Goal: Task Accomplishment & Management: Complete application form

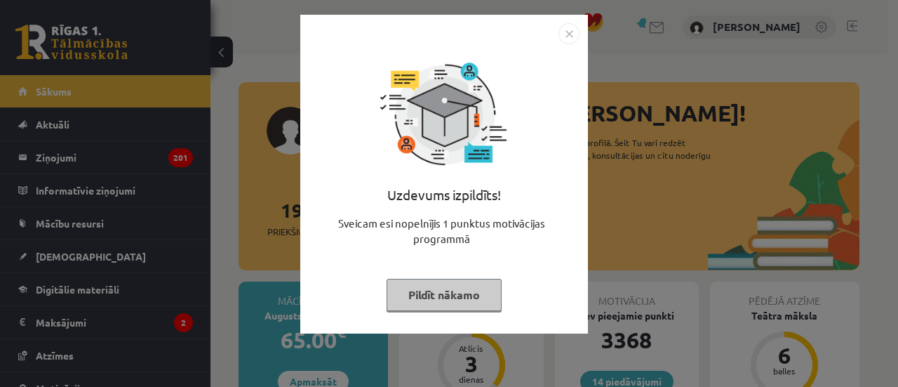
click at [465, 288] on button "Pildīt nākamo" at bounding box center [444, 295] width 115 height 32
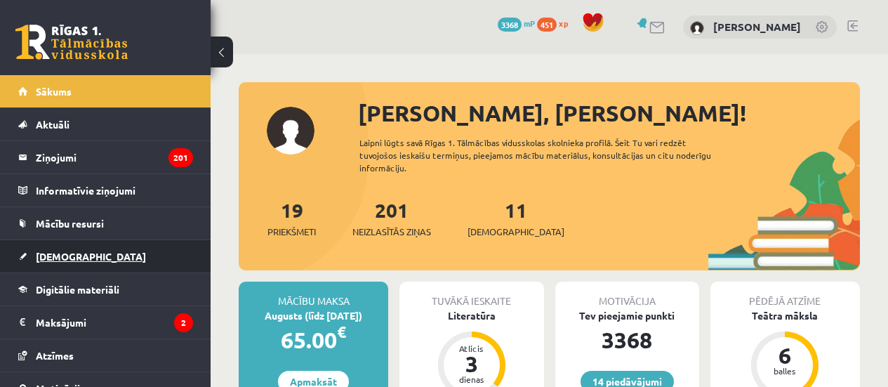
click at [50, 248] on link "[DEMOGRAPHIC_DATA]" at bounding box center [105, 256] width 175 height 32
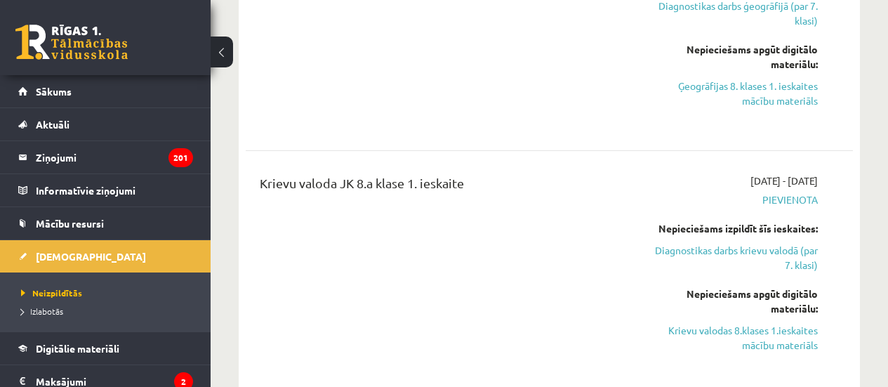
scroll to position [2597, 0]
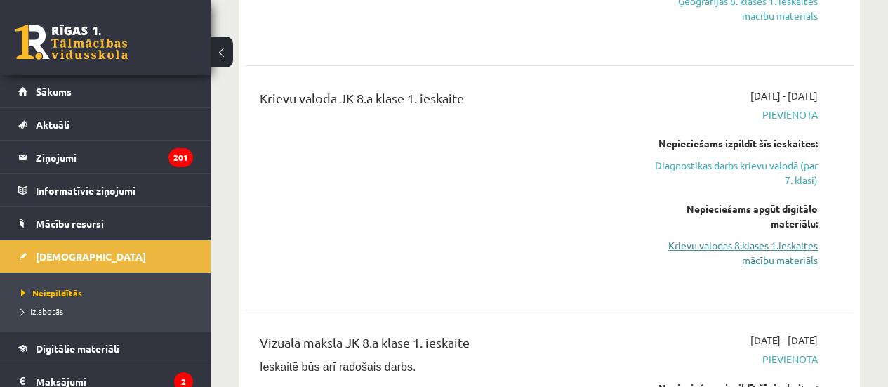
click at [761, 238] on link "Krievu valodas 8.klases 1.ieskaites mācību materiāls" at bounding box center [732, 252] width 172 height 29
click at [787, 158] on link "Diagnostikas darbs krievu valodā (par 7. klasi)" at bounding box center [732, 172] width 172 height 29
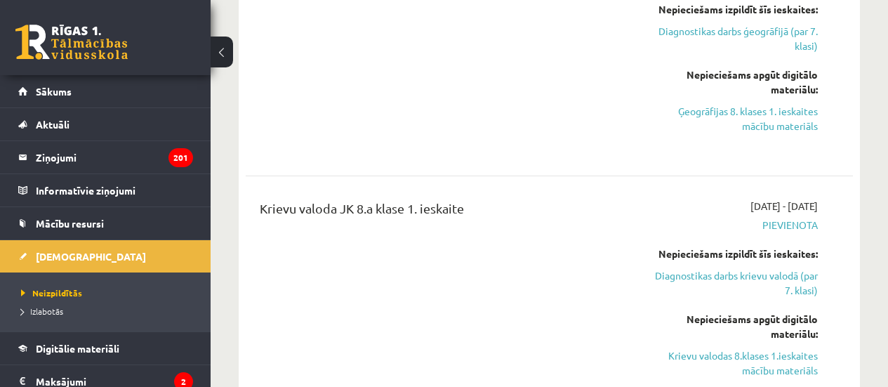
scroll to position [2527, 0]
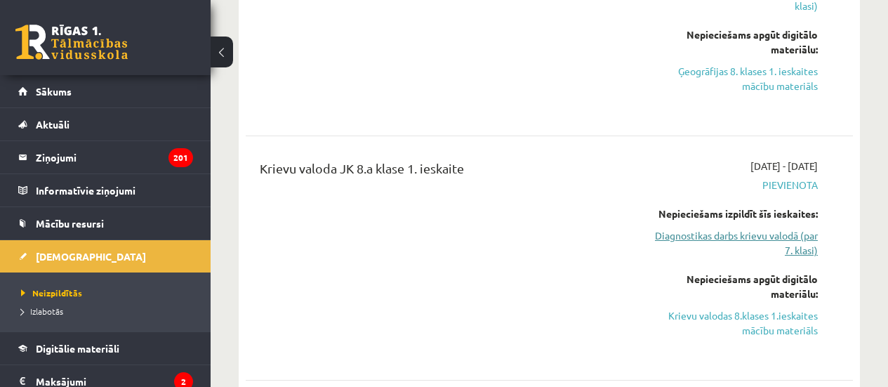
click at [717, 228] on link "Diagnostikas darbs krievu valodā (par 7. klasi)" at bounding box center [732, 242] width 172 height 29
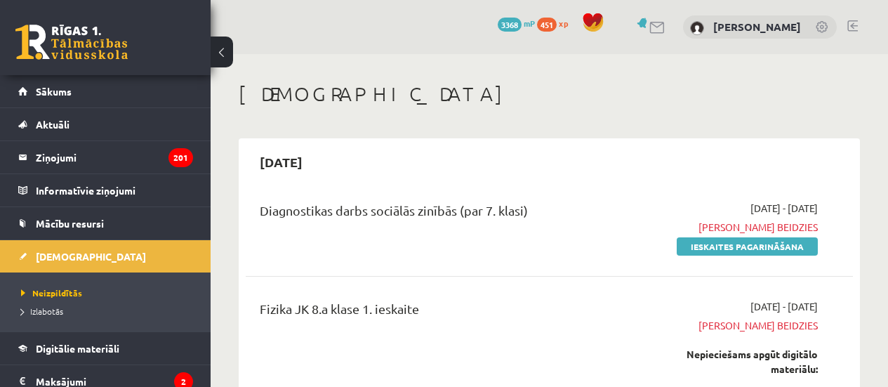
scroll to position [1971, 0]
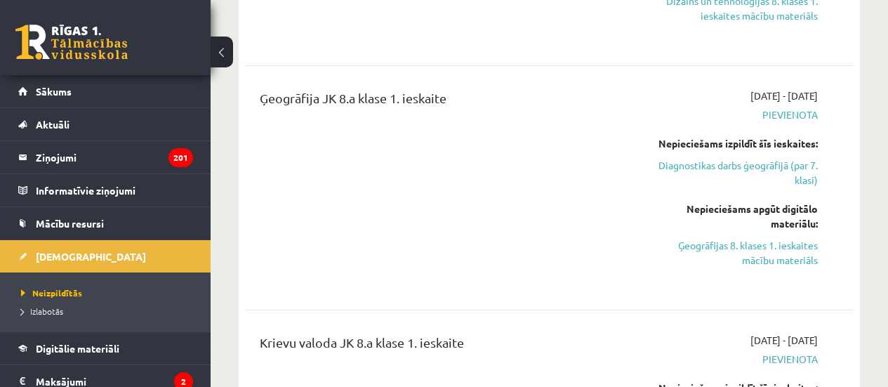
scroll to position [2462, 0]
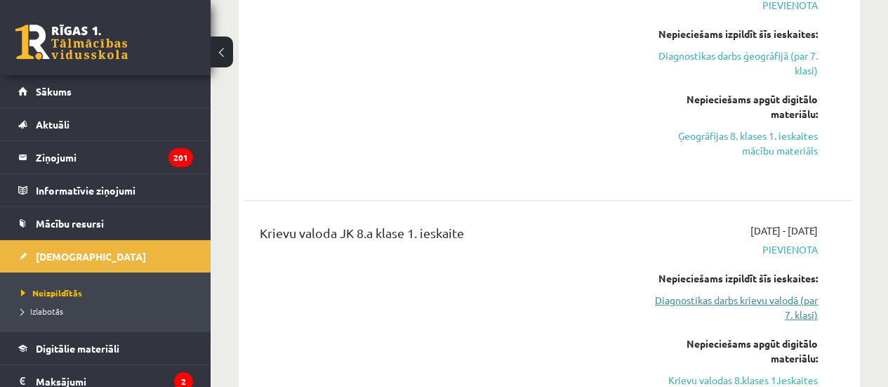
click at [711, 293] on link "Diagnostikas darbs krievu valodā (par 7. klasi)" at bounding box center [732, 307] width 172 height 29
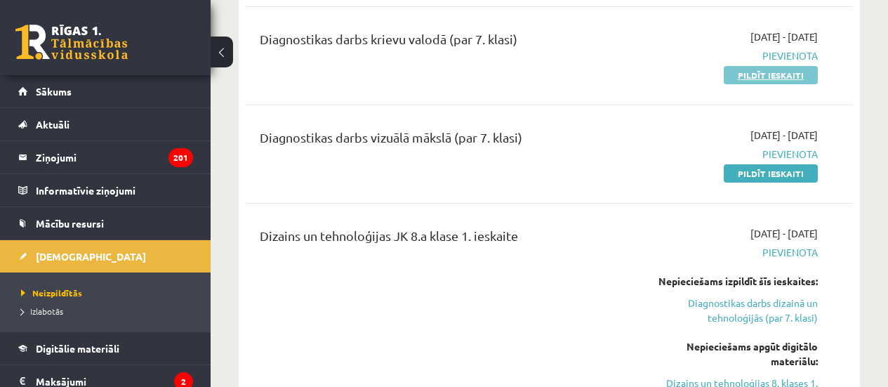
click at [743, 66] on link "Pildīt ieskaiti" at bounding box center [771, 75] width 94 height 18
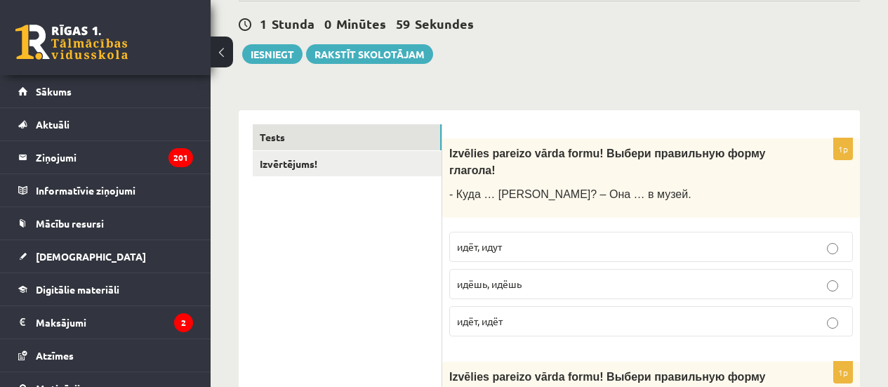
scroll to position [140, 0]
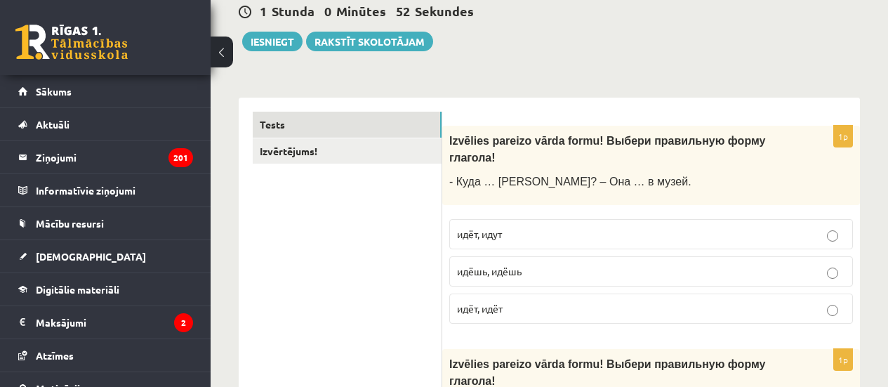
click at [510, 301] on p "идёт, идёт" at bounding box center [651, 308] width 388 height 15
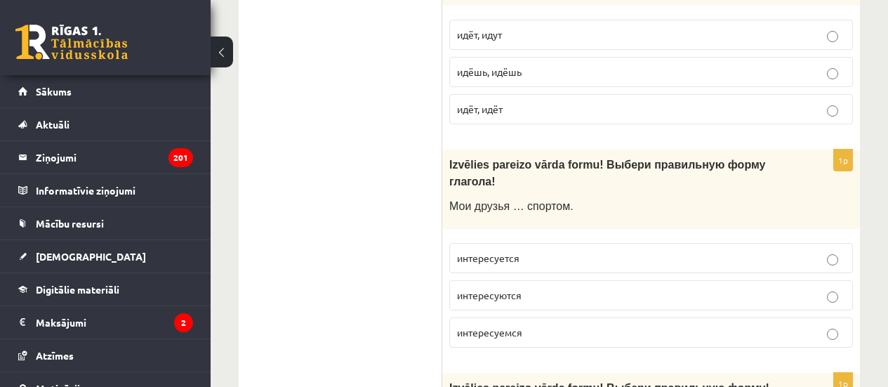
scroll to position [351, 0]
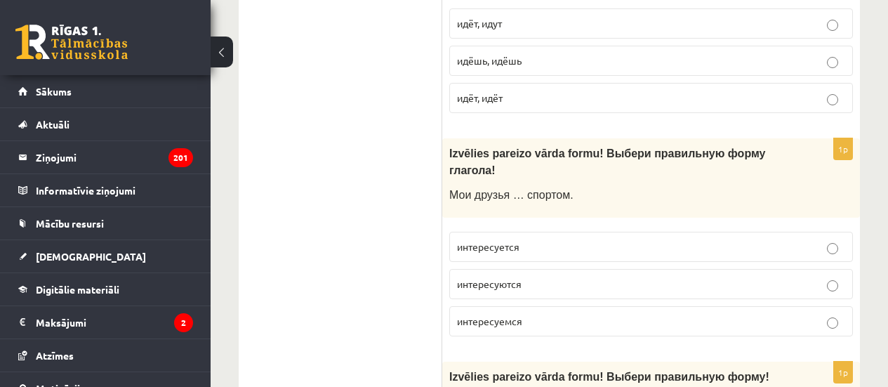
click at [529, 239] on p "интересуется" at bounding box center [651, 246] width 388 height 15
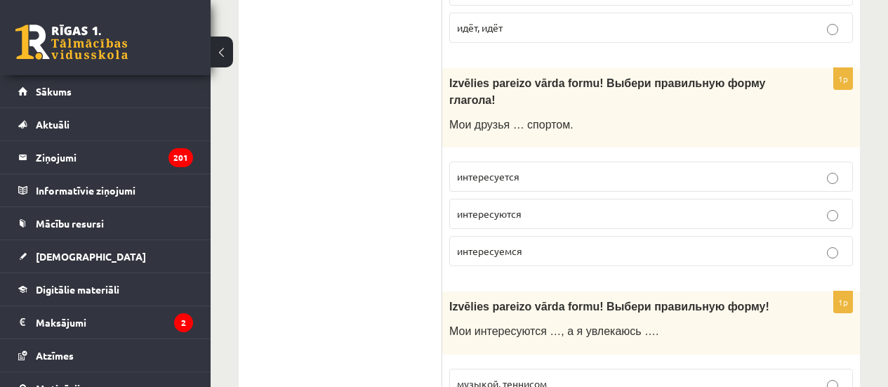
scroll to position [491, 0]
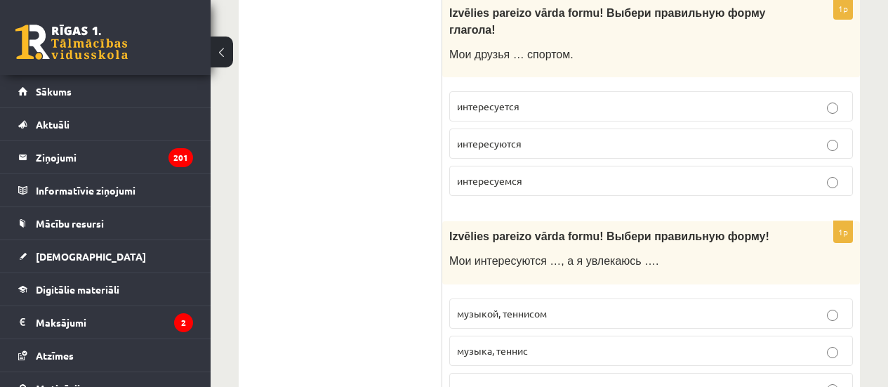
click at [579, 306] on p "музыкой, теннисом" at bounding box center [651, 313] width 388 height 15
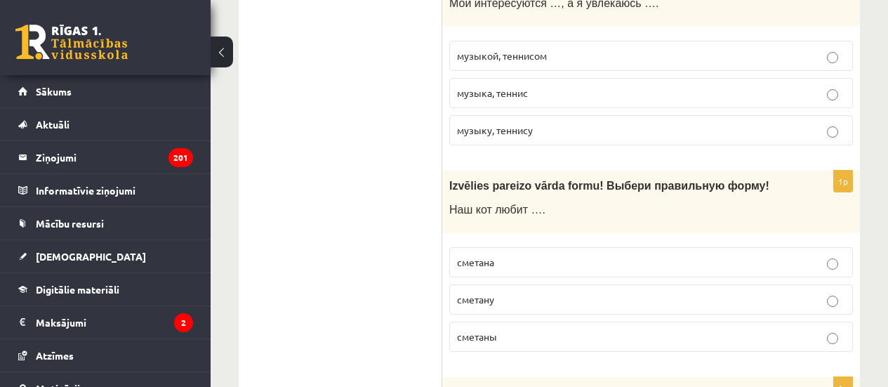
scroll to position [772, 0]
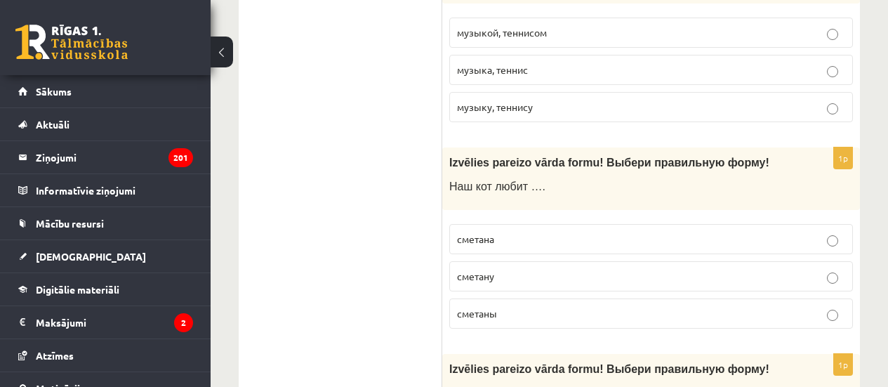
click at [535, 269] on p "сметану" at bounding box center [651, 276] width 388 height 15
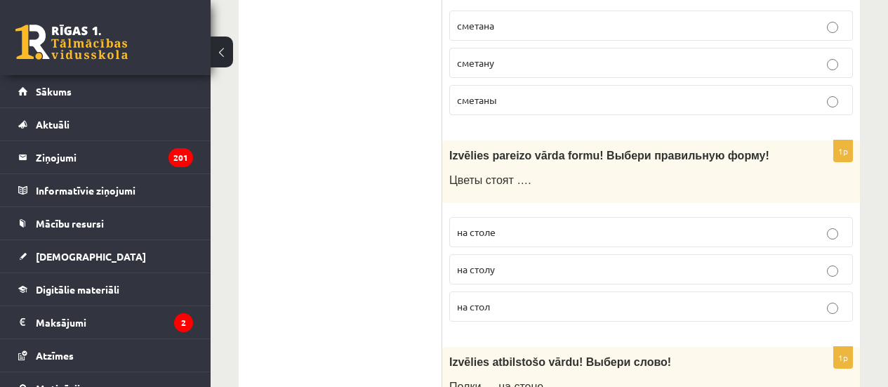
scroll to position [983, 0]
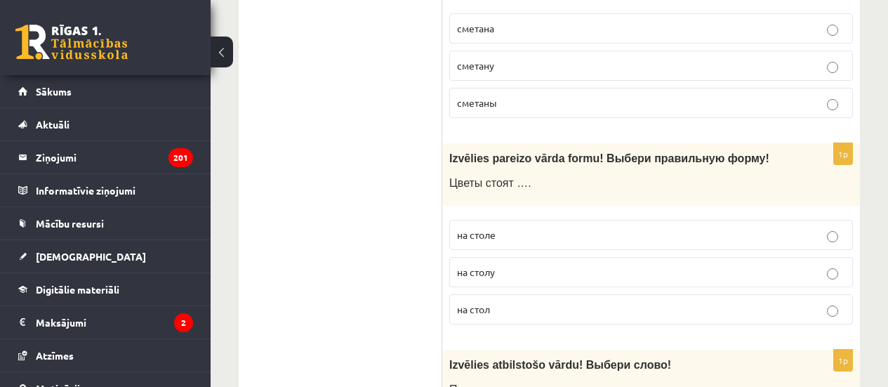
click at [501, 227] on p "на столе" at bounding box center [651, 234] width 388 height 15
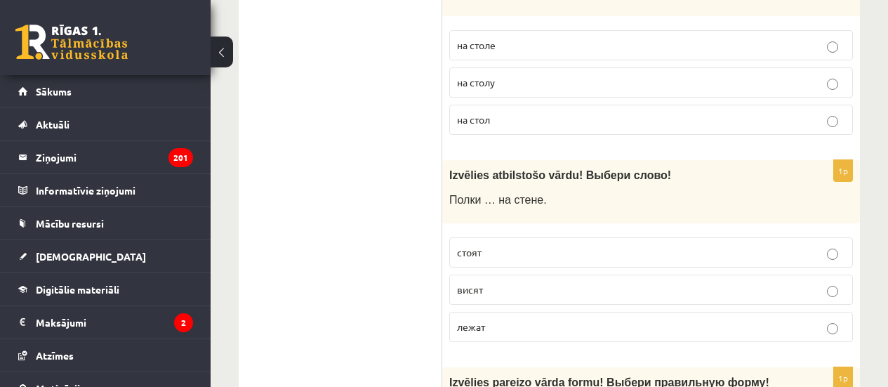
scroll to position [1193, 0]
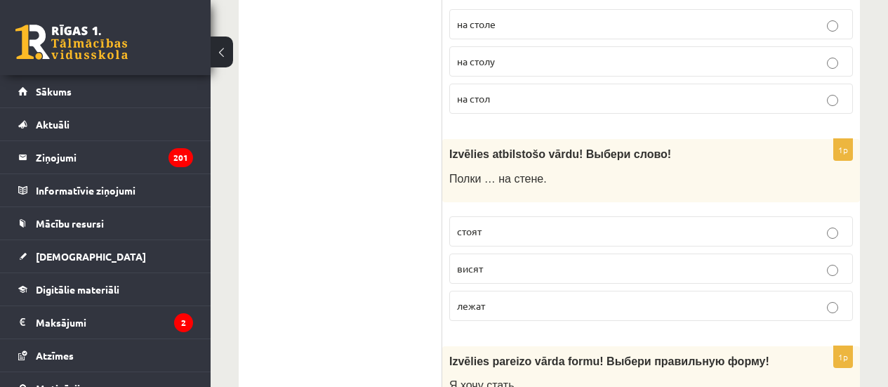
click at [486, 261] on p "висят" at bounding box center [651, 268] width 388 height 15
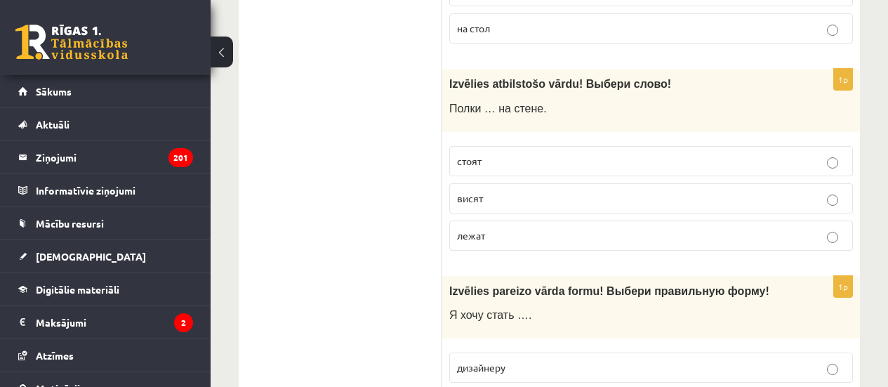
scroll to position [1334, 0]
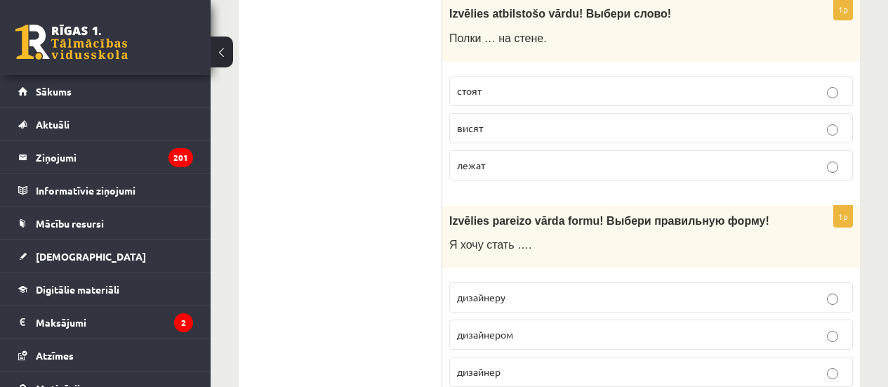
click at [541, 327] on p "дизайнером" at bounding box center [651, 334] width 388 height 15
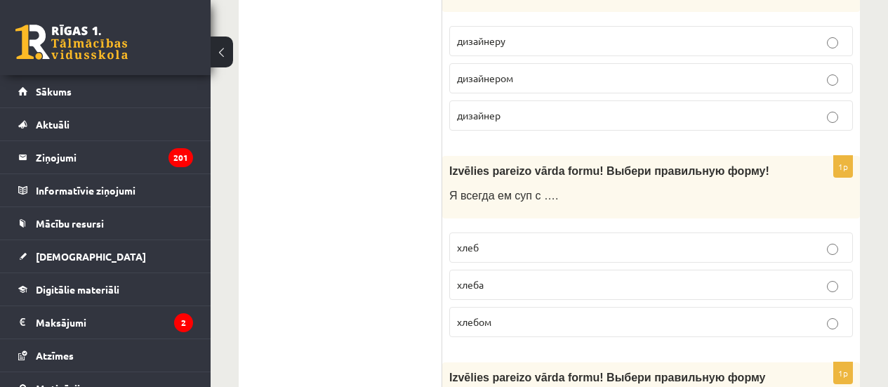
scroll to position [1614, 0]
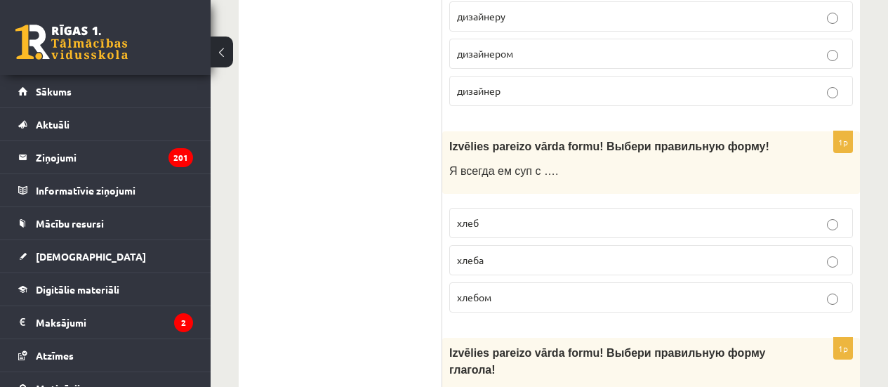
click at [505, 290] on p "хлебом" at bounding box center [651, 297] width 388 height 15
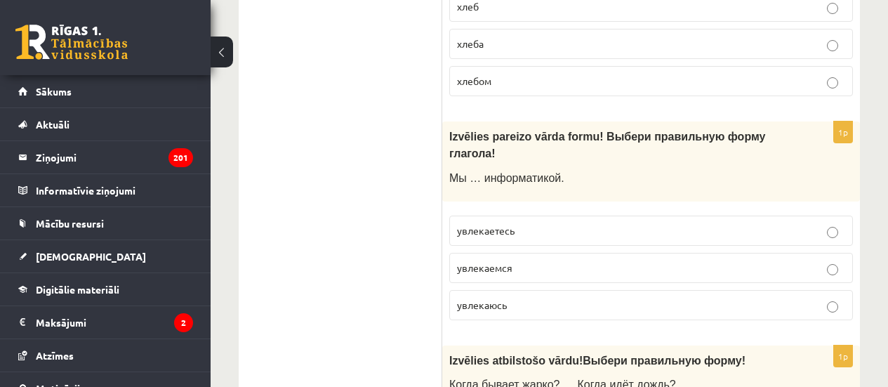
scroll to position [1895, 0]
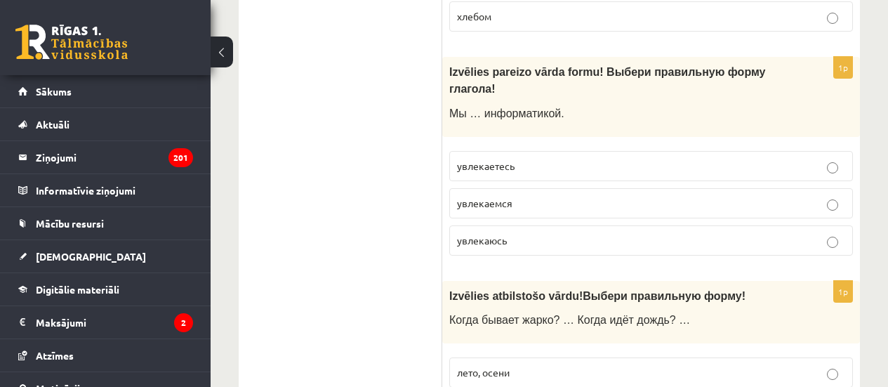
click at [517, 196] on p "увлекаемся" at bounding box center [651, 203] width 388 height 15
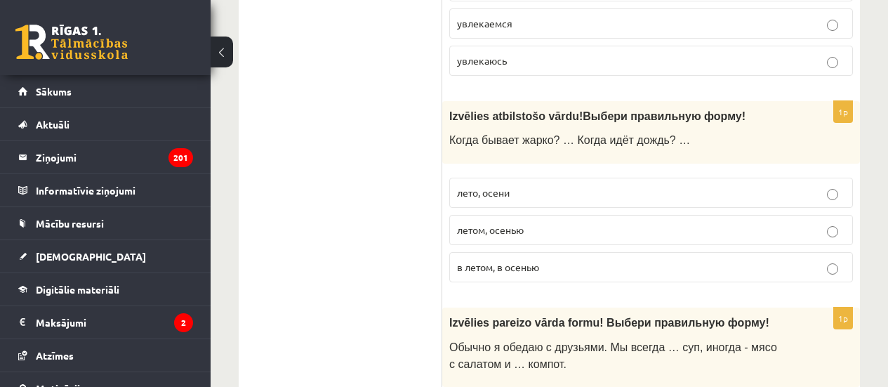
scroll to position [2106, 0]
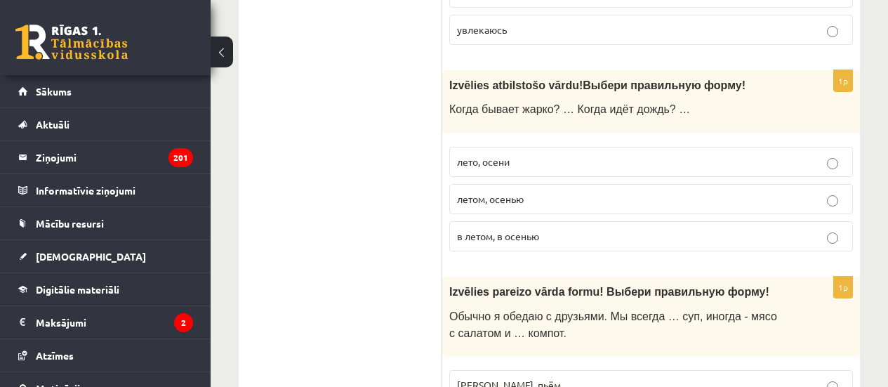
click at [537, 192] on p "летом, осенью" at bounding box center [651, 199] width 388 height 15
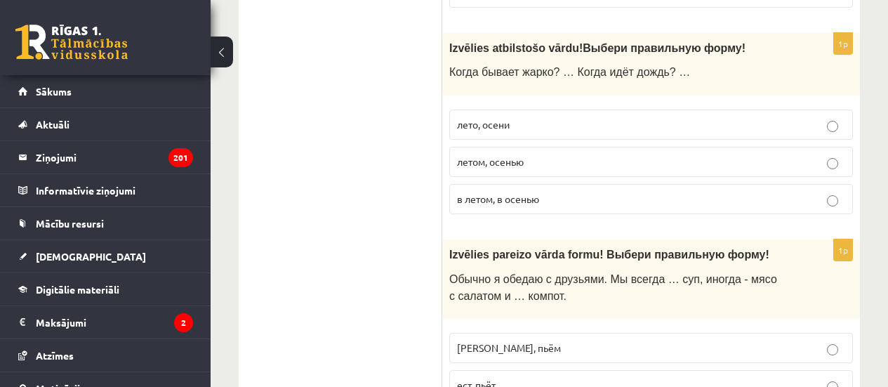
scroll to position [2246, 0]
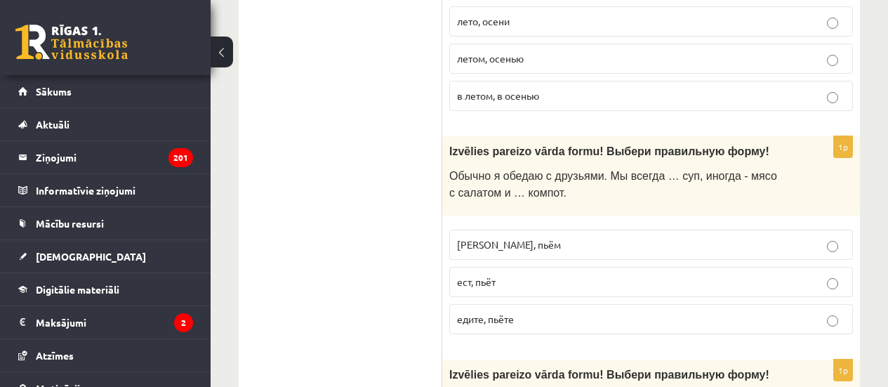
click at [520, 237] on p "едим, пьём" at bounding box center [651, 244] width 388 height 15
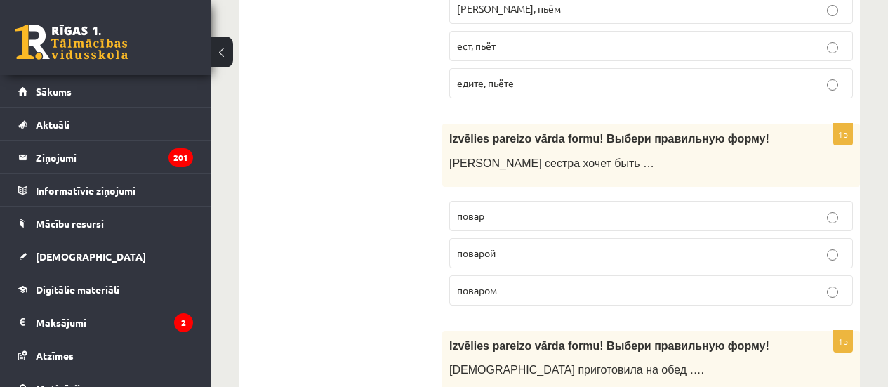
scroll to position [2527, 0]
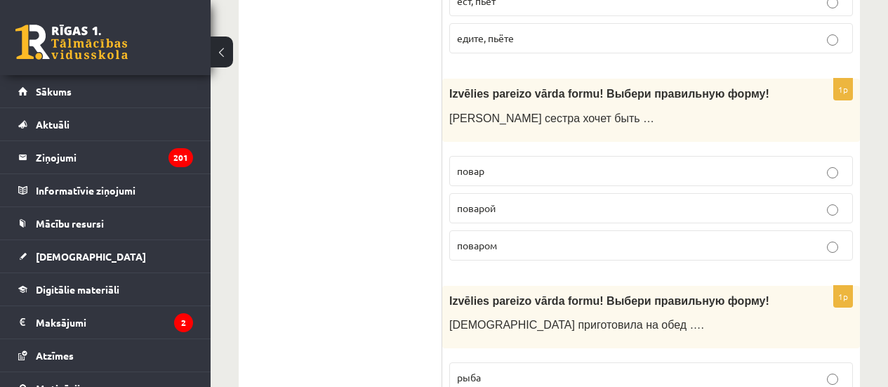
click at [533, 238] on p "поваром" at bounding box center [651, 245] width 388 height 15
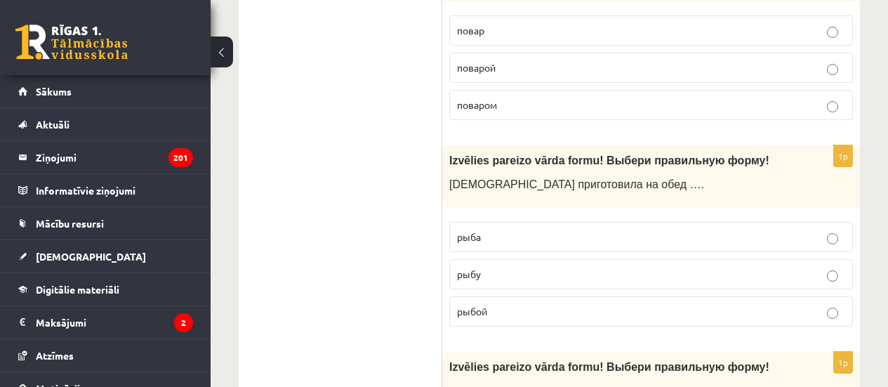
scroll to position [2737, 0]
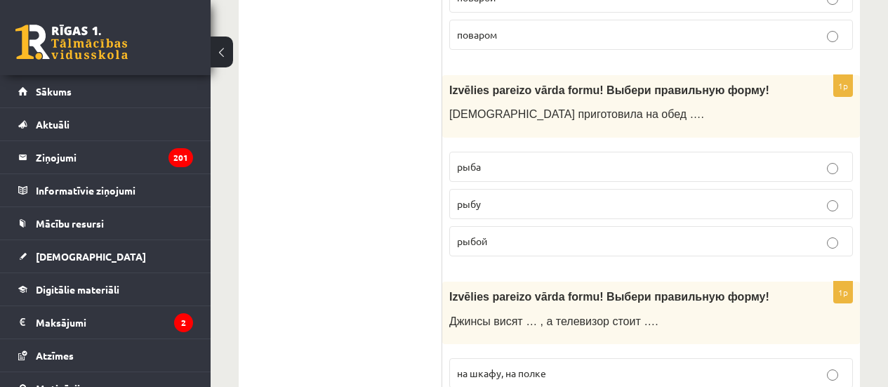
click at [510, 197] on p "рыбу" at bounding box center [651, 204] width 388 height 15
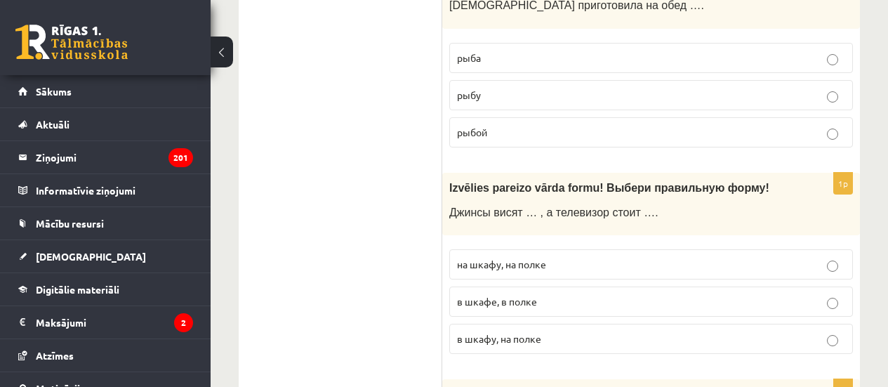
scroll to position [2878, 0]
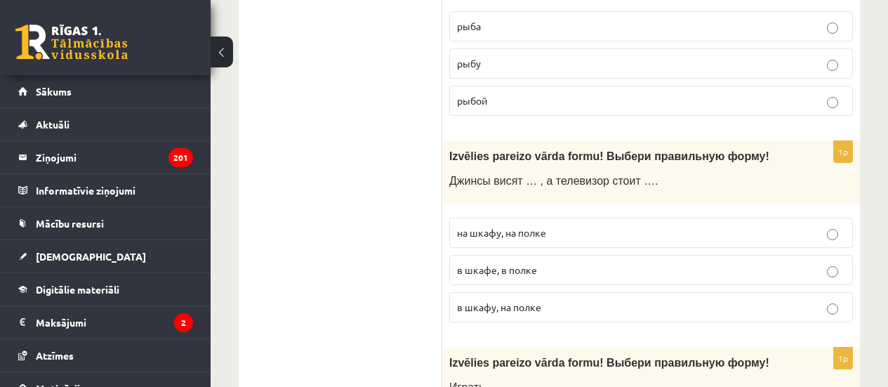
click at [595, 225] on p "на шкафу, на полке" at bounding box center [651, 232] width 388 height 15
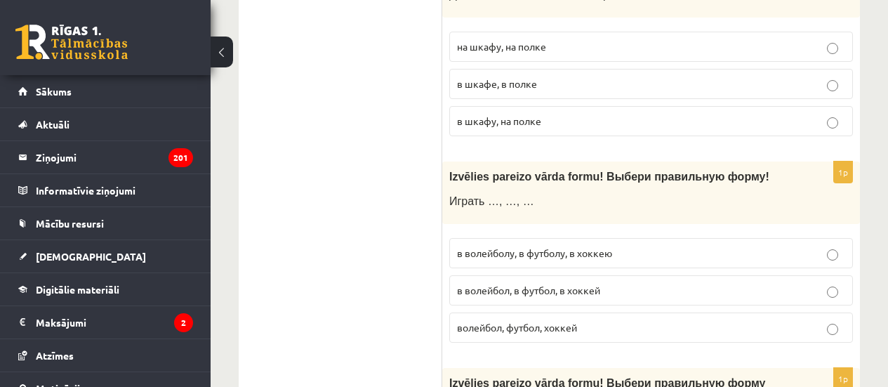
scroll to position [3088, 0]
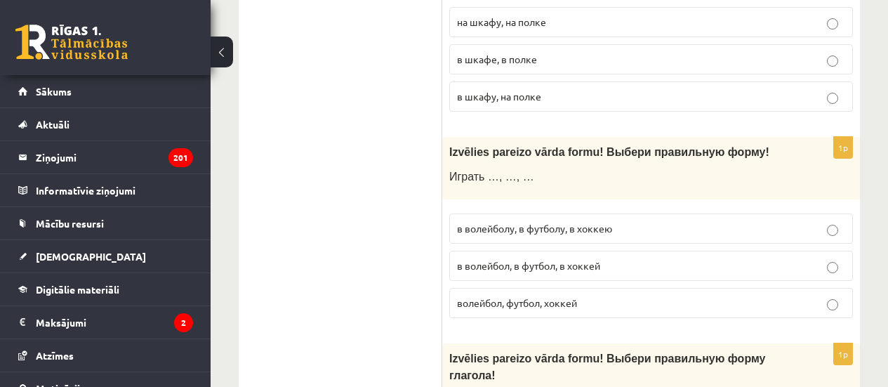
click at [531, 251] on label "в волейбол, в футбол, в хоккей" at bounding box center [651, 266] width 404 height 30
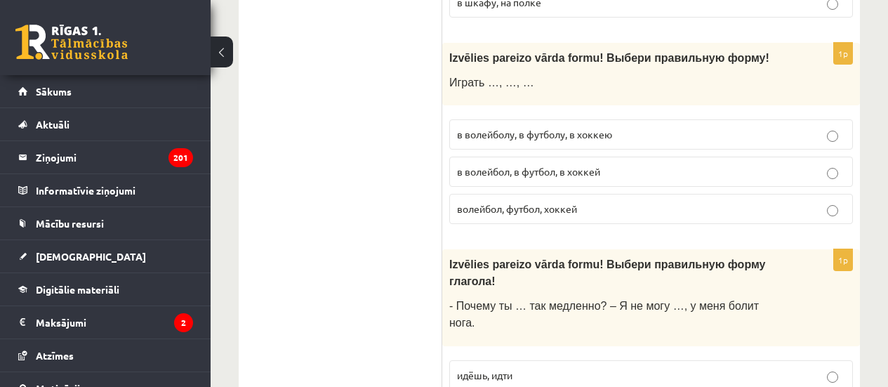
scroll to position [3229, 0]
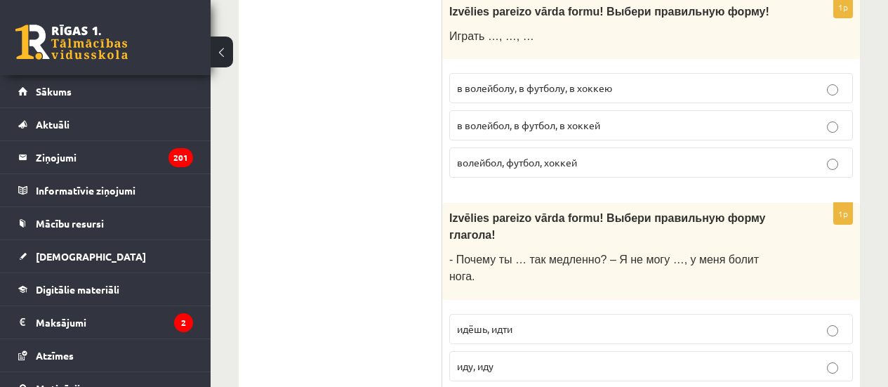
click at [528, 321] on p "идёшь, идти" at bounding box center [651, 328] width 388 height 15
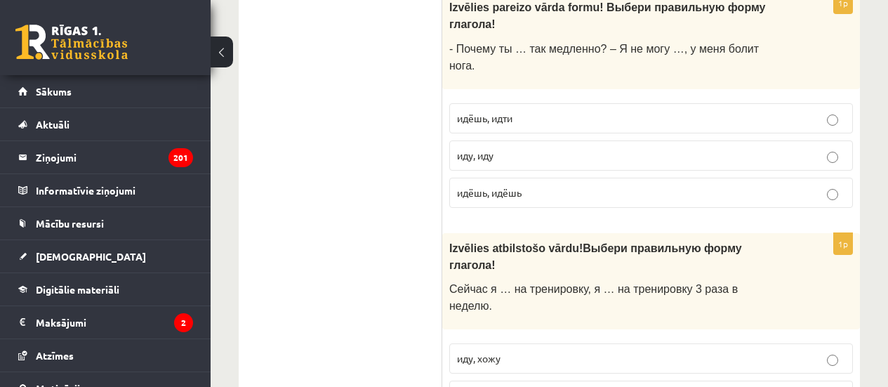
scroll to position [3510, 0]
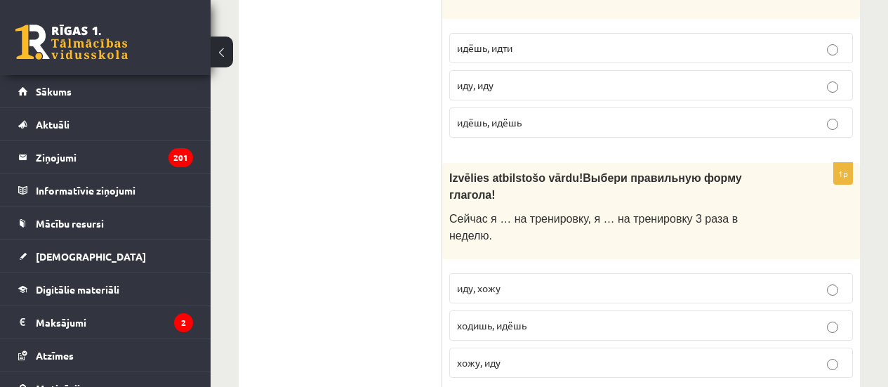
click at [506, 273] on label "иду, хожу" at bounding box center [651, 288] width 404 height 30
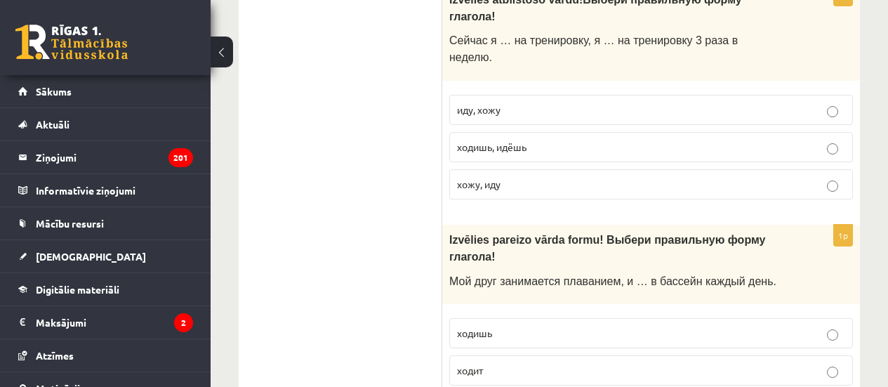
scroll to position [3720, 0]
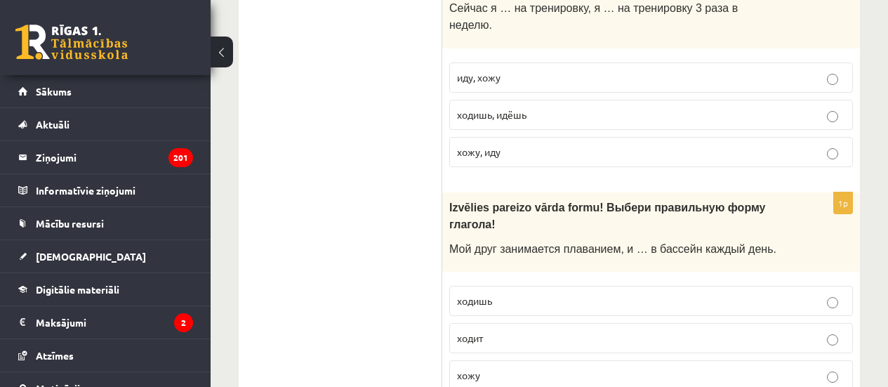
click at [520, 331] on p "ходит" at bounding box center [651, 338] width 388 height 15
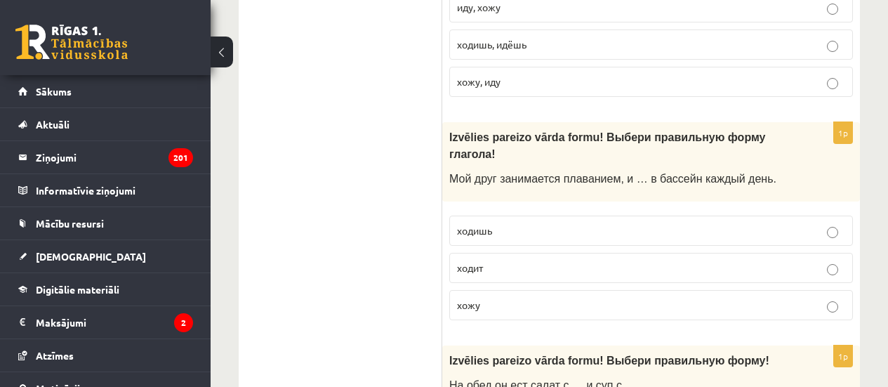
scroll to position [3861, 0]
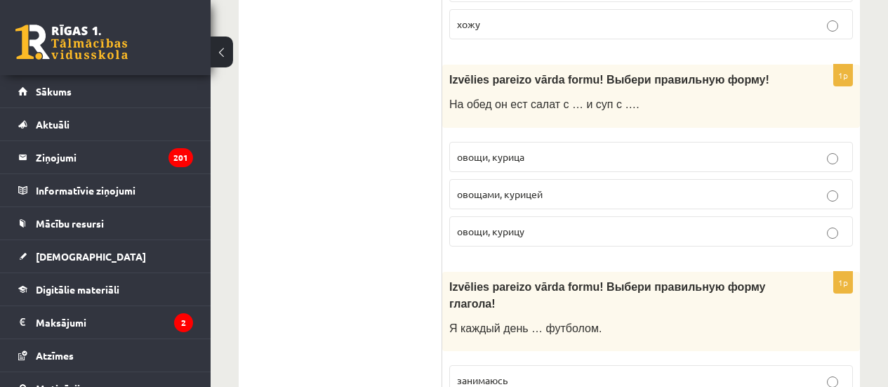
scroll to position [4141, 0]
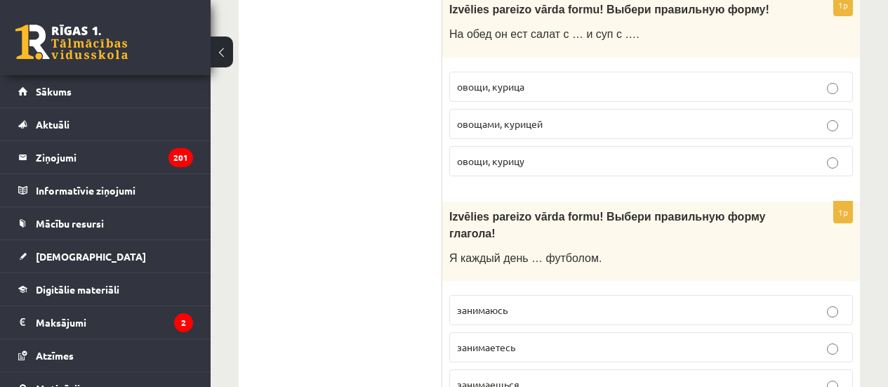
click at [525, 295] on label "занимаюсь" at bounding box center [651, 310] width 404 height 30
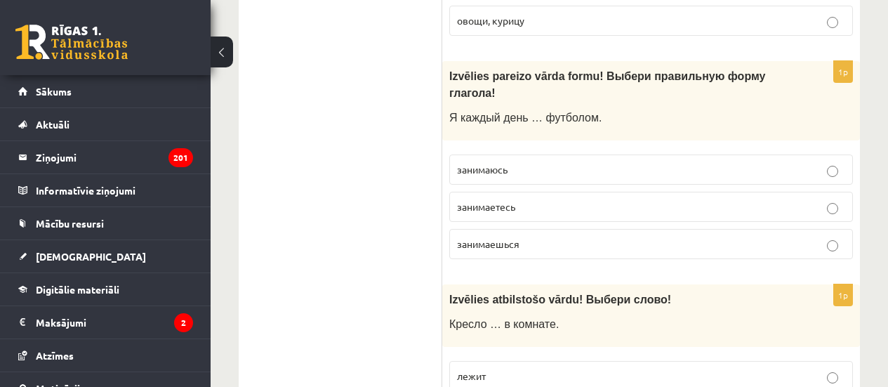
scroll to position [4352, 0]
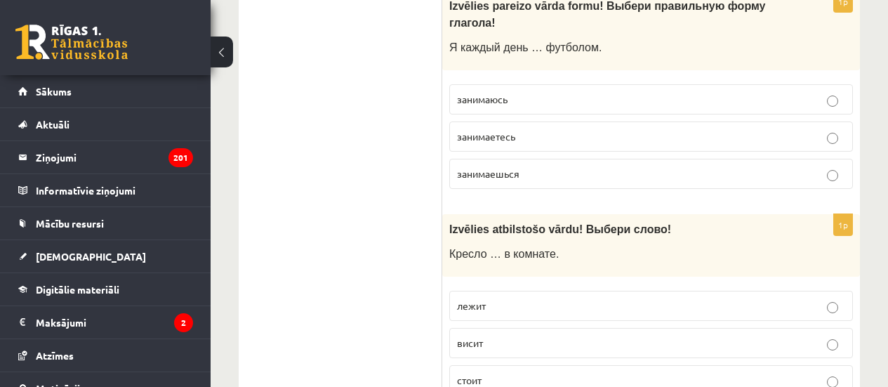
click at [503, 365] on label "стоит" at bounding box center [651, 380] width 404 height 30
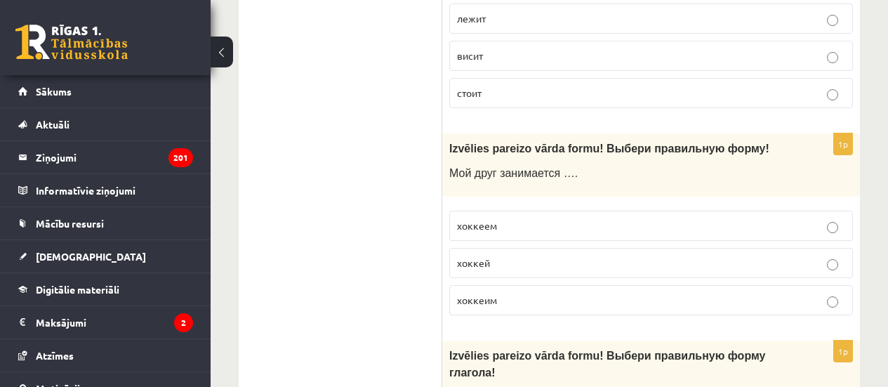
scroll to position [4562, 0]
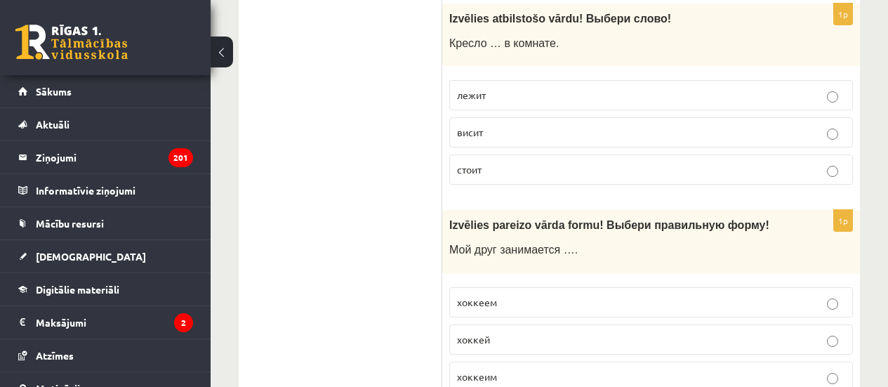
click at [522, 295] on p "хоккеем" at bounding box center [651, 302] width 388 height 15
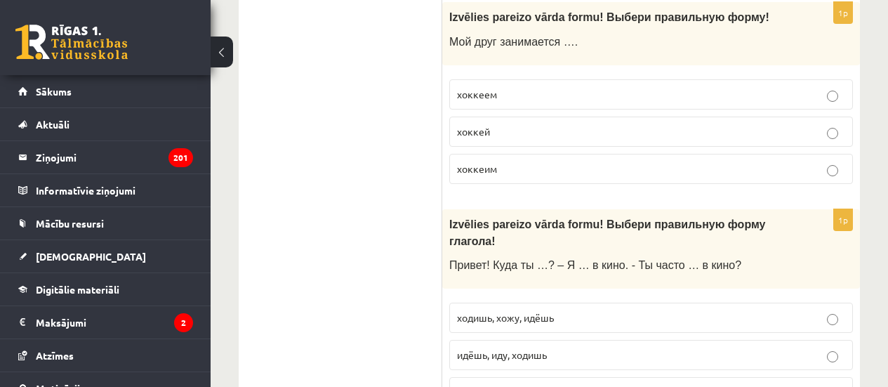
scroll to position [4773, 0]
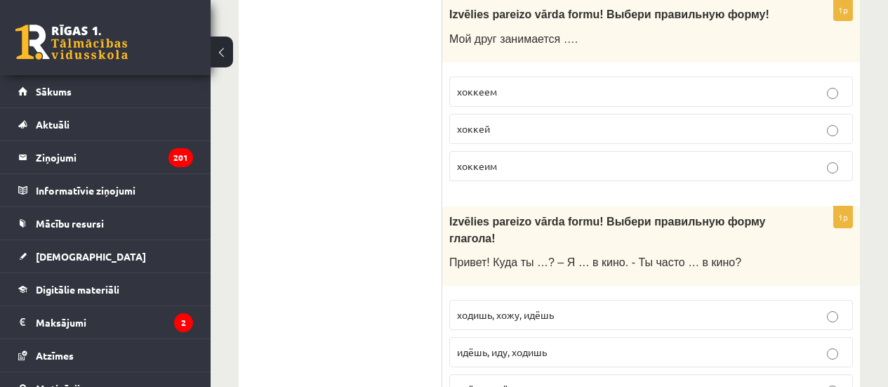
click at [546, 345] on span "идёшь, иду, ходишь" at bounding box center [502, 351] width 90 height 13
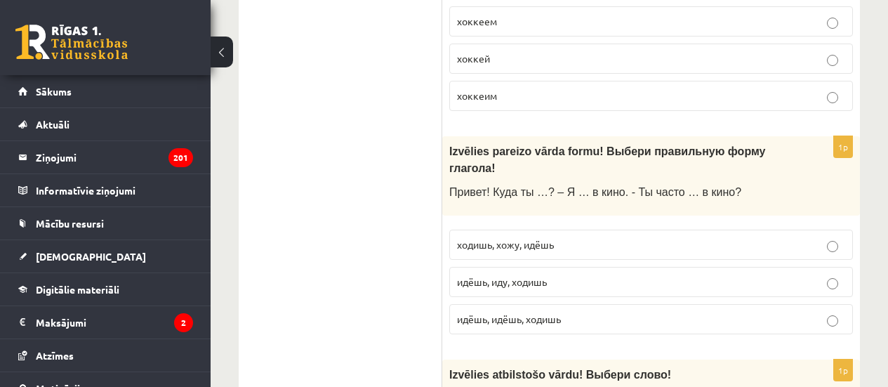
scroll to position [4913, 0]
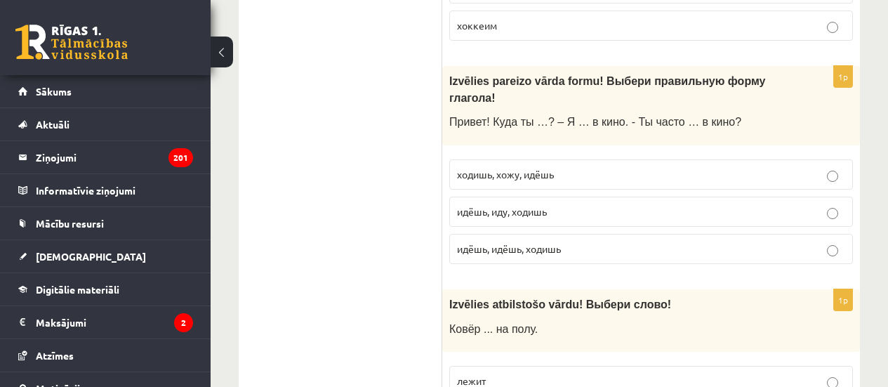
click at [521, 373] on p "лежит" at bounding box center [651, 380] width 388 height 15
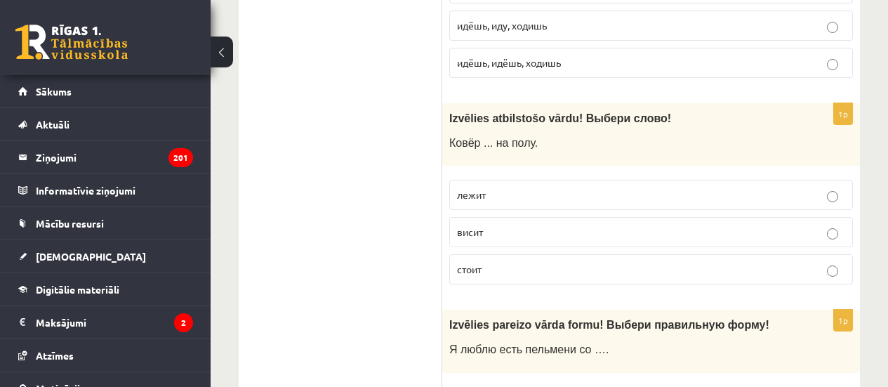
scroll to position [5124, 0]
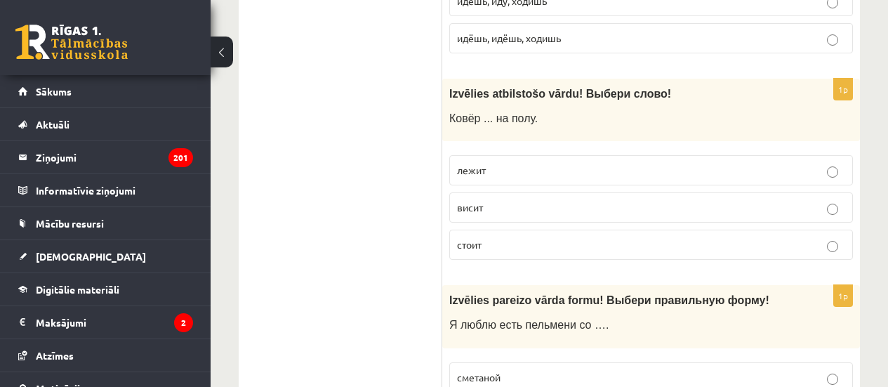
click at [517, 370] on p "сметаной" at bounding box center [651, 377] width 388 height 15
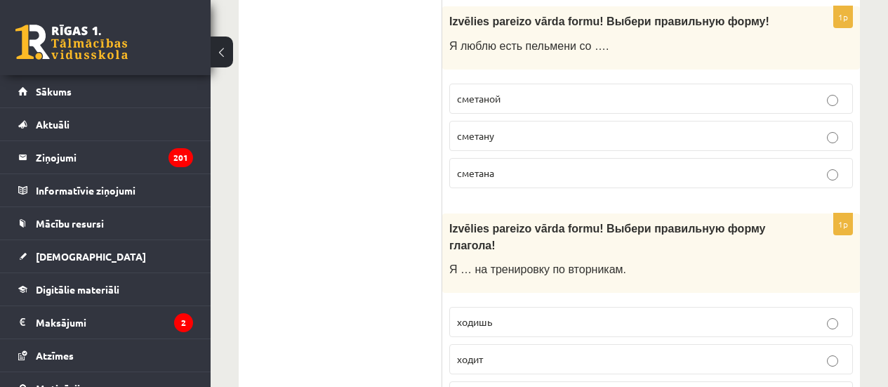
scroll to position [5405, 0]
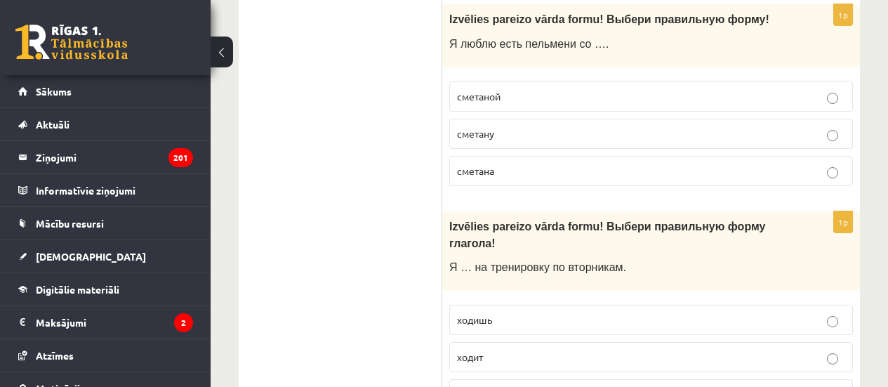
click at [515, 386] on p "хожу" at bounding box center [651, 394] width 388 height 15
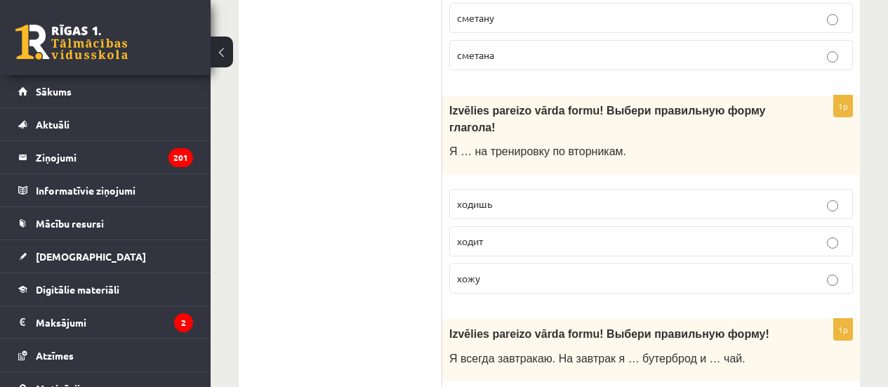
scroll to position [5545, 0]
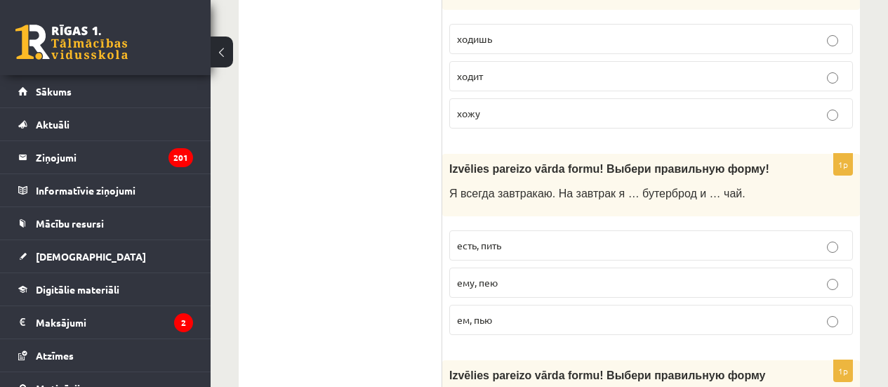
scroll to position [5756, 0]
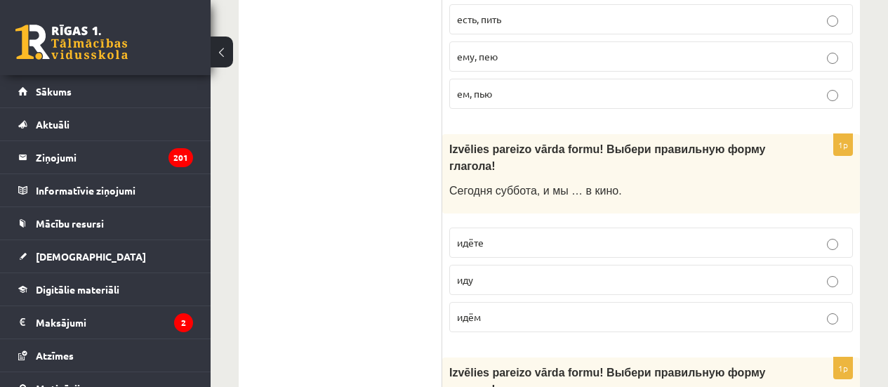
scroll to position [5916, 0]
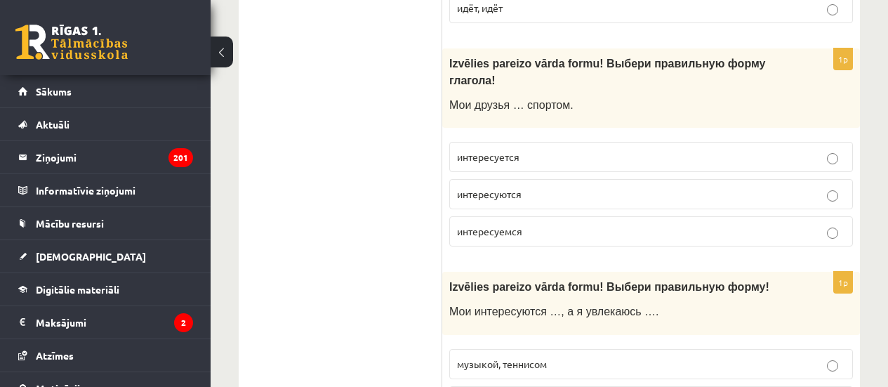
scroll to position [0, 0]
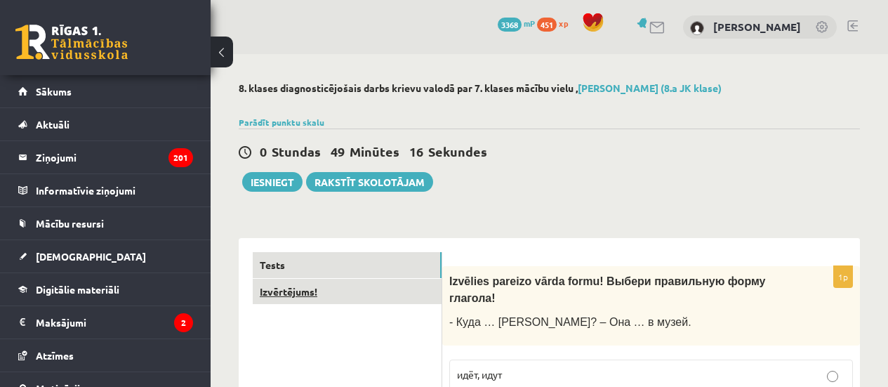
click at [358, 288] on link "Izvērtējums!" at bounding box center [347, 292] width 189 height 26
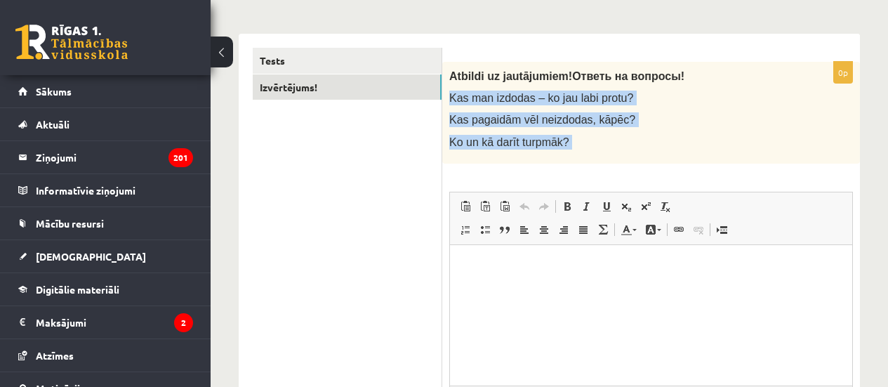
drag, startPoint x: 449, startPoint y: 95, endPoint x: 651, endPoint y: 190, distance: 222.6
click at [651, 190] on div "0p Atbildi uz jautājumiem! Ответь на вопросы! Kas man izdodas – ko jau labi pro…" at bounding box center [651, 273] width 418 height 422
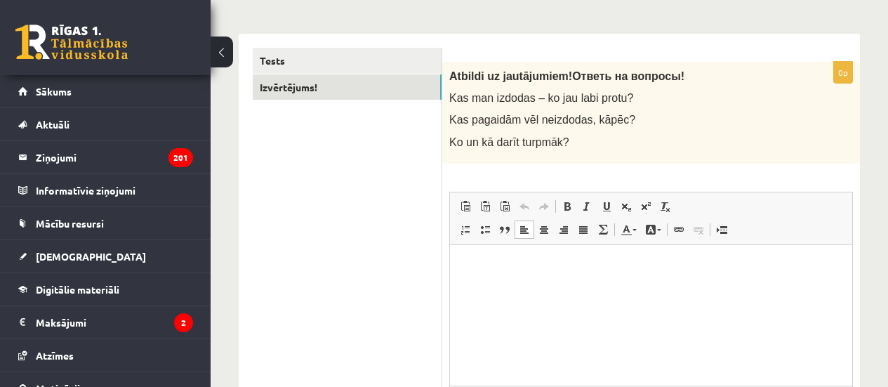
click at [467, 287] on html at bounding box center [651, 265] width 402 height 43
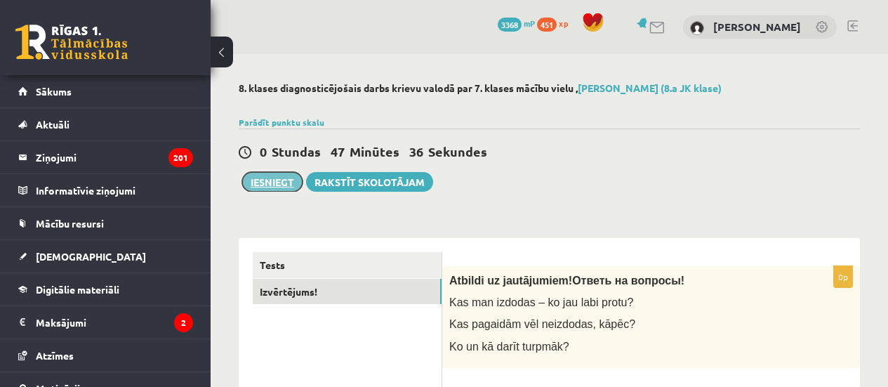
click at [274, 185] on button "Iesniegt" at bounding box center [272, 182] width 60 height 20
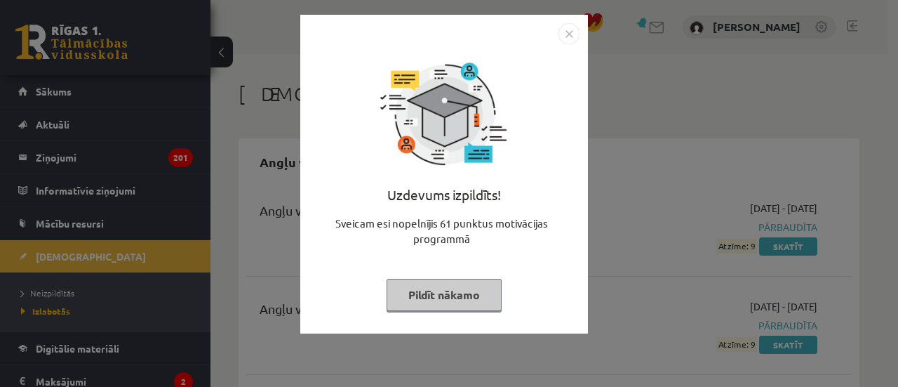
click at [437, 293] on button "Pildīt nākamo" at bounding box center [444, 295] width 115 height 32
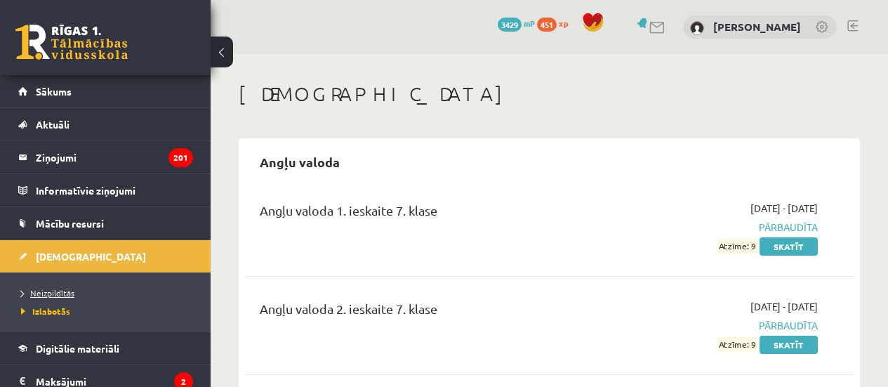
click at [42, 292] on span "Neizpildītās" at bounding box center [47, 292] width 53 height 11
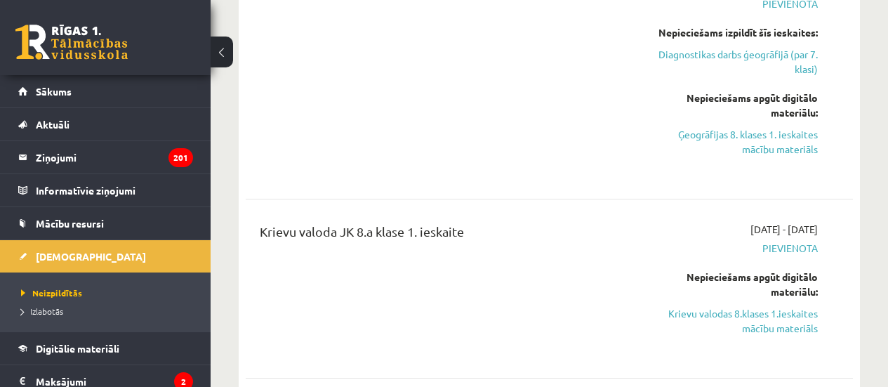
scroll to position [2387, 0]
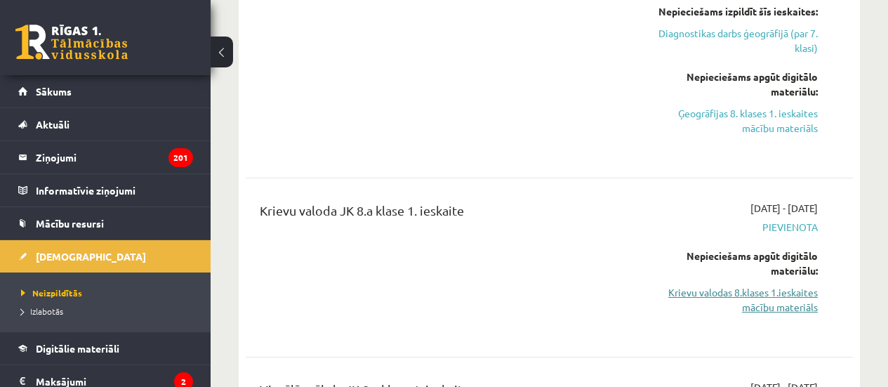
click at [755, 288] on link "Krievu valodas 8.klases 1.ieskaites mācību materiāls" at bounding box center [732, 299] width 172 height 29
click at [777, 286] on link "Krievu valodas 8.klases 1.ieskaites mācību materiāls" at bounding box center [732, 299] width 172 height 29
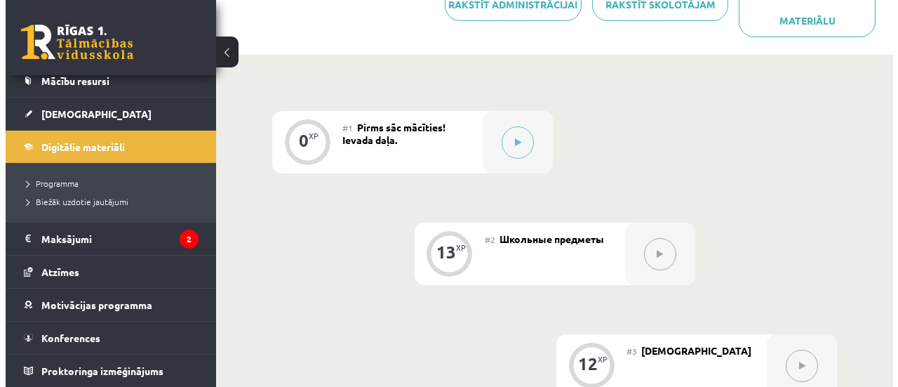
scroll to position [279, 0]
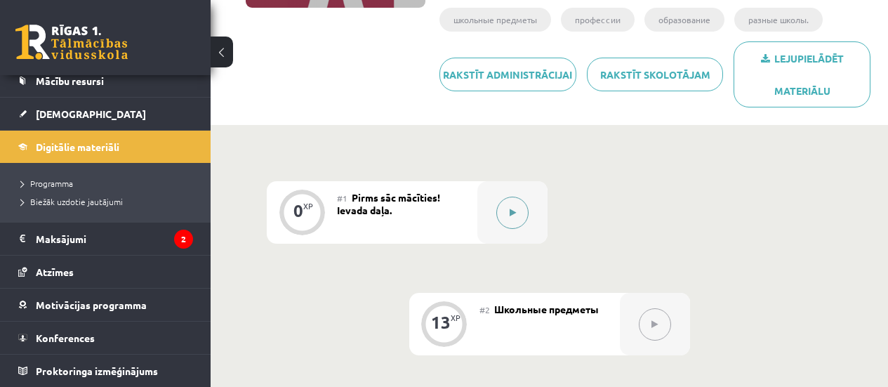
drag, startPoint x: 536, startPoint y: 218, endPoint x: 513, endPoint y: 211, distance: 23.3
click at [513, 211] on div at bounding box center [512, 212] width 70 height 62
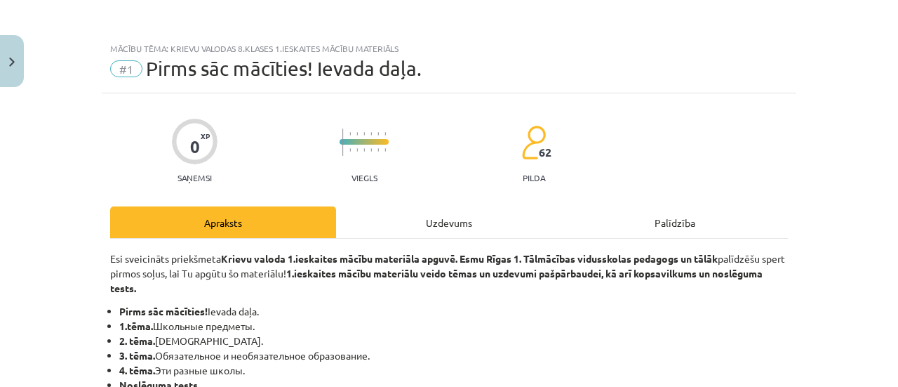
click at [510, 211] on div "Mācību tēma: Krievu valodas 8.klases 1.ieskaites mācību materiāls #1 Pirms sāc …" at bounding box center [449, 193] width 898 height 387
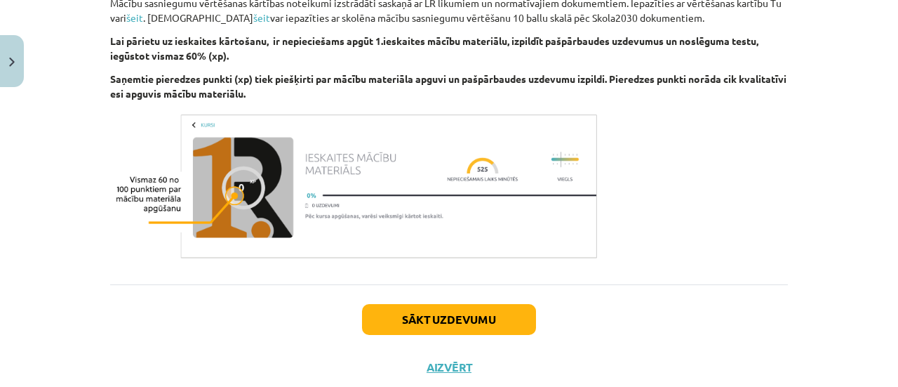
scroll to position [924, 0]
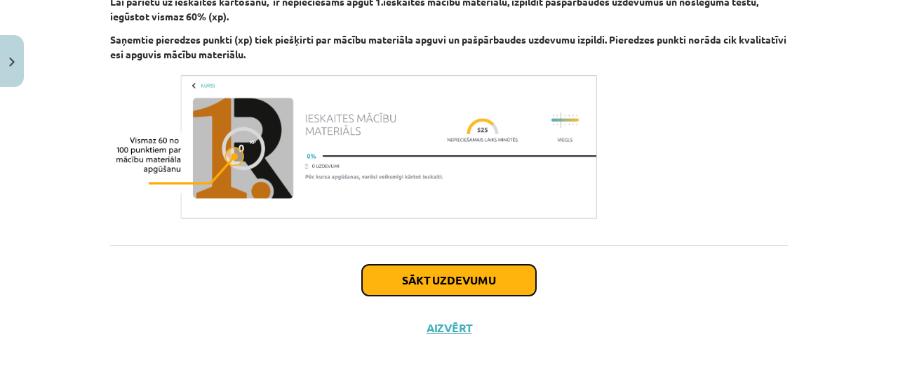
click at [436, 272] on button "Sākt uzdevumu" at bounding box center [449, 280] width 174 height 31
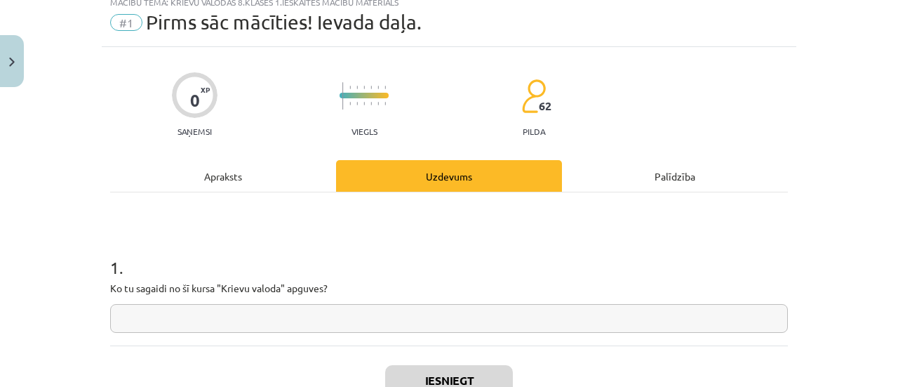
scroll to position [35, 0]
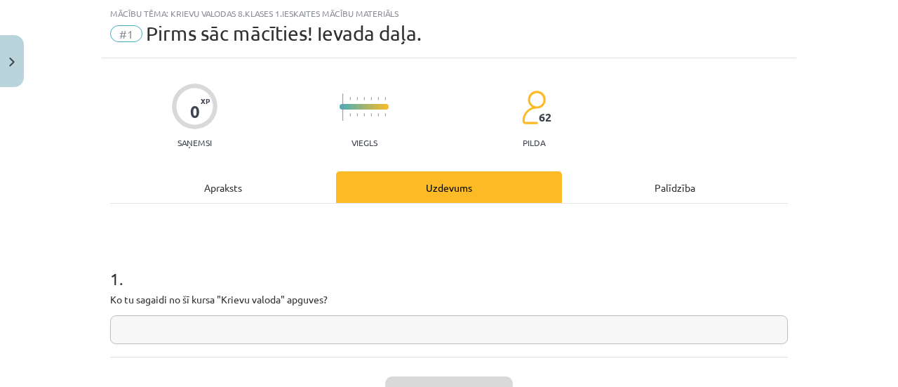
click at [191, 334] on input "text" at bounding box center [449, 329] width 678 height 29
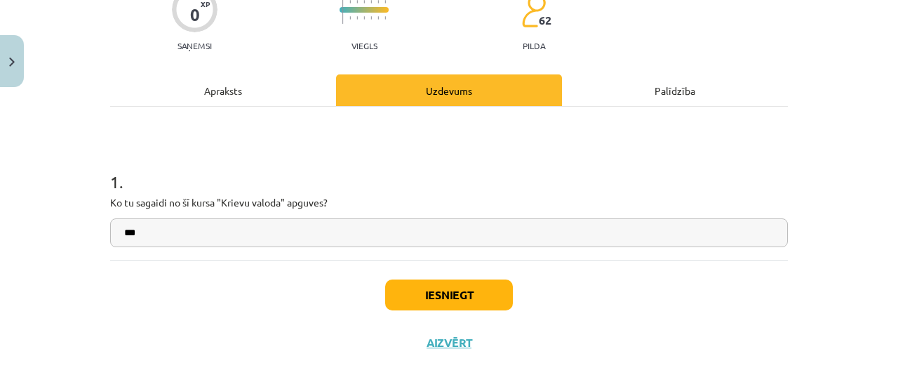
scroll to position [147, 0]
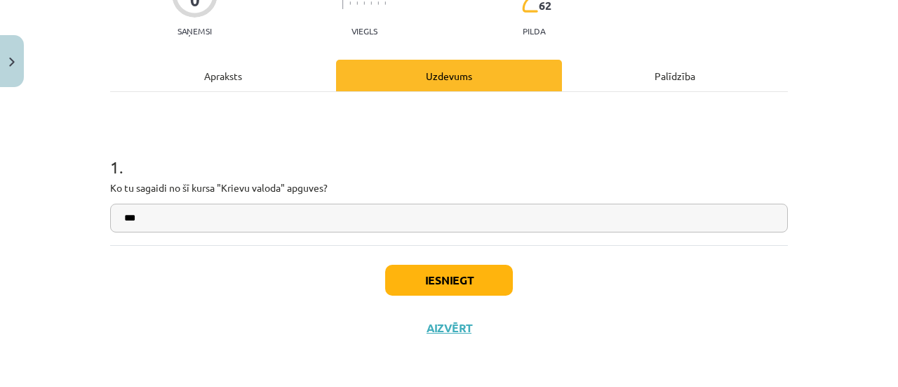
type input "***"
click at [434, 280] on button "Iesniegt" at bounding box center [449, 280] width 128 height 31
click at [431, 282] on button "Iesniegt" at bounding box center [449, 280] width 128 height 31
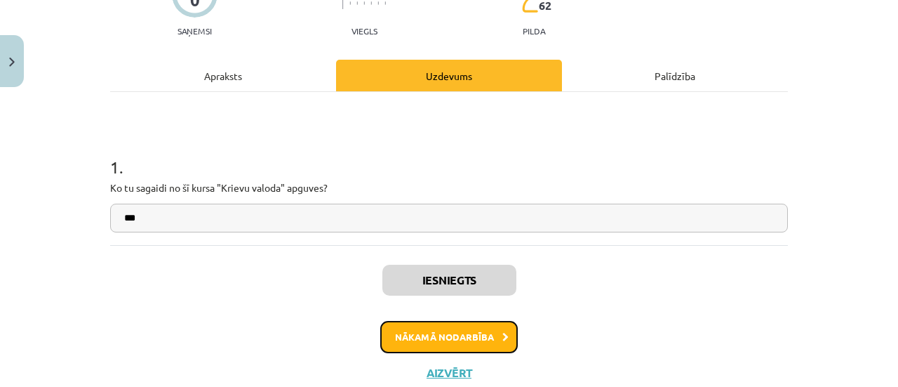
click at [413, 338] on button "Nākamā nodarbība" at bounding box center [449, 337] width 138 height 32
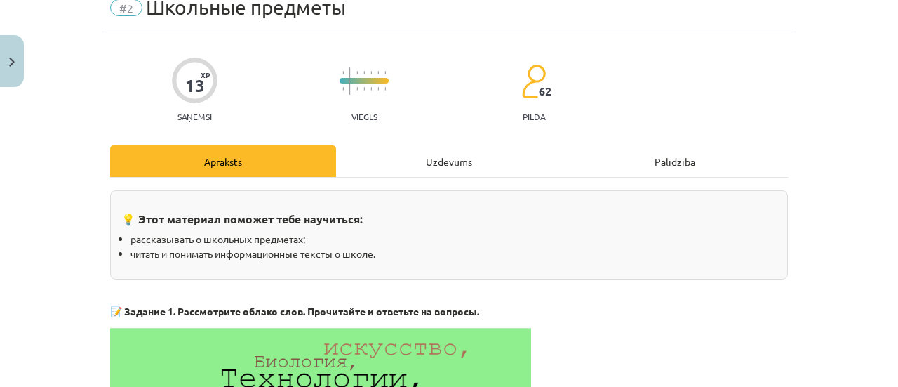
scroll to position [0, 0]
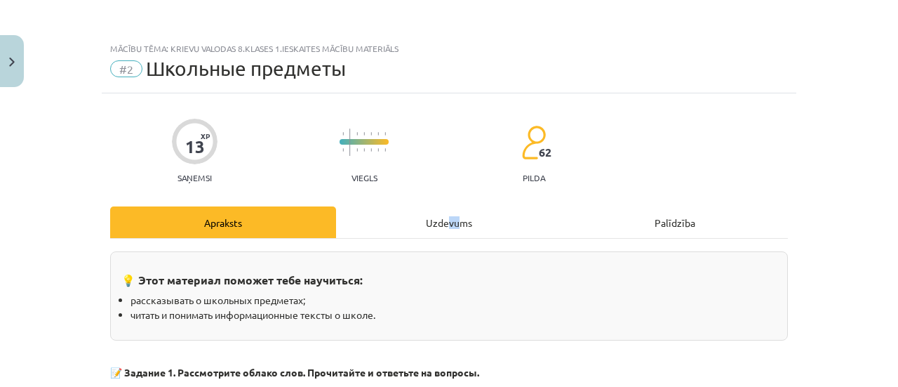
drag, startPoint x: 441, startPoint y: 219, endPoint x: 453, endPoint y: 219, distance: 12.6
click at [453, 219] on div "Uzdevums" at bounding box center [449, 222] width 226 height 32
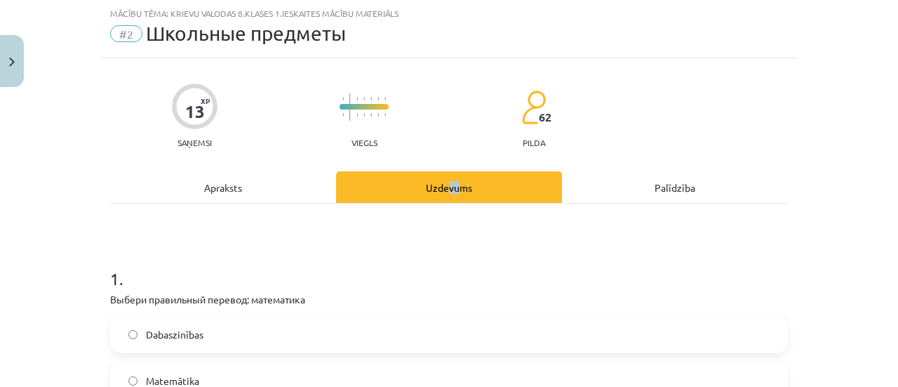
scroll to position [246, 0]
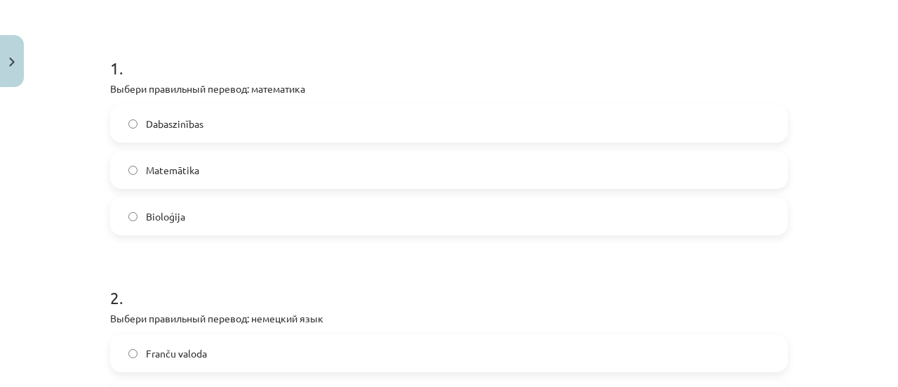
click at [211, 158] on label "Matemātika" at bounding box center [449, 169] width 675 height 35
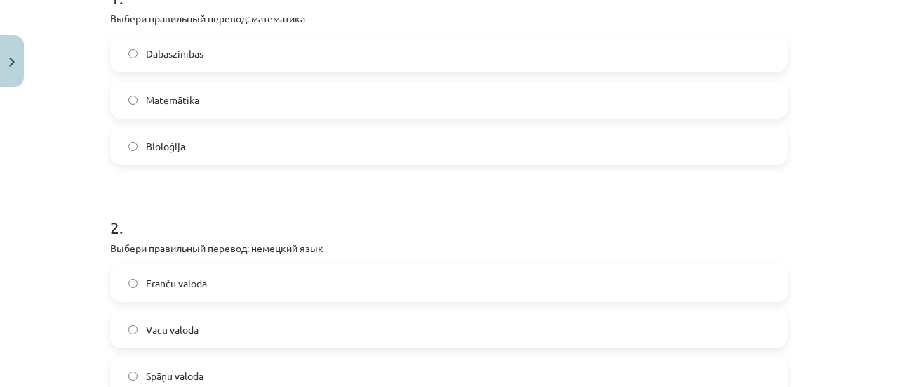
scroll to position [386, 0]
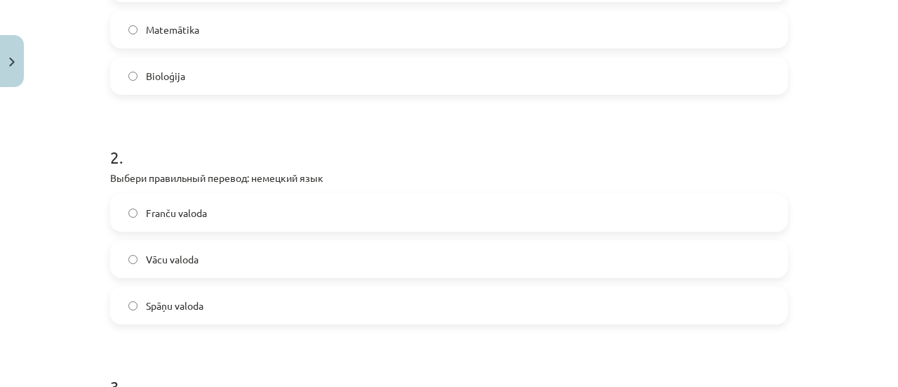
click at [261, 251] on label "Vācu valoda" at bounding box center [449, 258] width 675 height 35
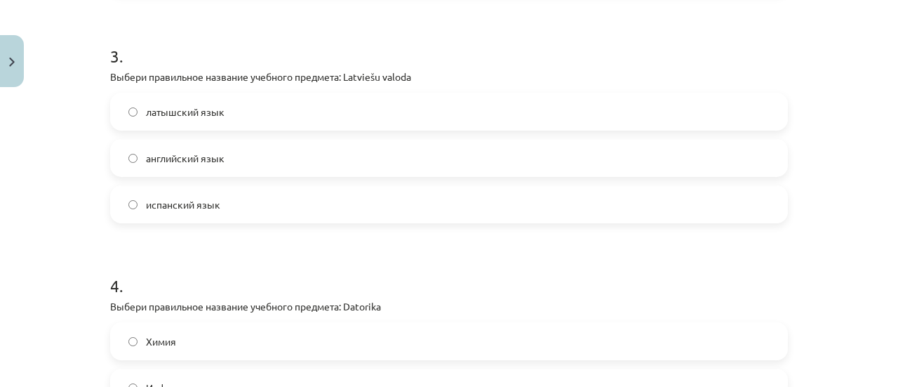
scroll to position [737, 0]
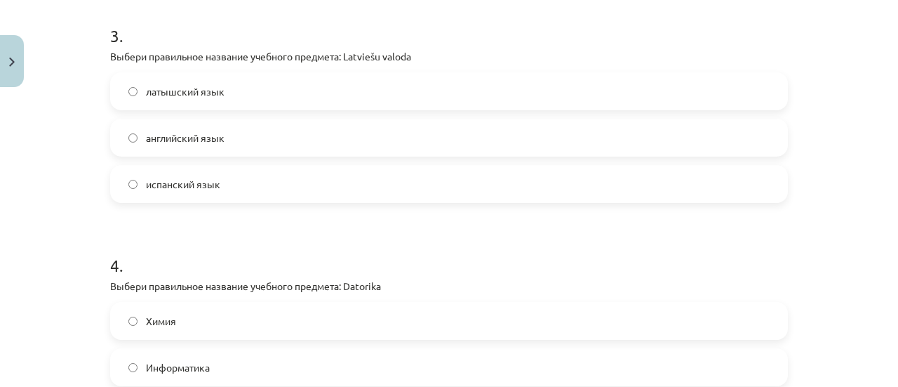
click at [246, 102] on label "латышский язык" at bounding box center [449, 91] width 675 height 35
click at [300, 353] on label "Информатика" at bounding box center [449, 367] width 675 height 35
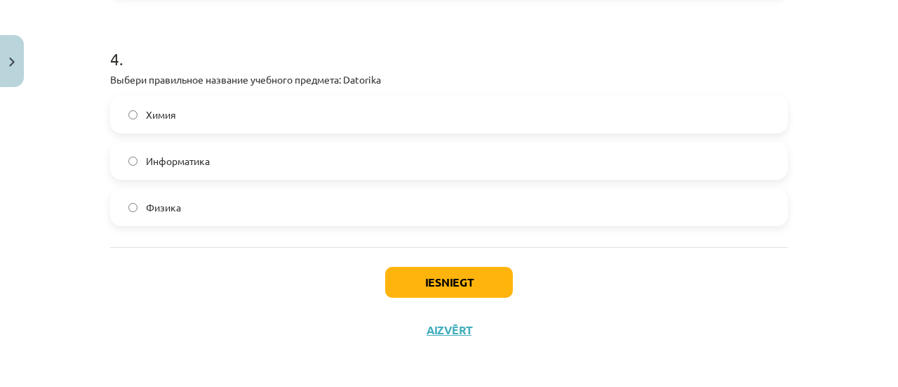
scroll to position [945, 0]
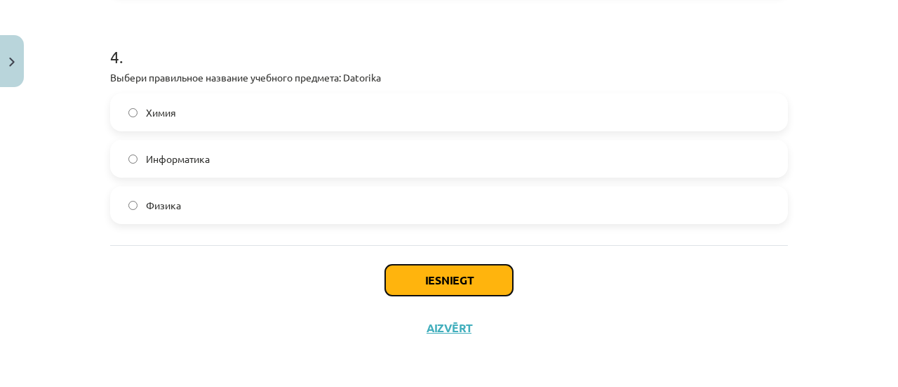
click at [477, 277] on button "Iesniegt" at bounding box center [449, 280] width 128 height 31
click at [432, 267] on button "Iesniegt" at bounding box center [449, 280] width 128 height 31
click at [453, 269] on button "Iesniegt" at bounding box center [449, 280] width 128 height 31
click at [385, 265] on button "Iesniegt" at bounding box center [449, 280] width 128 height 31
click at [547, 286] on div "Iesniegt Aizvērt" at bounding box center [449, 294] width 678 height 98
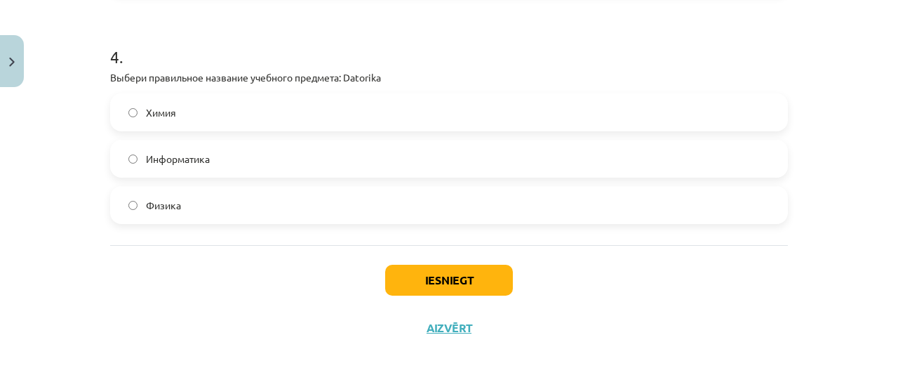
click at [547, 286] on div "Iesniegt Aizvērt" at bounding box center [449, 294] width 678 height 98
click at [436, 270] on button "Iesniegt" at bounding box center [449, 280] width 128 height 31
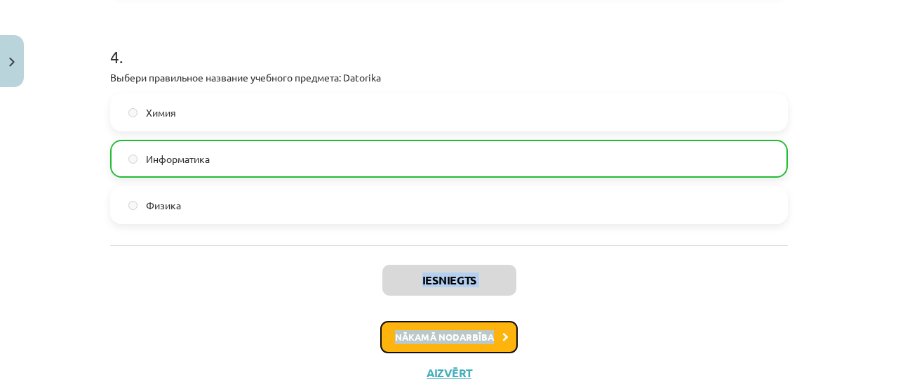
click at [481, 338] on button "Nākamā nodarbība" at bounding box center [449, 337] width 138 height 32
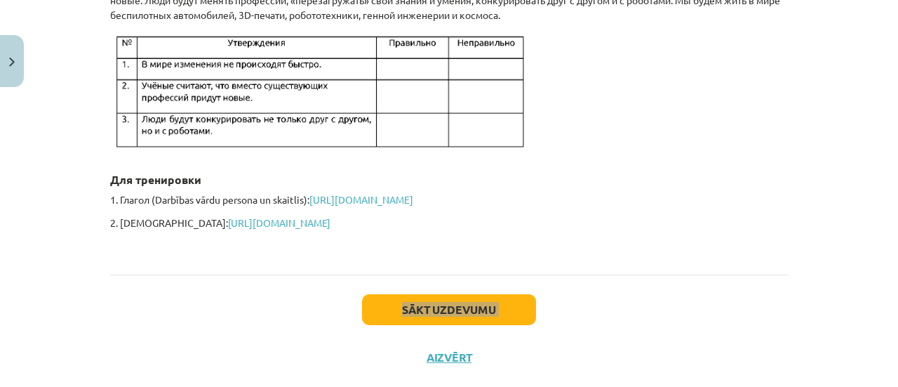
scroll to position [4632, 0]
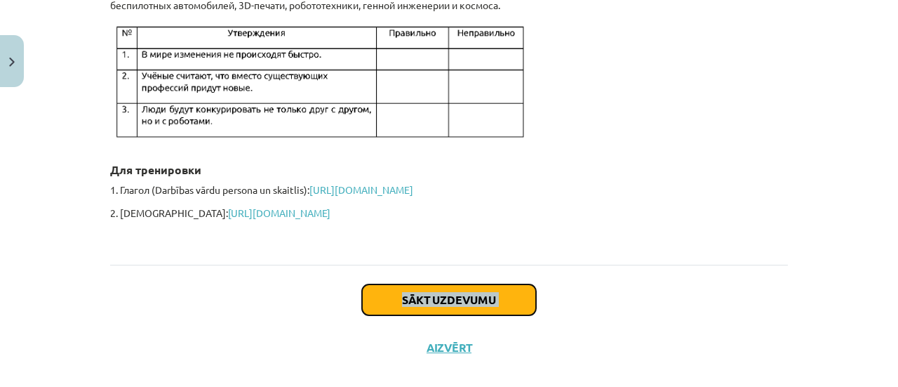
click at [365, 284] on button "Sākt uzdevumu" at bounding box center [449, 299] width 174 height 31
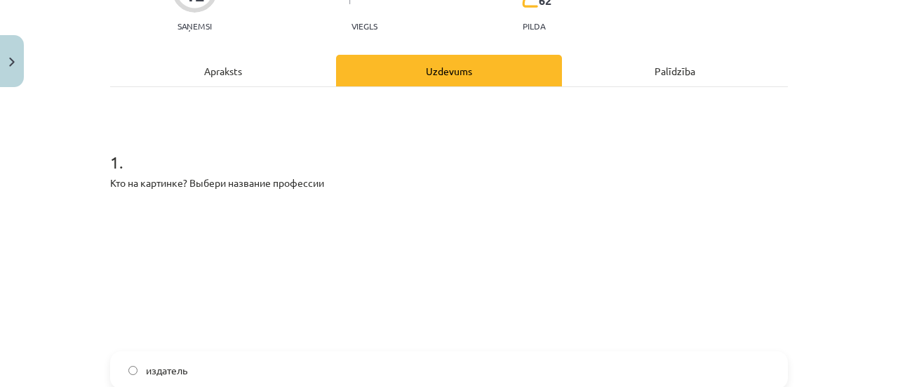
scroll to position [175, 0]
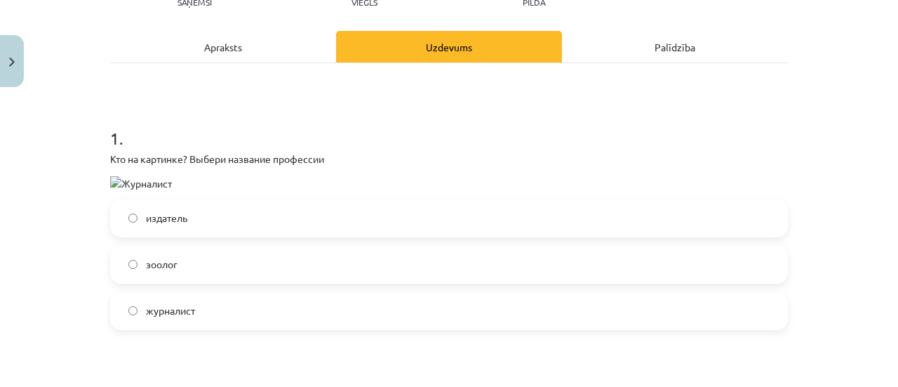
click at [250, 310] on label "журналист" at bounding box center [449, 310] width 675 height 35
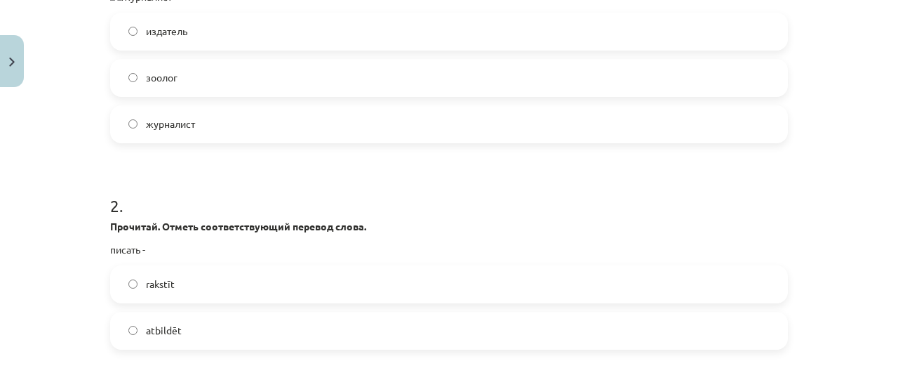
scroll to position [386, 0]
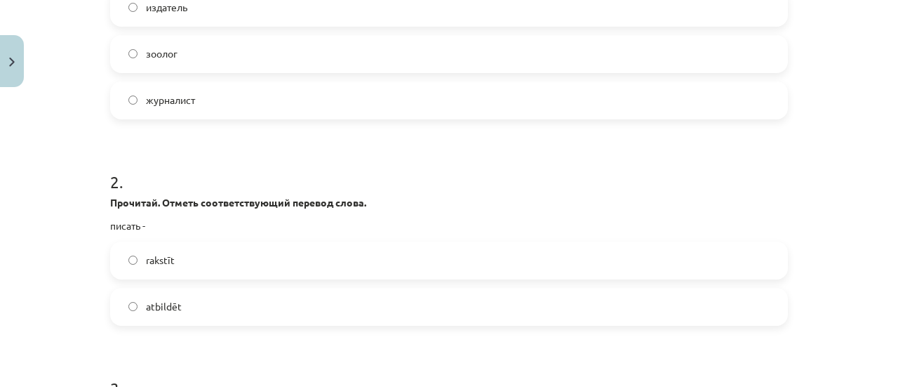
click at [154, 264] on span "rakstīt" at bounding box center [160, 260] width 29 height 15
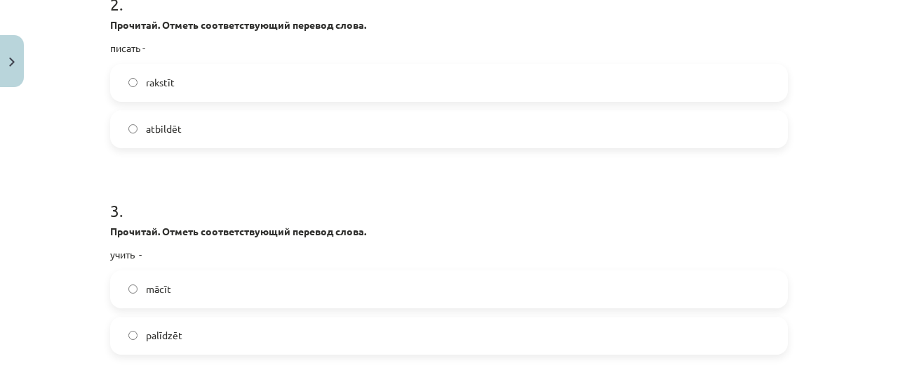
scroll to position [597, 0]
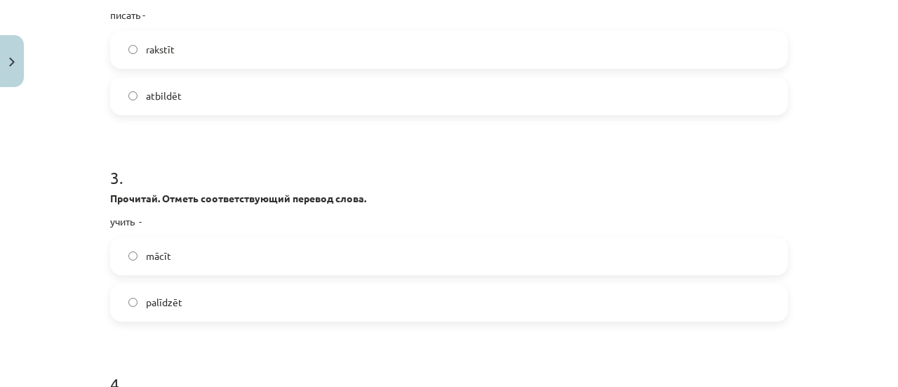
click at [188, 253] on label "mācīt" at bounding box center [449, 256] width 675 height 35
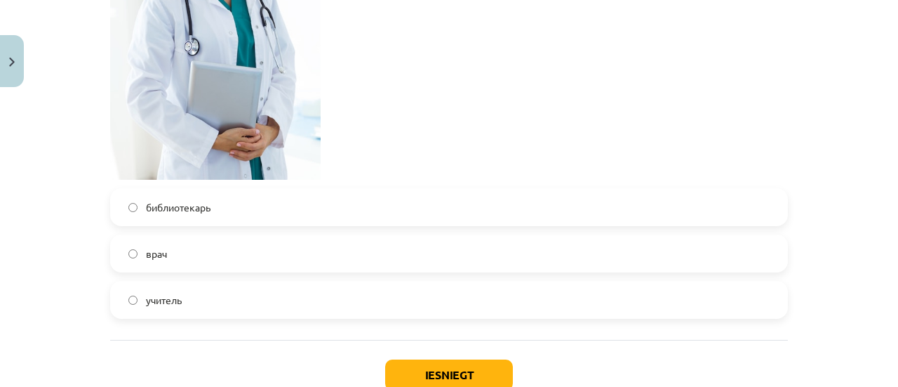
scroll to position [1158, 0]
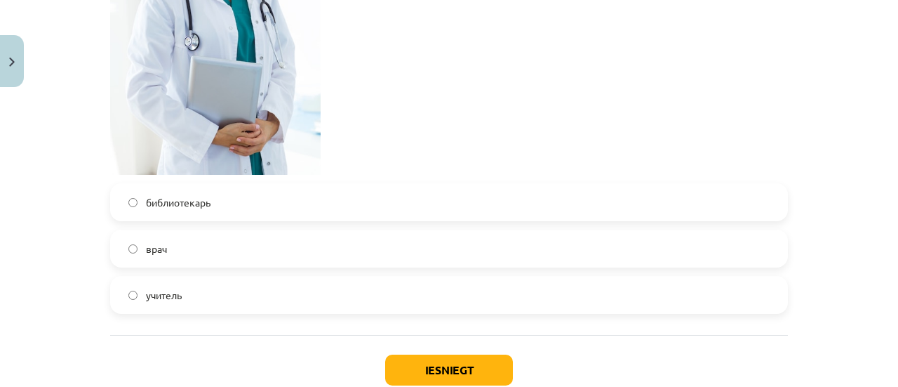
click at [161, 254] on span "врач" at bounding box center [156, 248] width 21 height 15
click at [432, 358] on button "Iesniegt" at bounding box center [449, 369] width 128 height 31
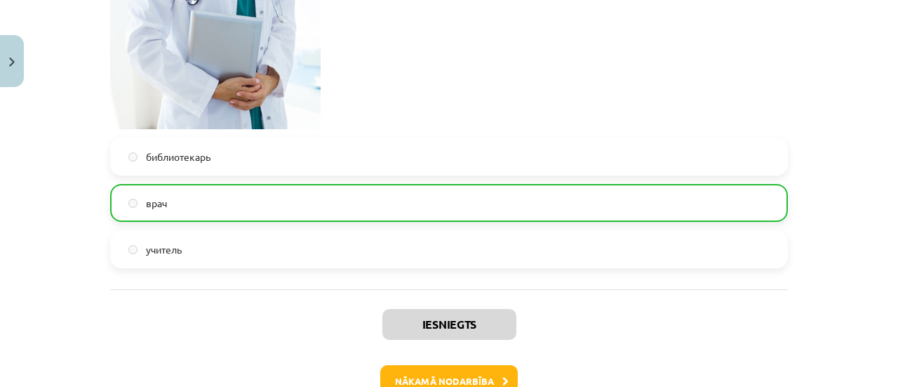
scroll to position [1292, 0]
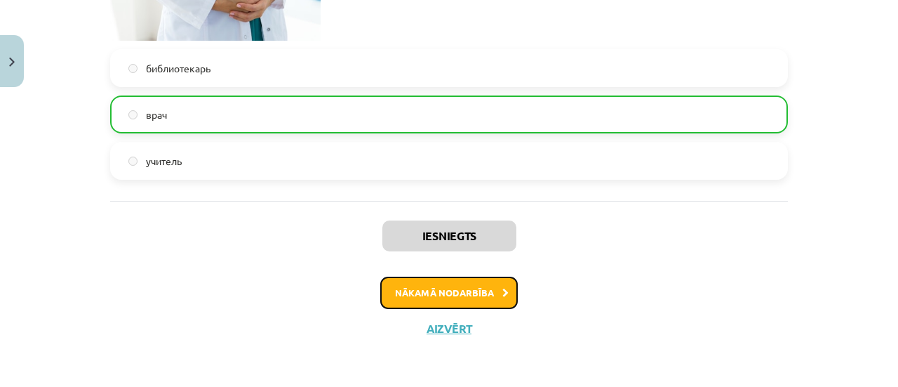
click at [470, 288] on button "Nākamā nodarbība" at bounding box center [449, 293] width 138 height 32
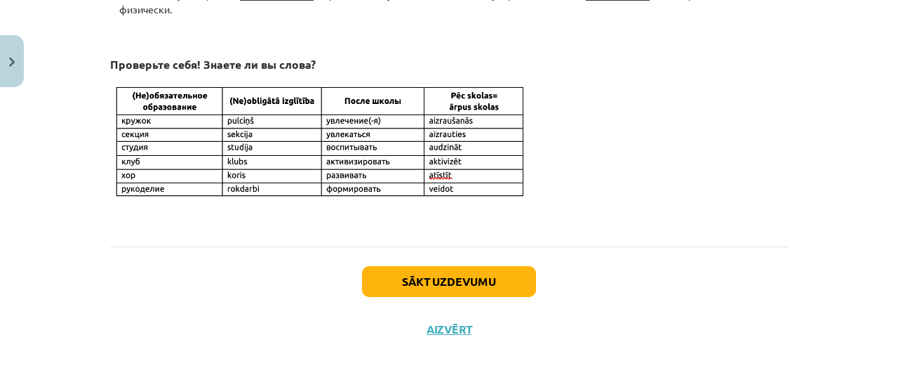
scroll to position [1294, 0]
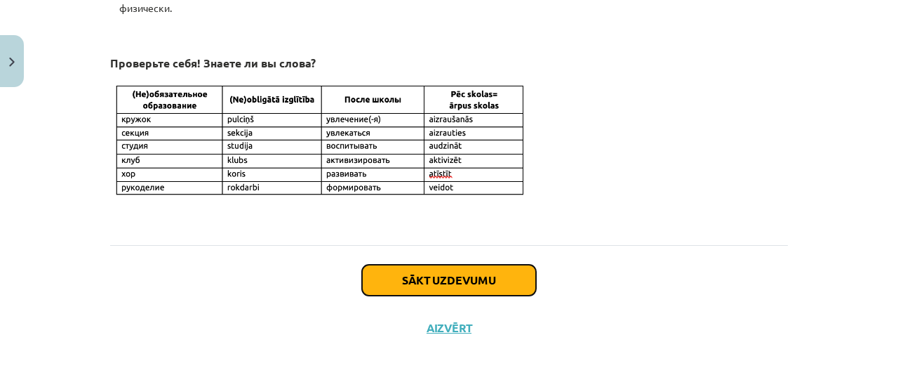
click at [437, 277] on button "Sākt uzdevumu" at bounding box center [449, 280] width 174 height 31
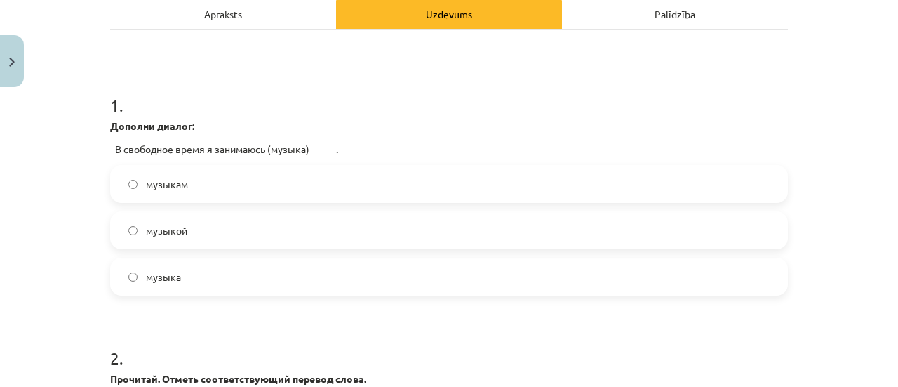
scroll to position [246, 0]
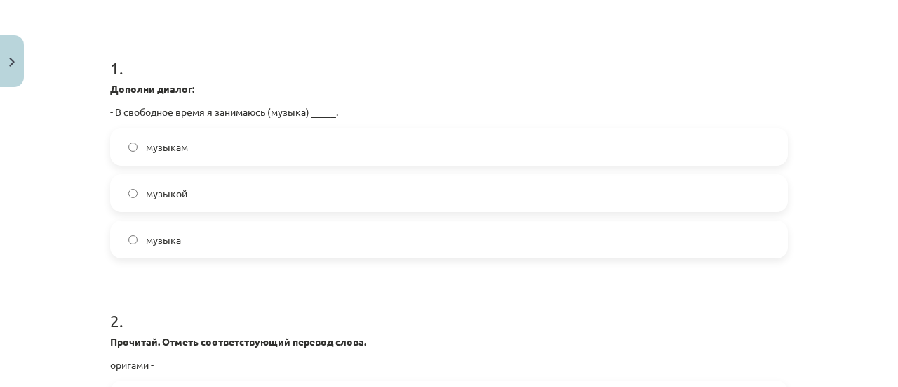
click at [335, 187] on label "музыкой" at bounding box center [449, 192] width 675 height 35
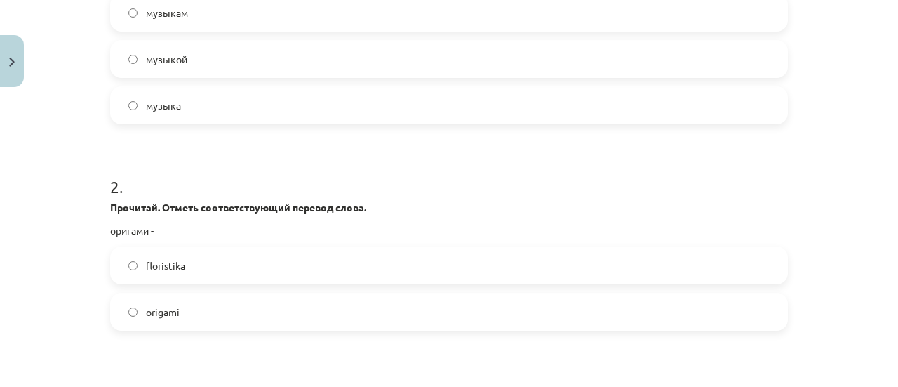
scroll to position [386, 0]
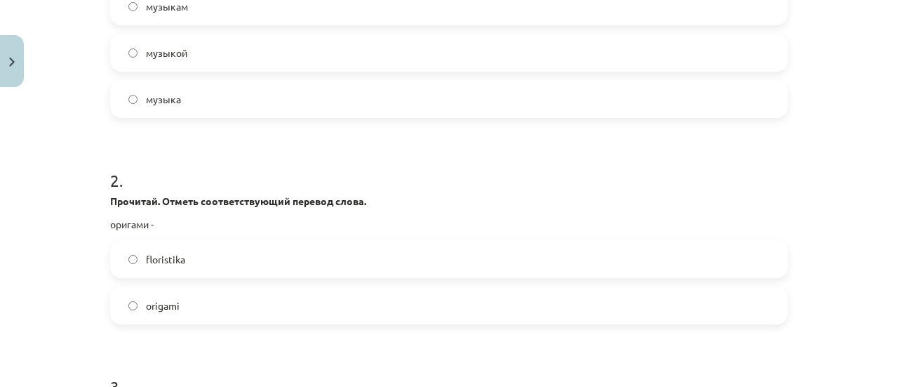
click at [363, 315] on label "origami" at bounding box center [449, 305] width 675 height 35
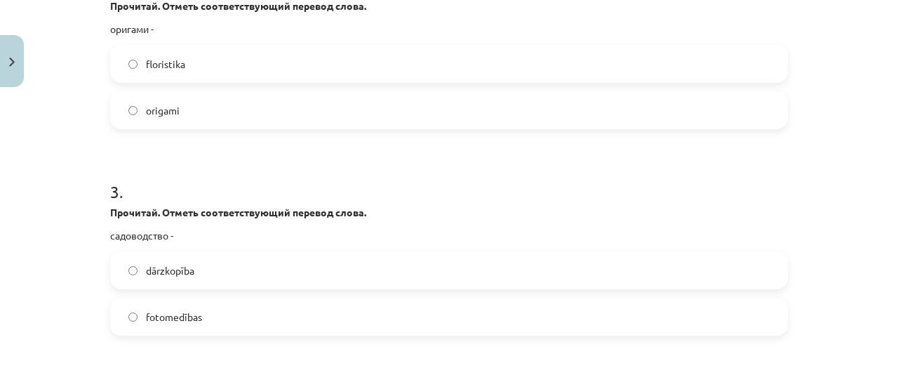
scroll to position [597, 0]
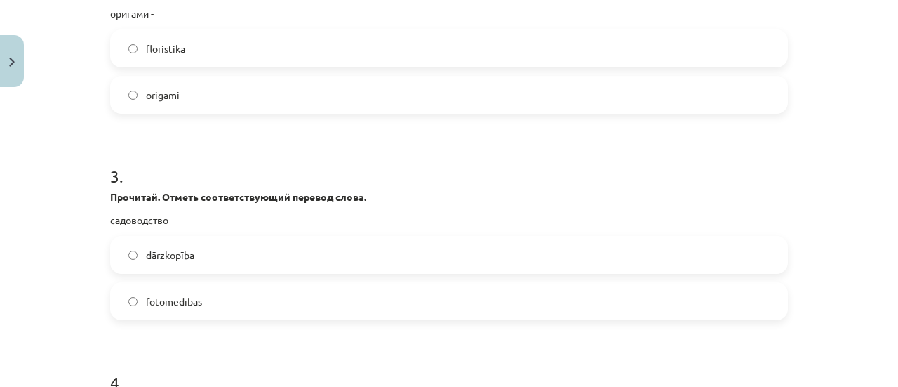
click at [220, 259] on label "dārzkopība" at bounding box center [449, 254] width 675 height 35
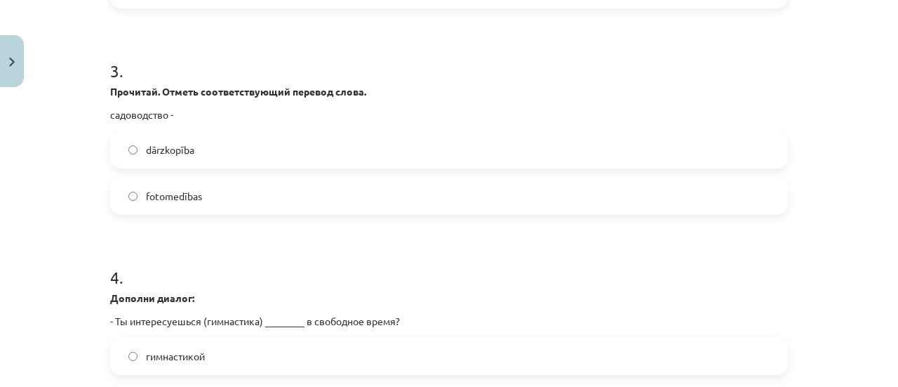
scroll to position [737, 0]
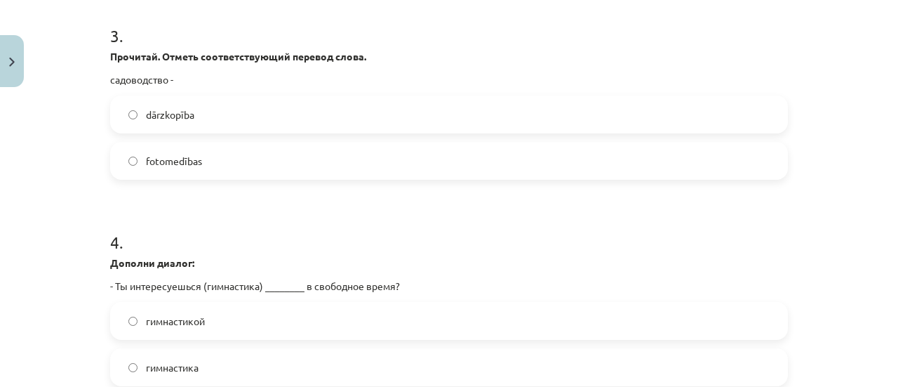
click at [203, 326] on label "гимнастикой" at bounding box center [449, 320] width 675 height 35
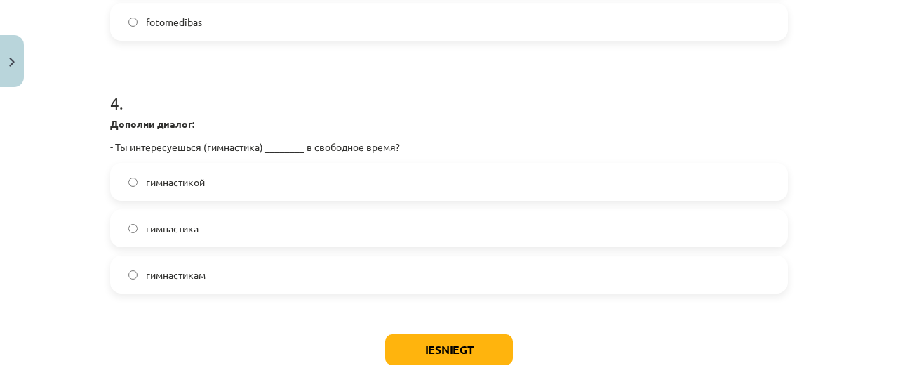
scroll to position [877, 0]
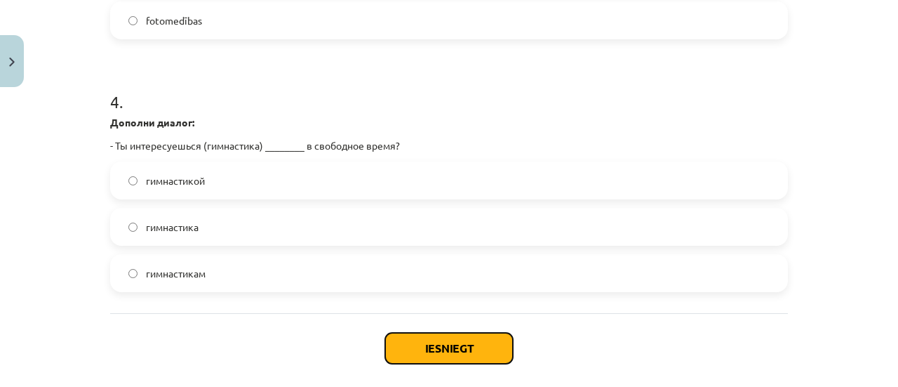
click at [463, 354] on button "Iesniegt" at bounding box center [449, 348] width 128 height 31
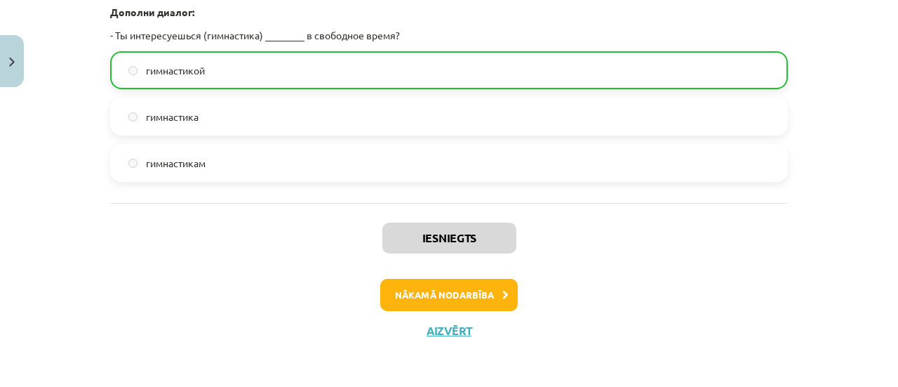
scroll to position [990, 0]
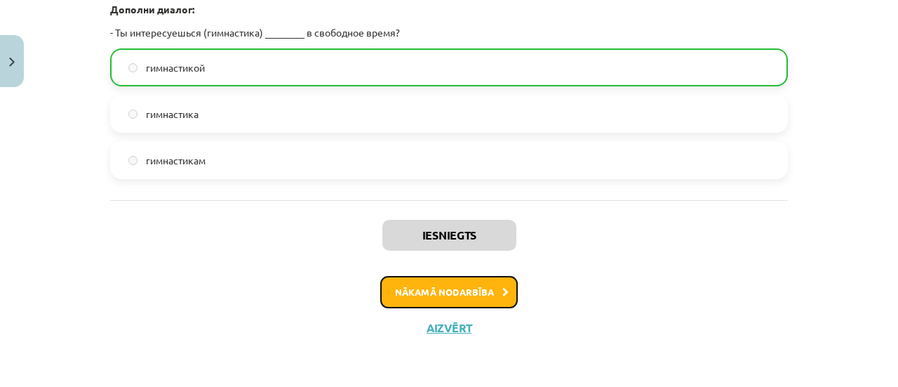
click at [453, 293] on button "Nākamā nodarbība" at bounding box center [449, 292] width 138 height 32
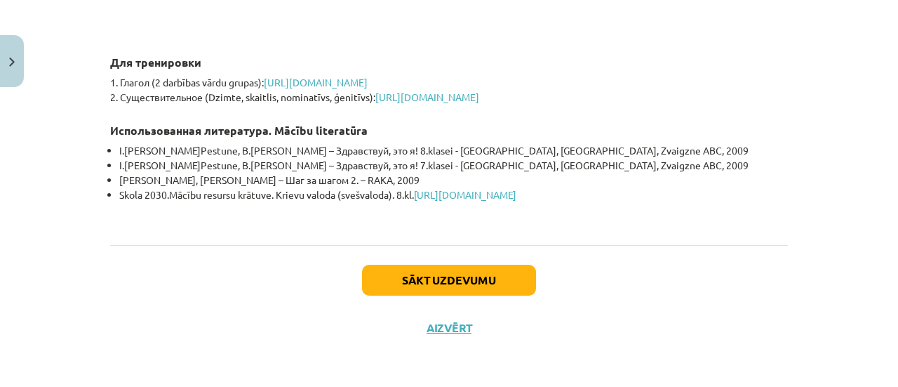
scroll to position [3304, 0]
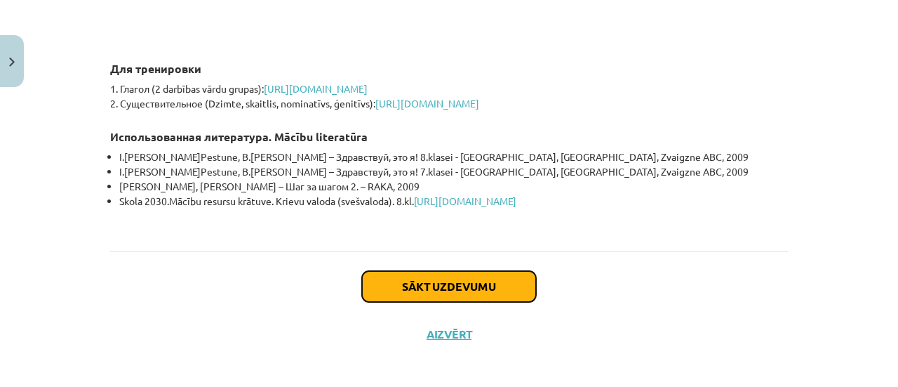
click at [377, 302] on button "Sākt uzdevumu" at bounding box center [449, 286] width 174 height 31
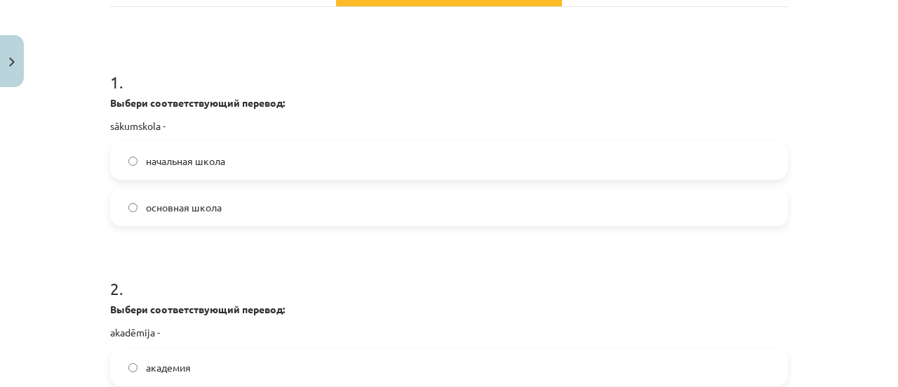
scroll to position [246, 0]
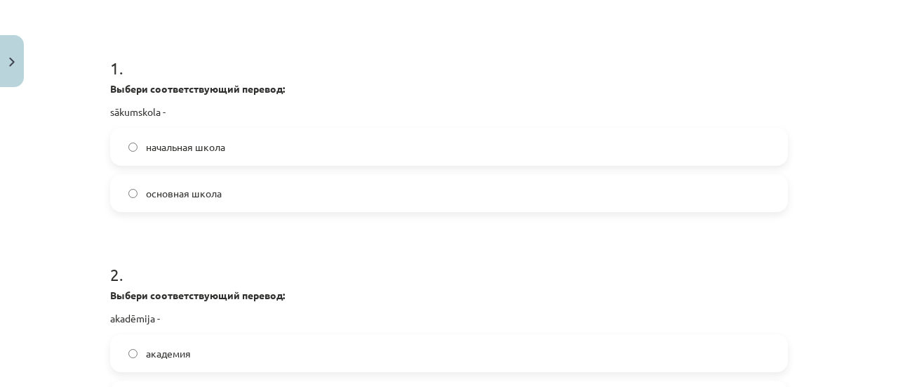
click at [219, 158] on label "начальная школа" at bounding box center [449, 146] width 675 height 35
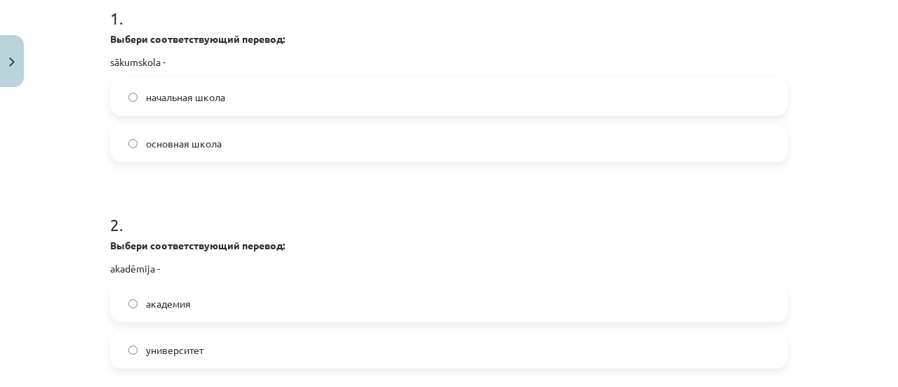
scroll to position [316, 0]
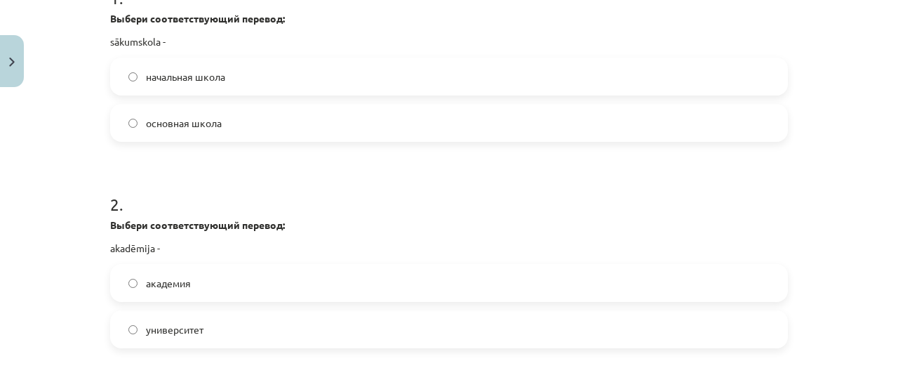
click at [252, 283] on label "академия" at bounding box center [449, 282] width 675 height 35
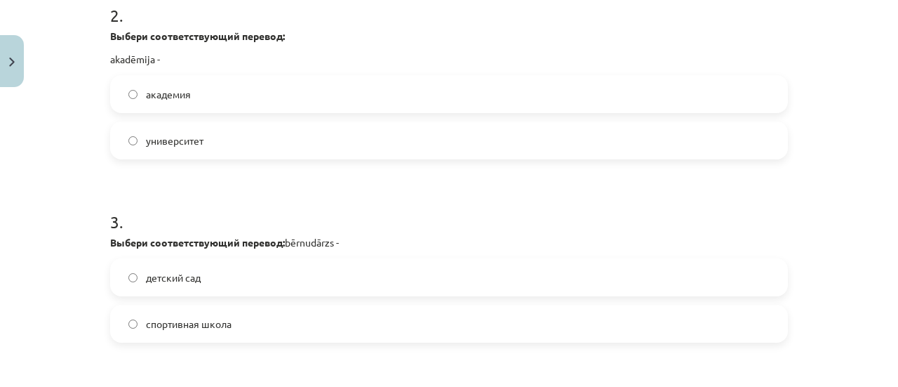
scroll to position [526, 0]
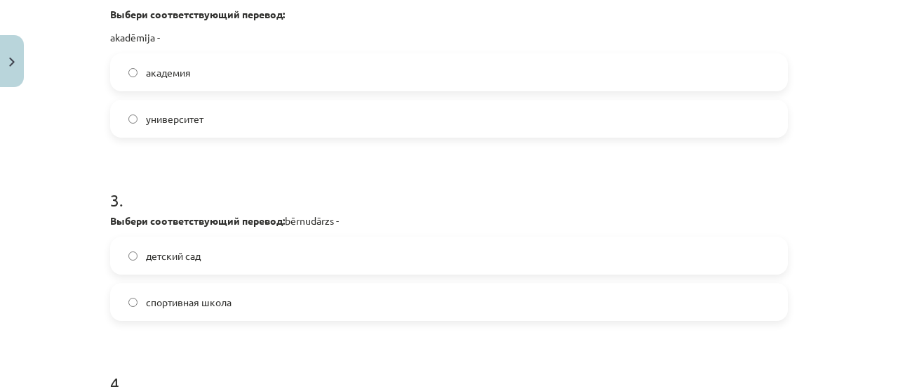
click at [215, 263] on label "детский сад" at bounding box center [449, 255] width 675 height 35
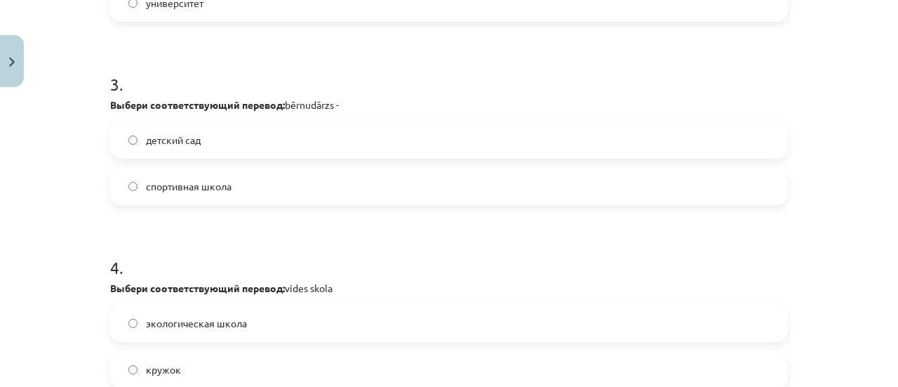
scroll to position [667, 0]
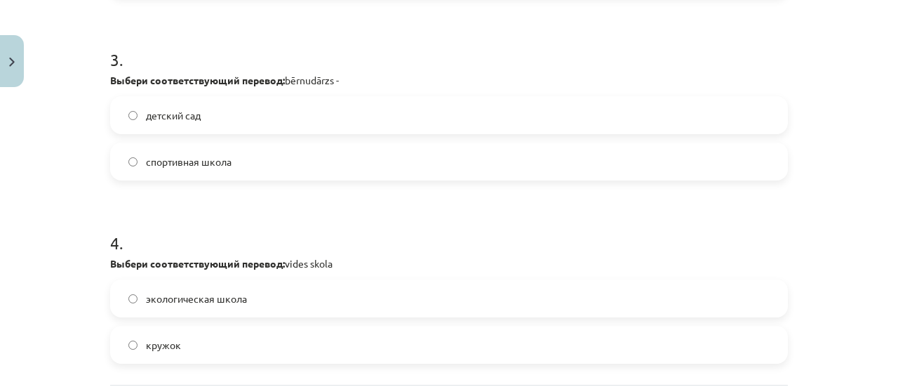
click at [298, 291] on label "экологическая школа" at bounding box center [449, 298] width 675 height 35
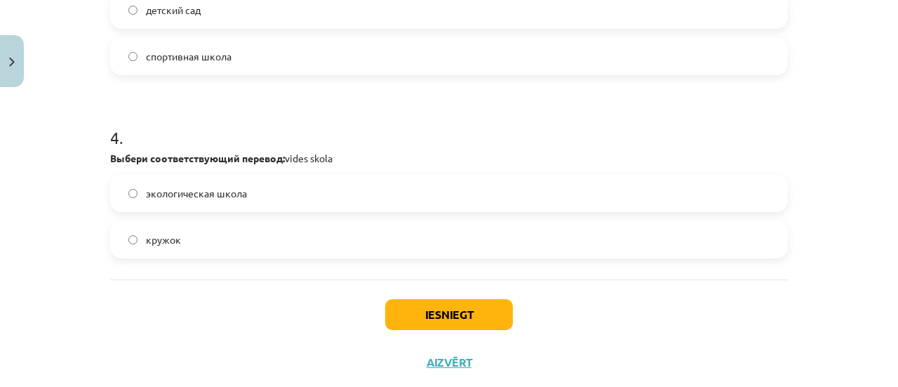
scroll to position [807, 0]
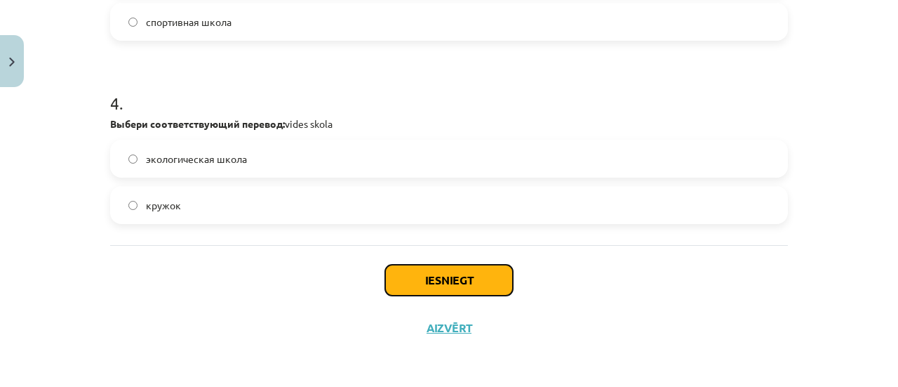
click at [427, 279] on button "Iesniegt" at bounding box center [449, 280] width 128 height 31
click at [491, 273] on button "Iesniegt" at bounding box center [449, 280] width 128 height 31
click at [439, 279] on button "Iesniegt" at bounding box center [449, 280] width 128 height 31
click at [416, 287] on button "Iesniegt" at bounding box center [449, 280] width 128 height 31
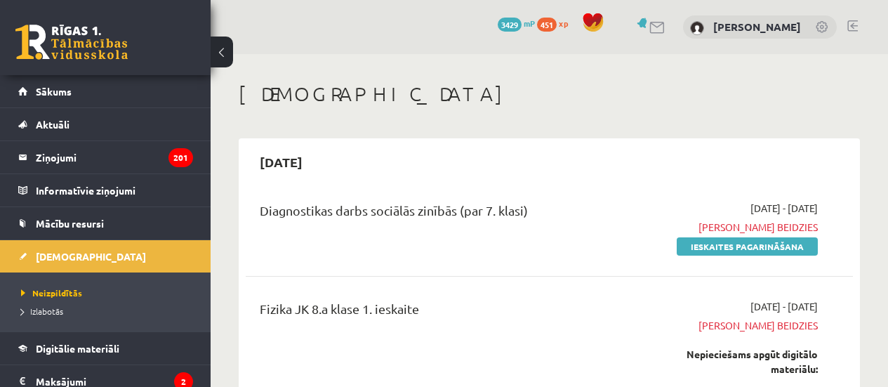
scroll to position [2387, 0]
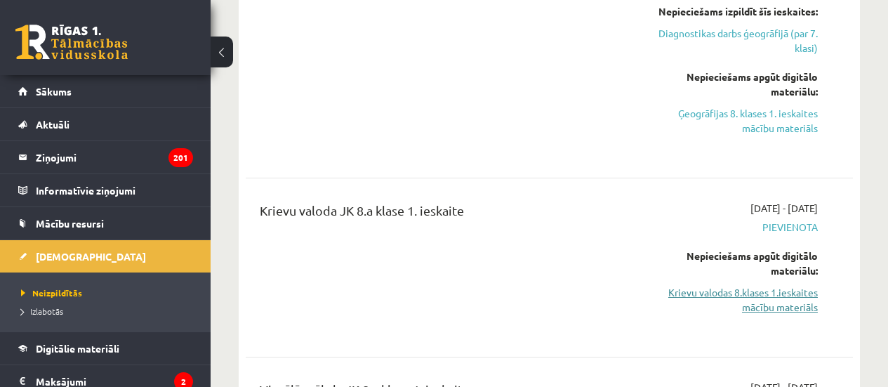
click at [755, 285] on link "Krievu valodas 8.klases 1.ieskaites mācību materiāls" at bounding box center [732, 299] width 172 height 29
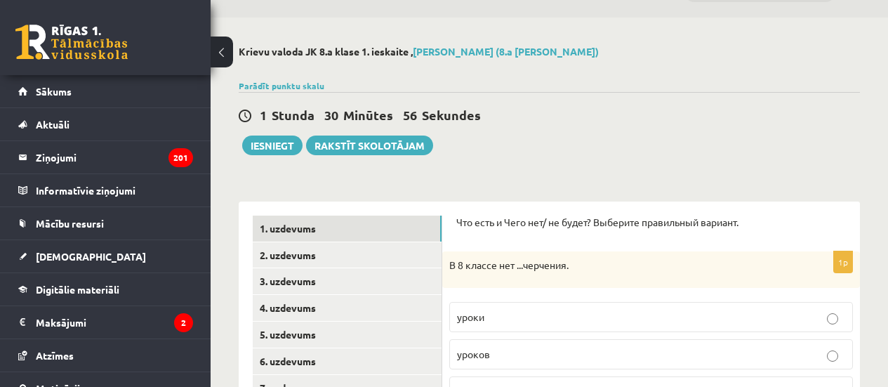
scroll to position [70, 0]
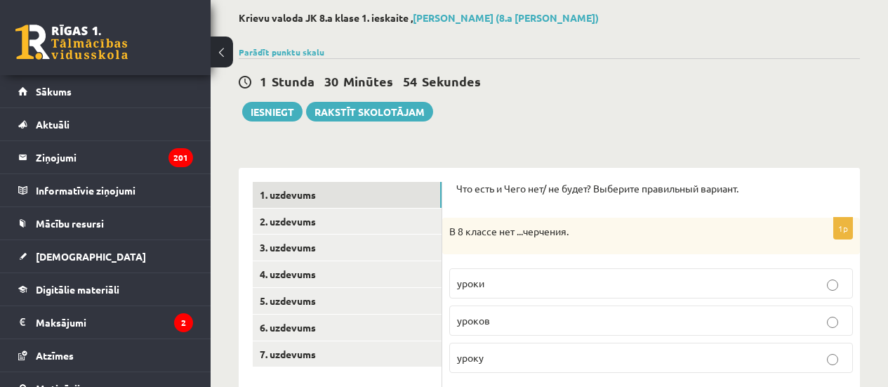
click at [494, 321] on p "уроков" at bounding box center [651, 320] width 388 height 15
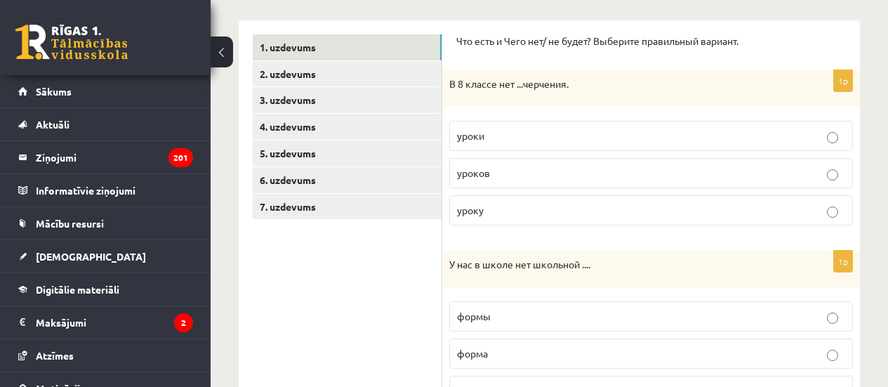
scroll to position [281, 0]
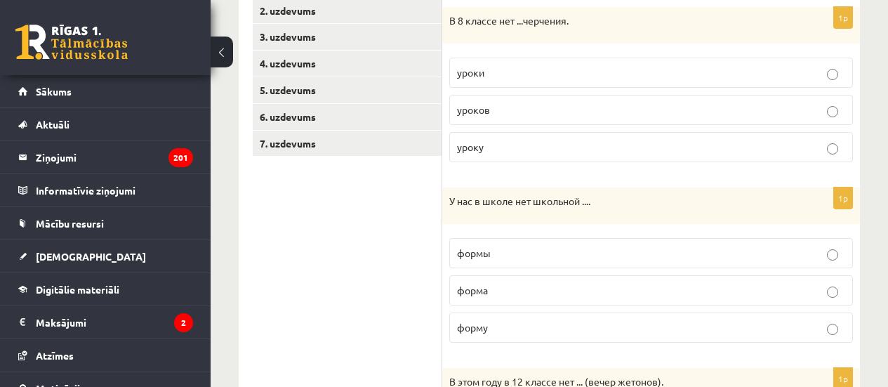
click at [510, 246] on p "формы" at bounding box center [651, 253] width 388 height 15
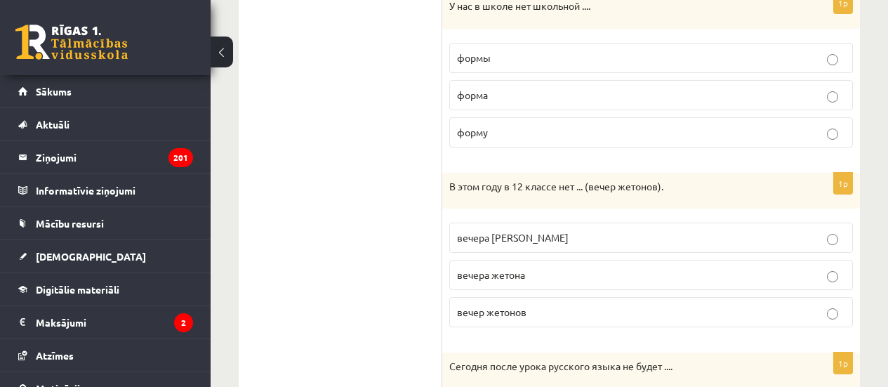
scroll to position [491, 0]
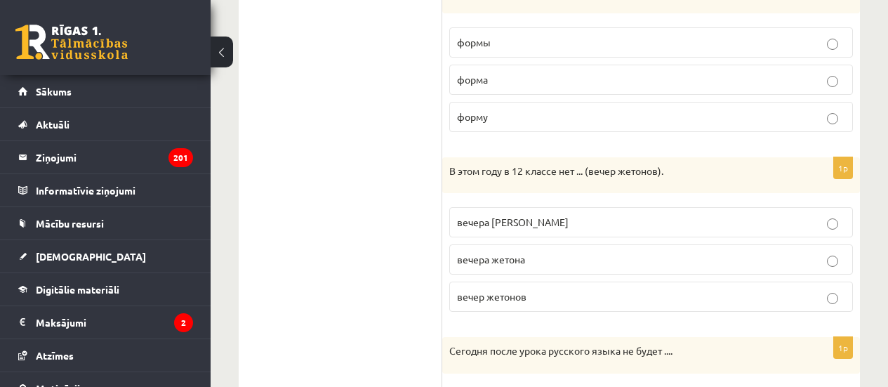
click at [554, 225] on p "вечера жетонов" at bounding box center [651, 222] width 388 height 15
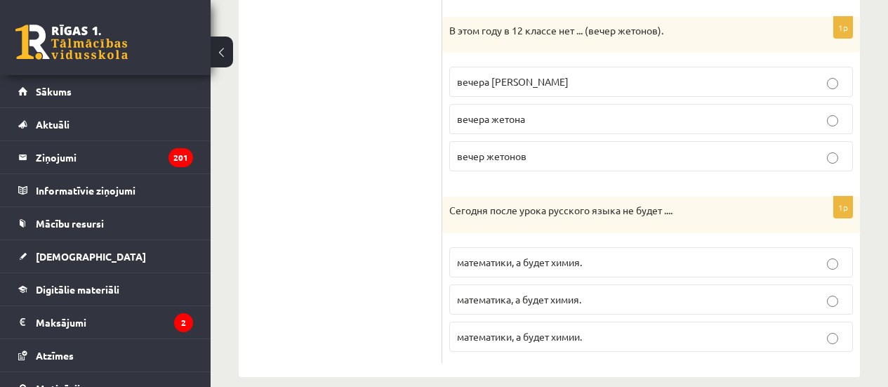
scroll to position [651, 0]
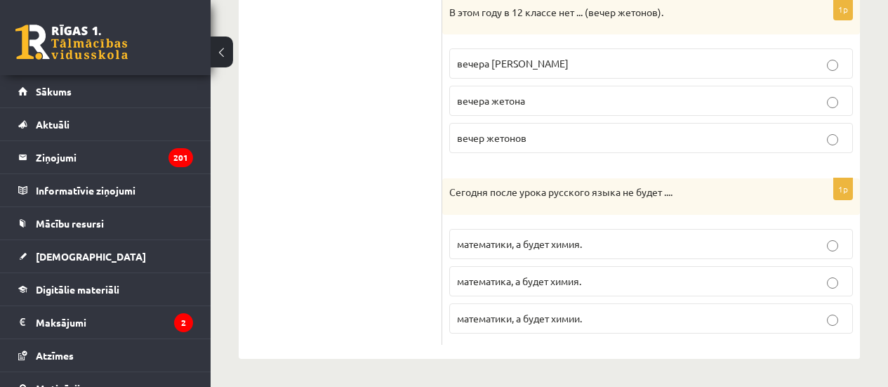
click at [609, 249] on p "математики, а будет химия." at bounding box center [651, 244] width 388 height 15
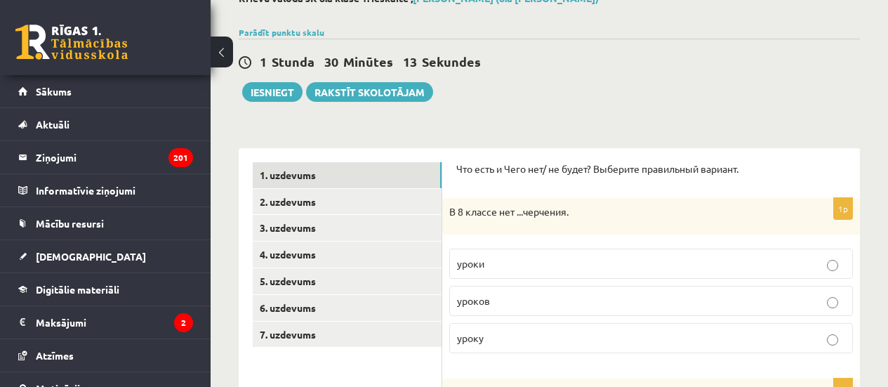
scroll to position [89, 0]
click at [312, 205] on link "2. uzdevums" at bounding box center [347, 203] width 189 height 26
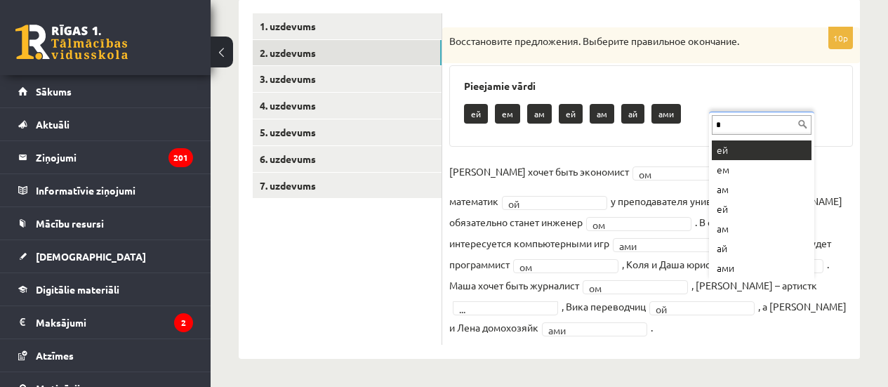
scroll to position [0, 0]
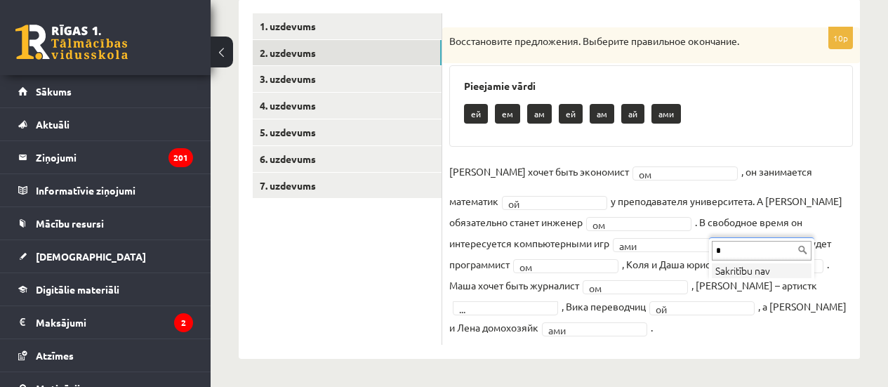
type input "**"
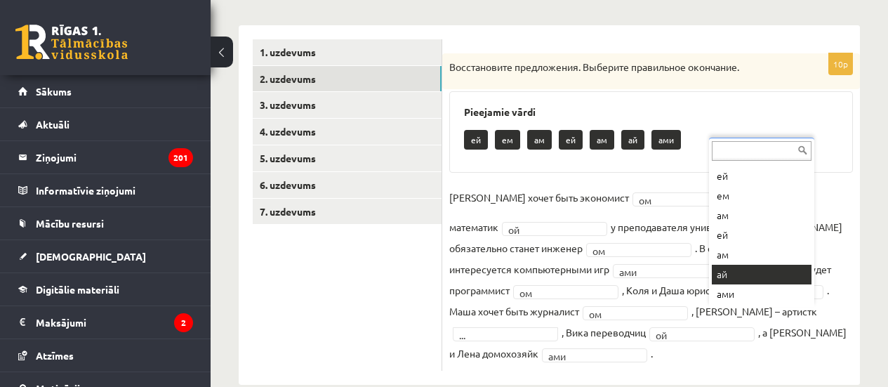
scroll to position [239, 0]
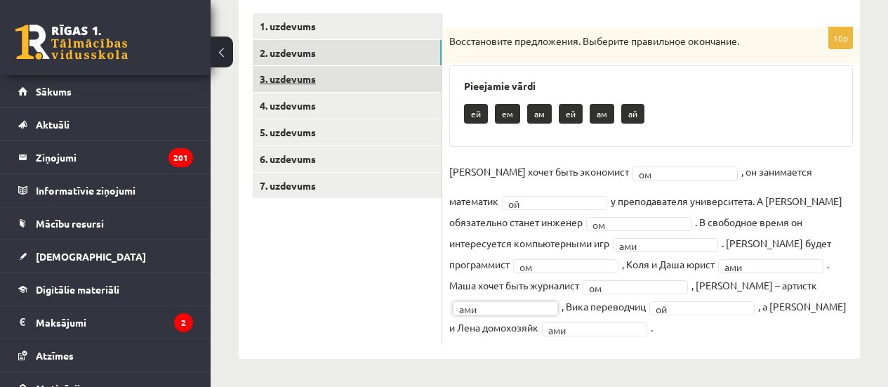
click at [312, 73] on link "3. uzdevums" at bounding box center [347, 79] width 189 height 26
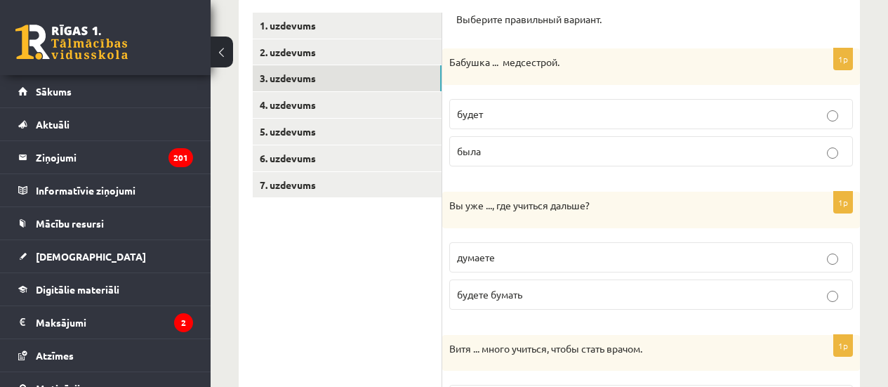
click at [577, 110] on p "будет" at bounding box center [651, 114] width 388 height 15
click at [559, 247] on label "думаете" at bounding box center [651, 257] width 404 height 30
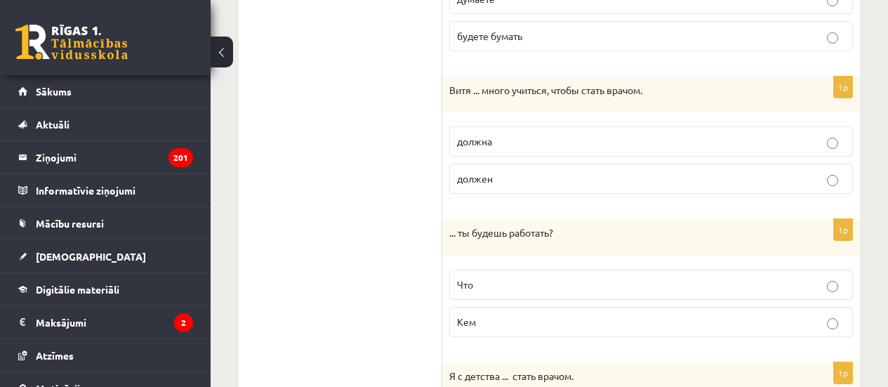
scroll to position [520, 0]
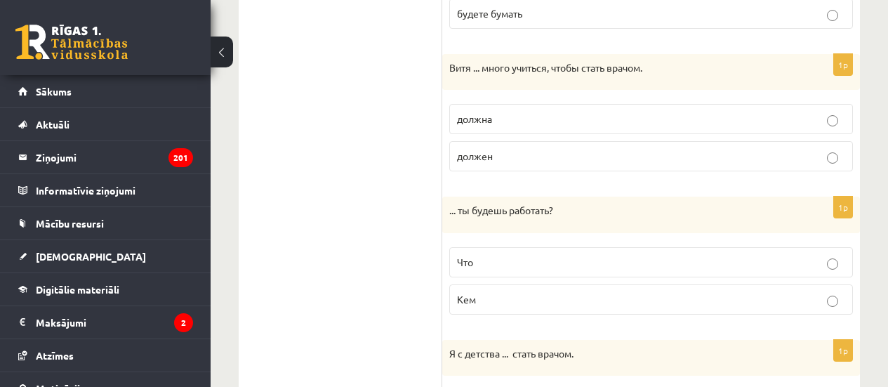
click at [516, 153] on p "должен" at bounding box center [651, 156] width 388 height 15
click at [496, 297] on p "Кем" at bounding box center [651, 299] width 388 height 15
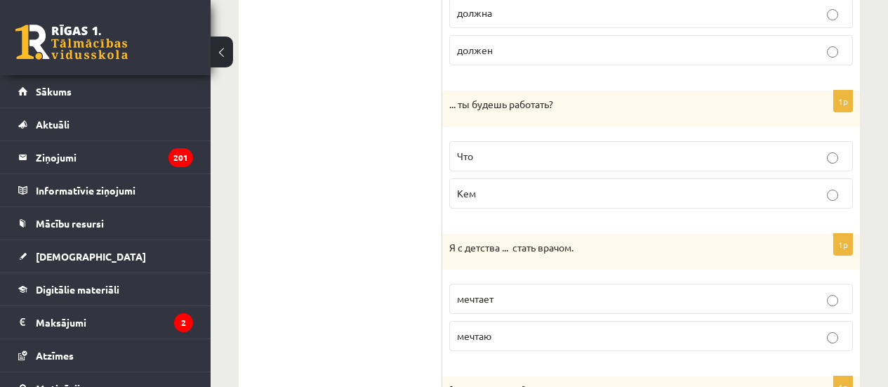
scroll to position [661, 0]
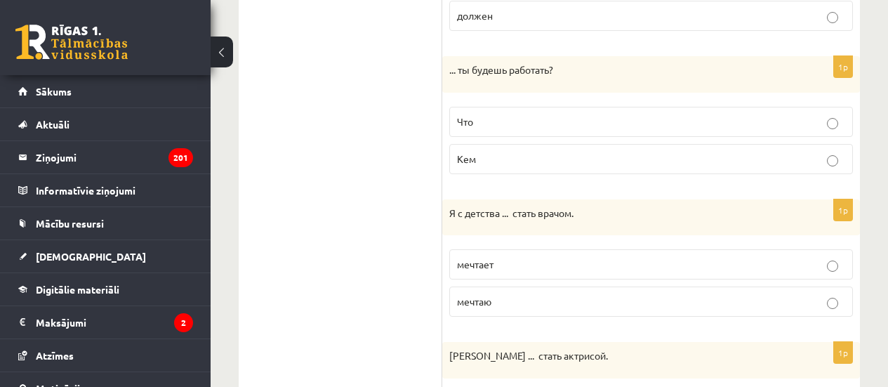
click at [472, 302] on span "мечтаю" at bounding box center [474, 301] width 34 height 13
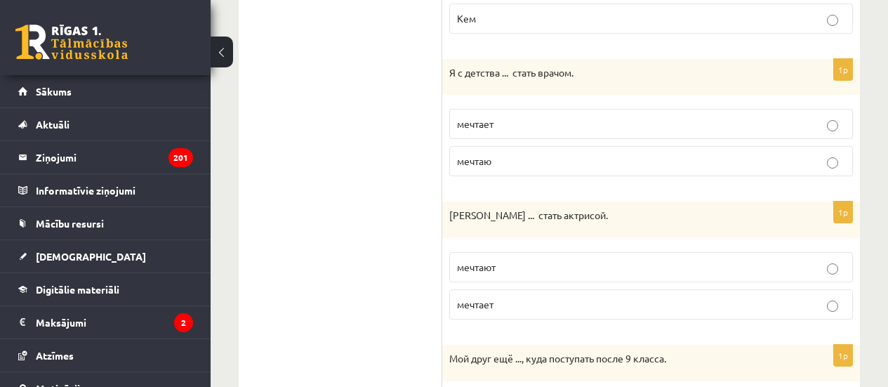
click at [522, 261] on p "мечтают" at bounding box center [651, 267] width 388 height 15
click at [513, 299] on p "мечтает" at bounding box center [651, 304] width 388 height 15
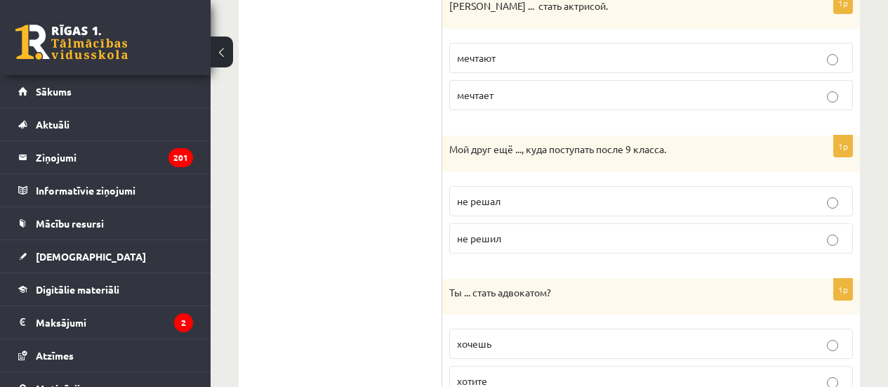
scroll to position [1011, 0]
click at [503, 233] on p "не решил" at bounding box center [651, 237] width 388 height 15
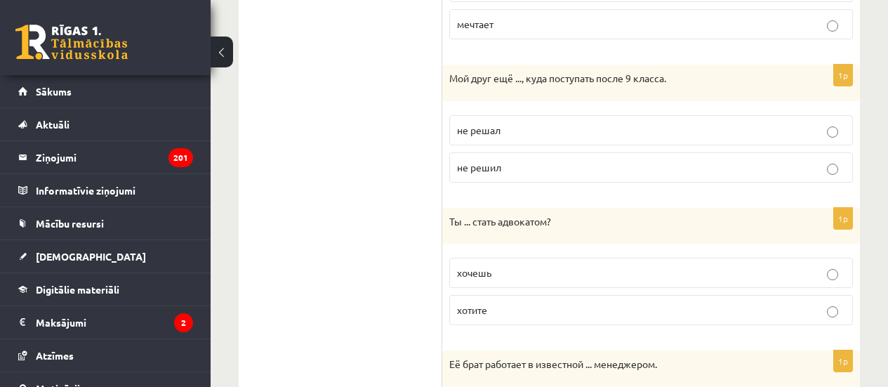
scroll to position [1082, 0]
click at [507, 279] on p "хочешь" at bounding box center [651, 272] width 388 height 15
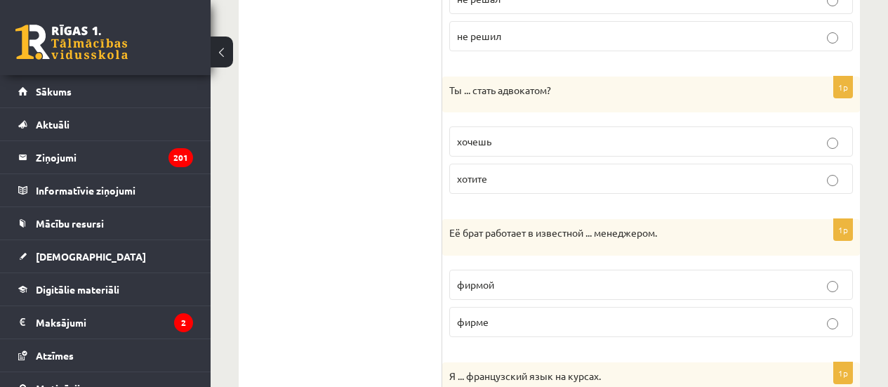
scroll to position [1222, 0]
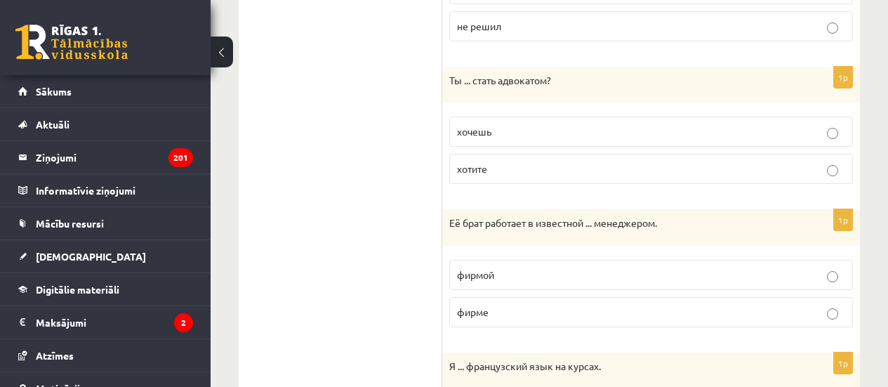
click at [537, 274] on p "фирмой" at bounding box center [651, 274] width 388 height 15
click at [552, 314] on p "фирме" at bounding box center [651, 312] width 388 height 15
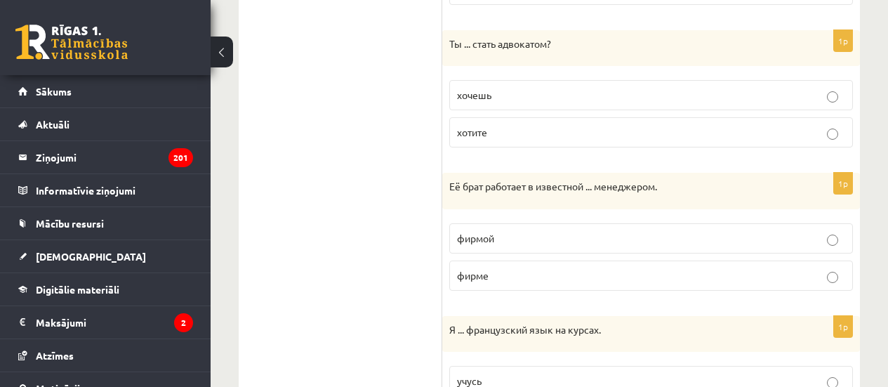
scroll to position [1292, 0]
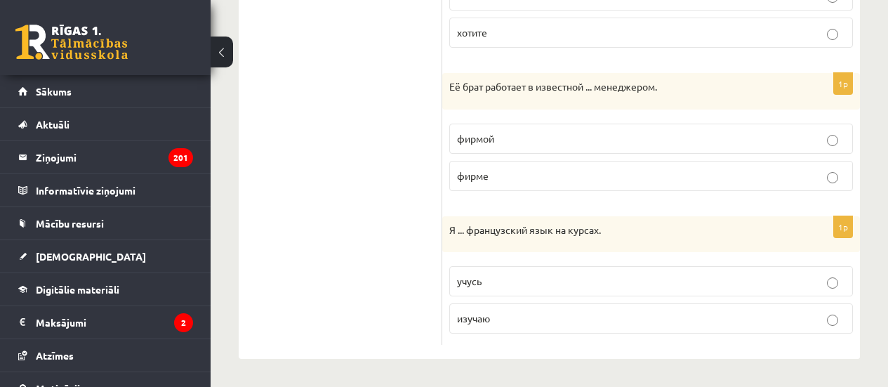
click at [491, 320] on p "изучаю" at bounding box center [651, 318] width 388 height 15
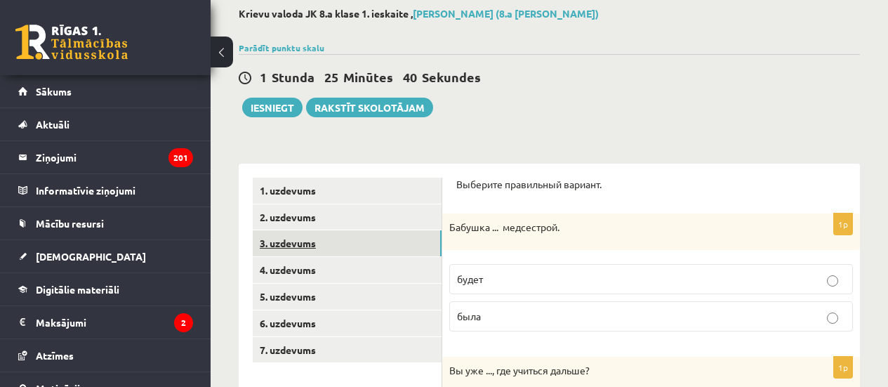
scroll to position [95, 0]
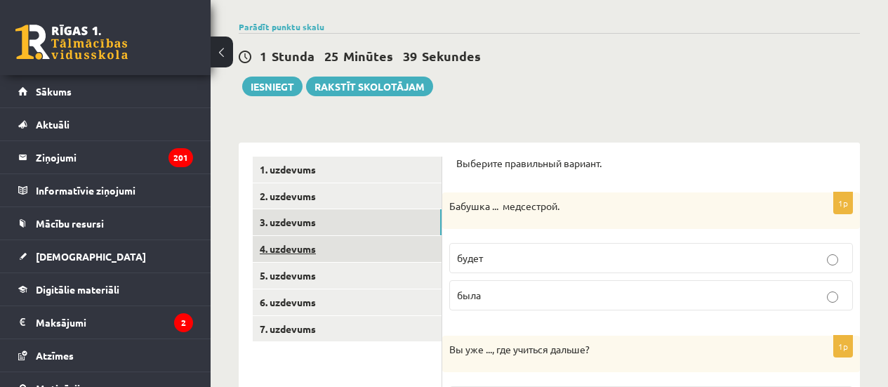
click at [357, 250] on link "4. uzdevums" at bounding box center [347, 249] width 189 height 26
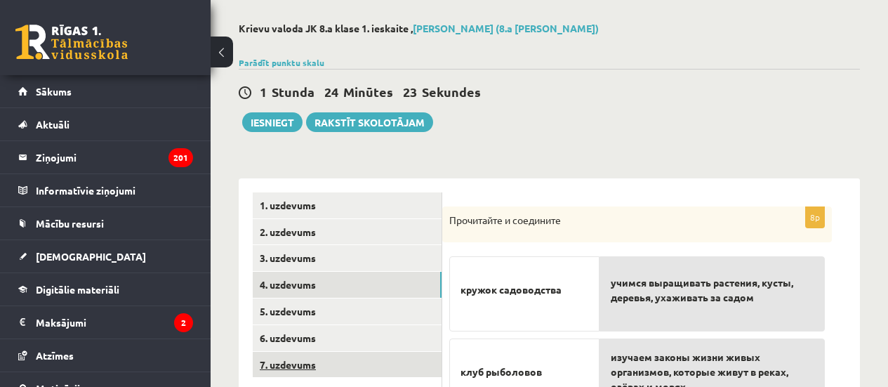
scroll to position [140, 0]
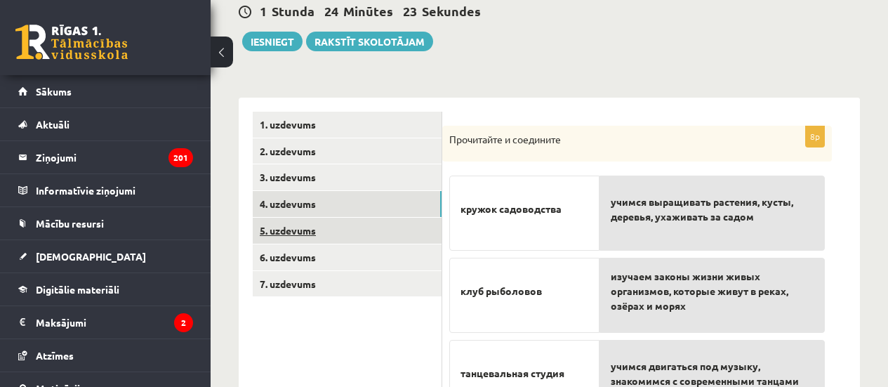
click at [342, 234] on link "5. uzdevums" at bounding box center [347, 231] width 189 height 26
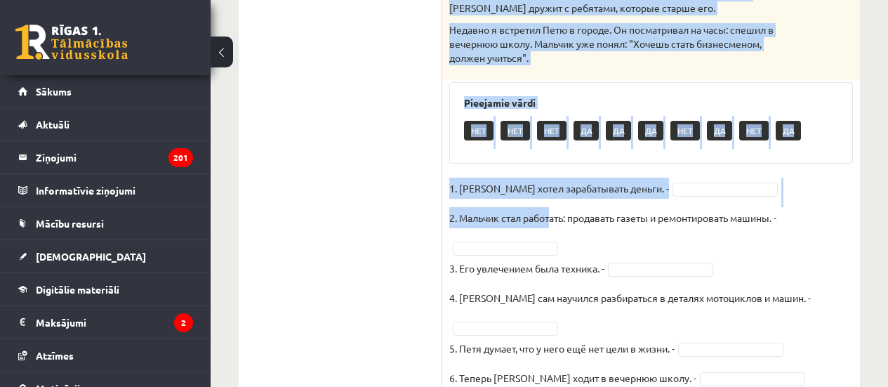
scroll to position [562, 0]
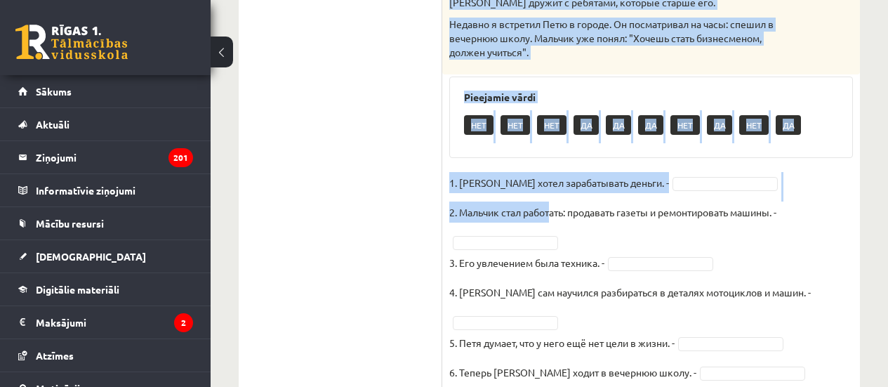
drag, startPoint x: 453, startPoint y: 116, endPoint x: 592, endPoint y: 39, distance: 159.3
copy div "Двенадцатилетний бизнесмен Пете 12 лет. Он решил зарабатывать деньги. Даже хоте…"
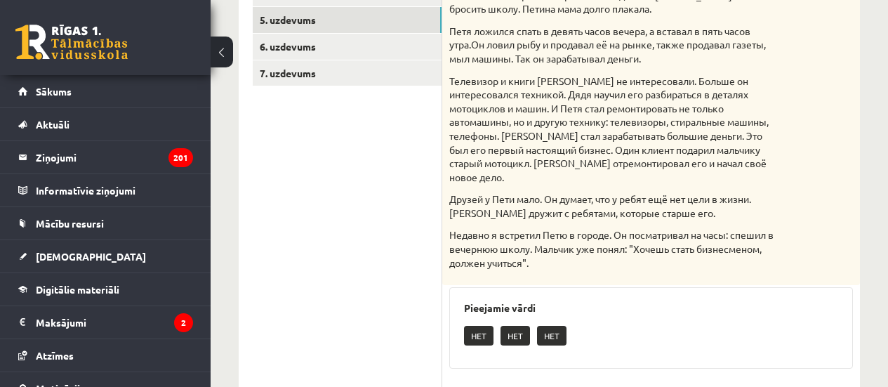
scroll to position [350, 0]
click at [296, 34] on link "5. uzdevums" at bounding box center [347, 21] width 189 height 26
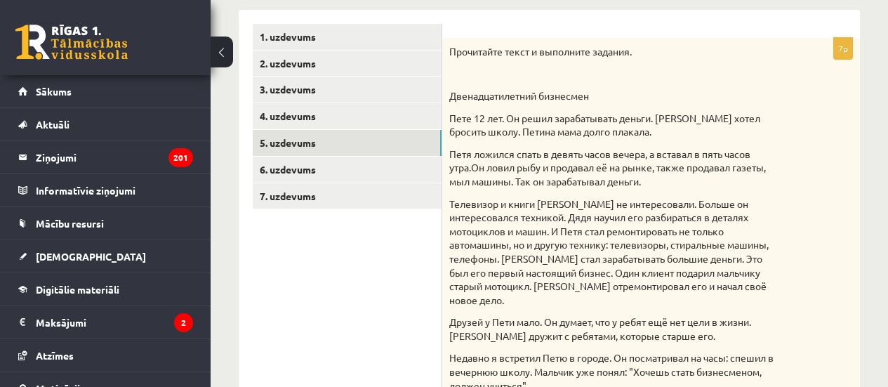
scroll to position [210, 0]
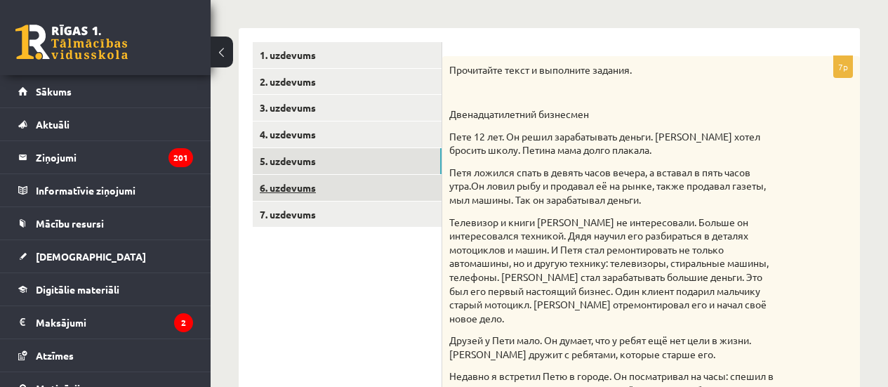
click at [336, 194] on link "6. uzdevums" at bounding box center [347, 188] width 189 height 26
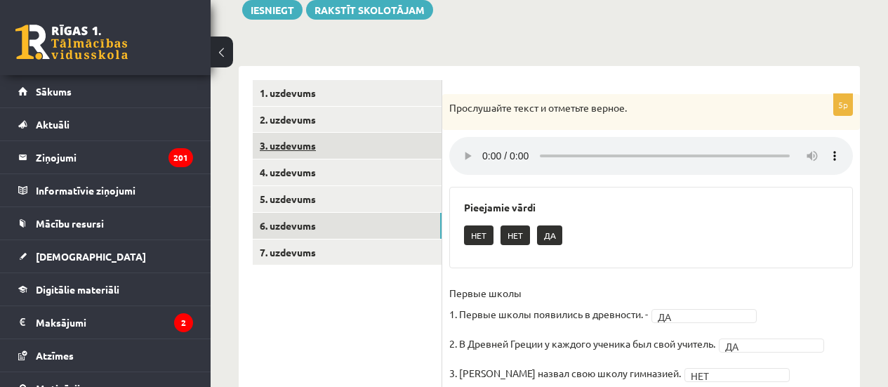
scroll to position [140, 0]
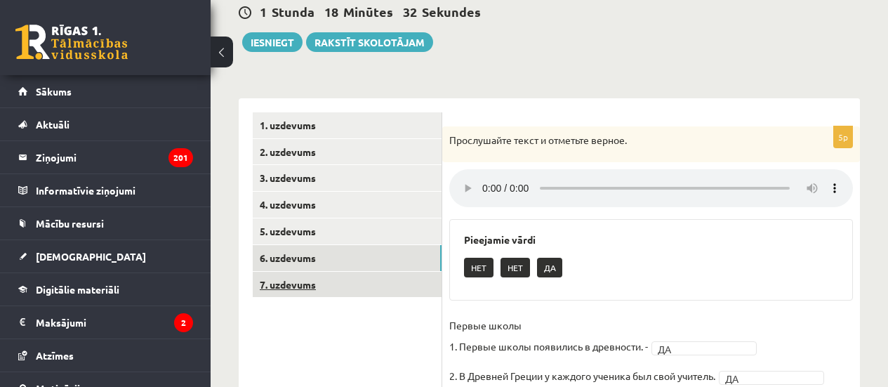
click at [365, 289] on link "7. uzdevums" at bounding box center [347, 285] width 189 height 26
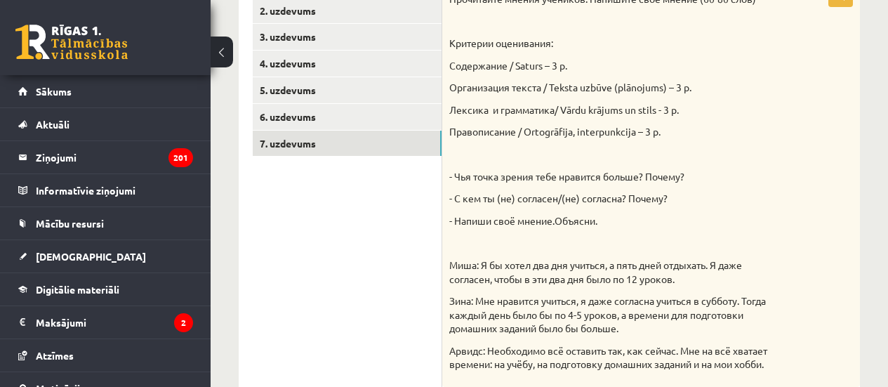
scroll to position [351, 0]
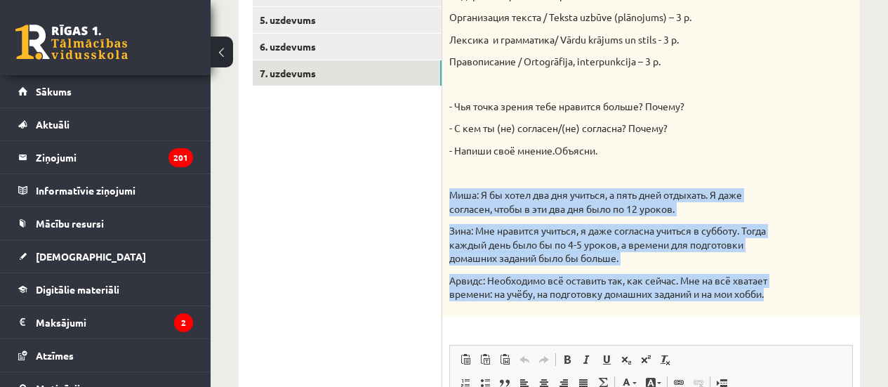
drag, startPoint x: 450, startPoint y: 194, endPoint x: 788, endPoint y: 302, distance: 355.2
click at [788, 302] on div "Прочитайте мнения учеников. Напишите своё мнение (60-80 слов) Критерии оцениван…" at bounding box center [651, 115] width 418 height 401
copy div "Миша: Я бы хотел два дня учиться, а пять дней отдыхать. Я даже согласен, чтобы …"
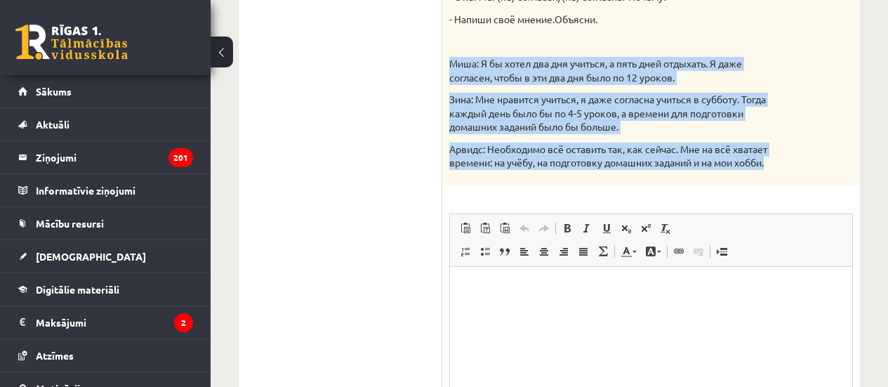
scroll to position [491, 0]
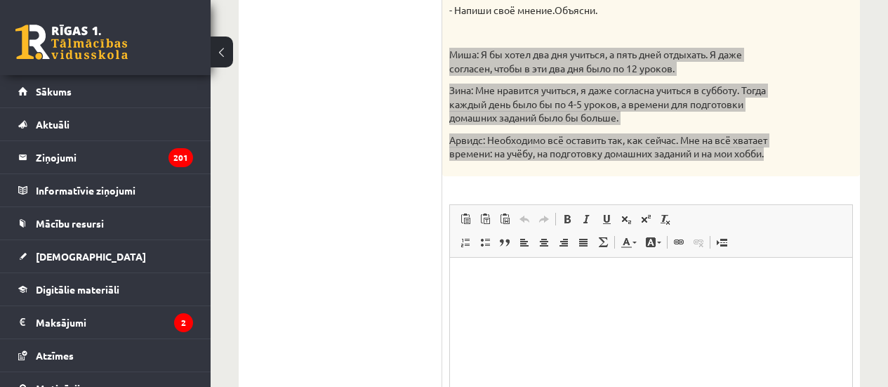
click at [545, 277] on p "Bagātinātā teksta redaktors, wiswyg-editor-user-answer-47433945546520" at bounding box center [651, 279] width 374 height 15
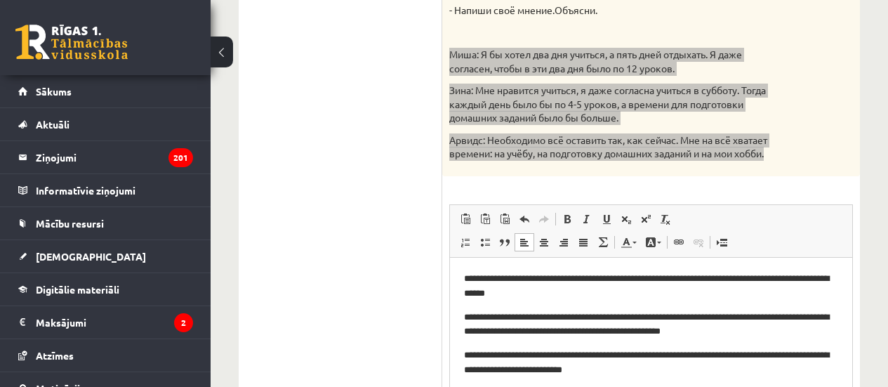
click at [616, 303] on body "**********" at bounding box center [651, 325] width 374 height 106
click at [607, 293] on p "**********" at bounding box center [651, 286] width 374 height 29
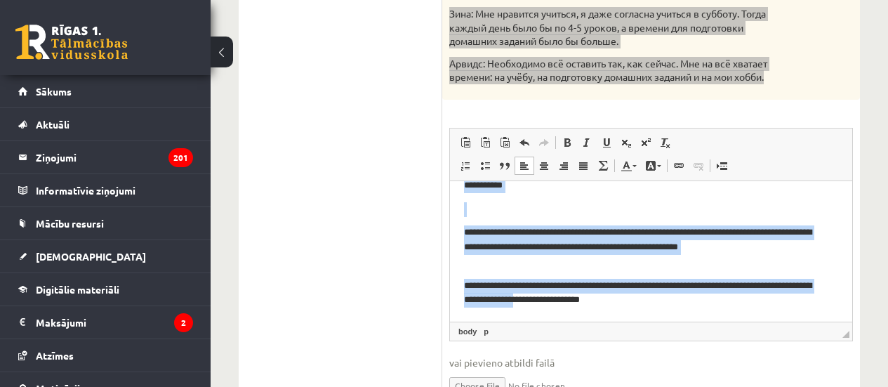
scroll to position [644, 0]
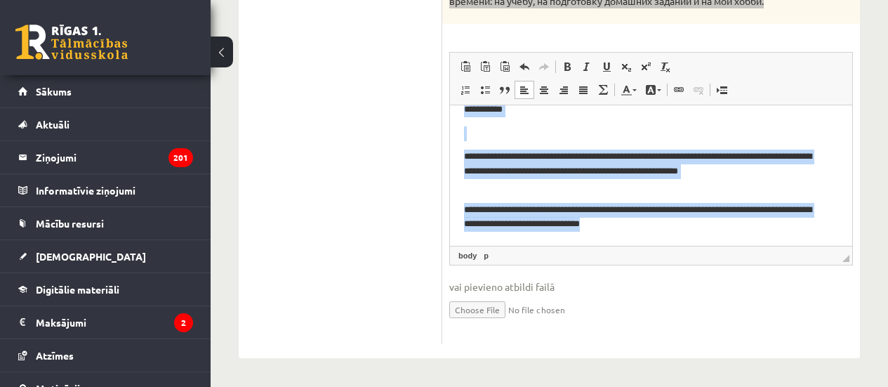
drag, startPoint x: 464, startPoint y: 124, endPoint x: 1243, endPoint y: 361, distance: 814.7
click at [794, 246] on html "**********" at bounding box center [651, 160] width 402 height 172
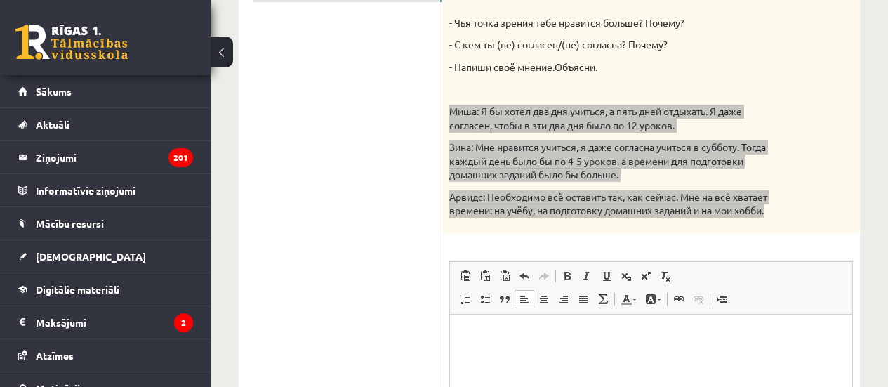
scroll to position [434, 0]
click at [580, 335] on p "**********" at bounding box center [651, 336] width 374 height 15
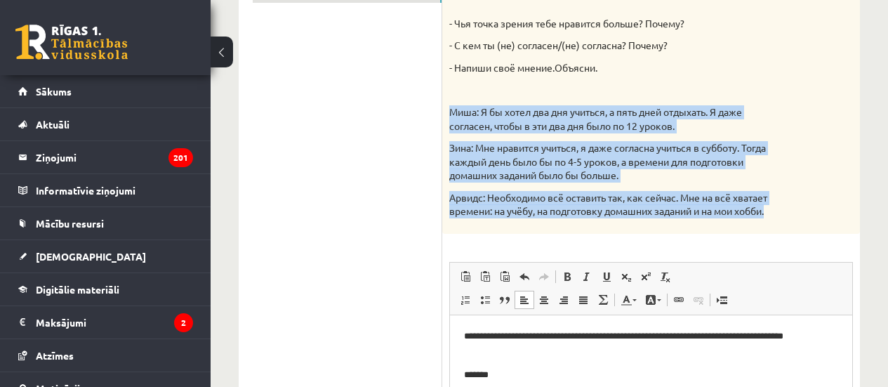
click at [820, 171] on div "Прочитайте мнения учеников. Напишите своё мнение (60-80 слов) Критерии оцениван…" at bounding box center [651, 32] width 418 height 401
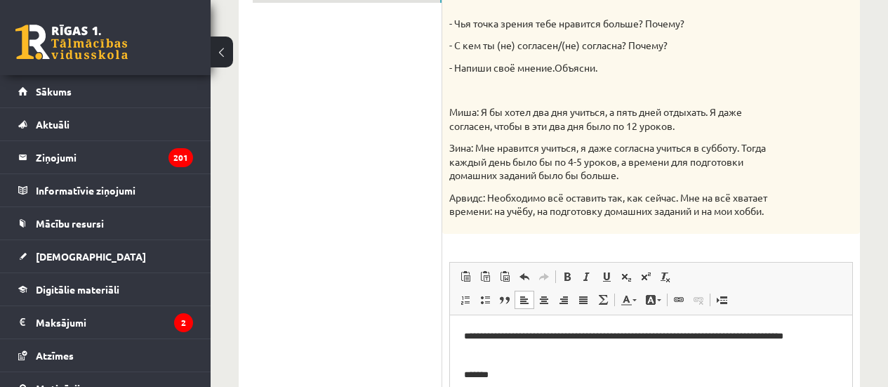
drag, startPoint x: 684, startPoint y: 198, endPoint x: 685, endPoint y: 190, distance: 7.8
click at [685, 190] on div "Прочитайте мнения учеников. Напишите своё мнение (60-80 слов) Критерии оцениван…" at bounding box center [651, 32] width 418 height 401
click at [508, 373] on p "*******" at bounding box center [651, 375] width 374 height 15
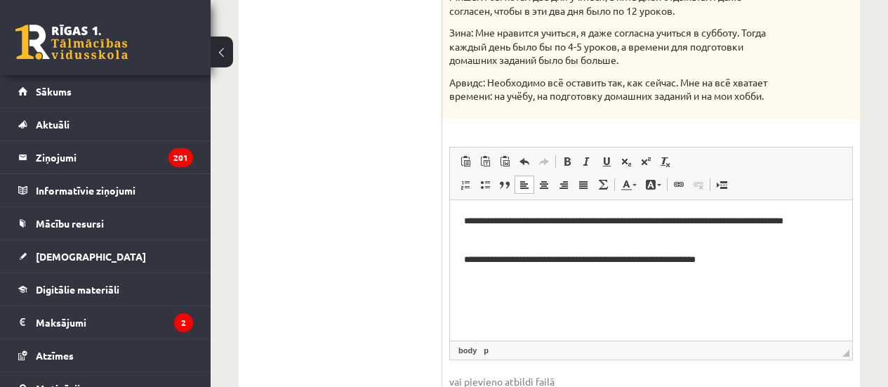
scroll to position [574, 0]
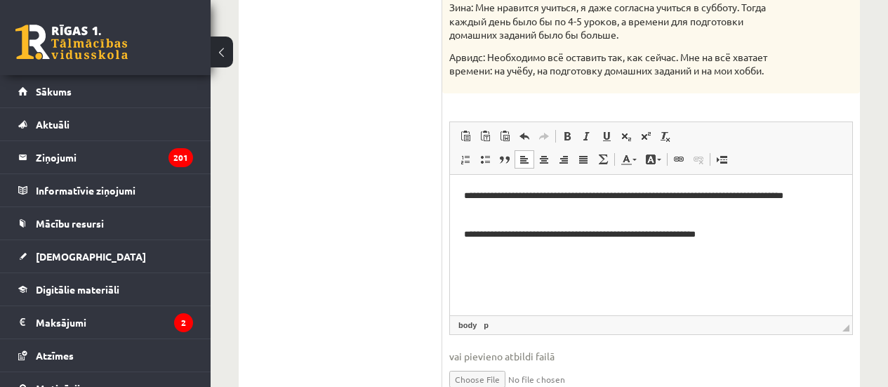
click at [785, 234] on p "**********" at bounding box center [651, 234] width 374 height 15
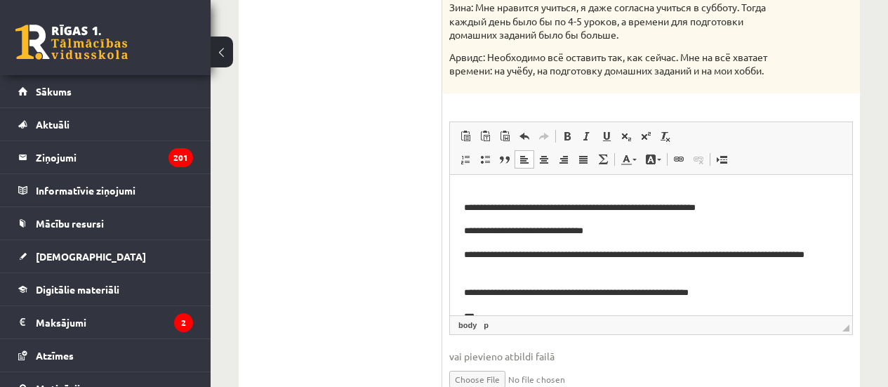
scroll to position [50, 0]
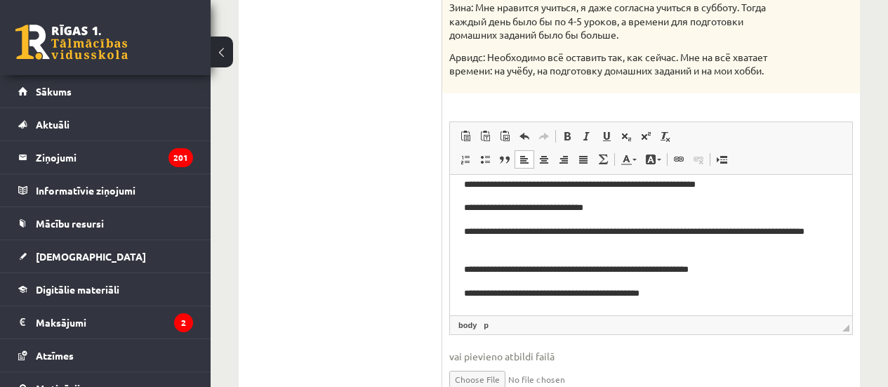
click at [704, 289] on p "**********" at bounding box center [646, 293] width 364 height 15
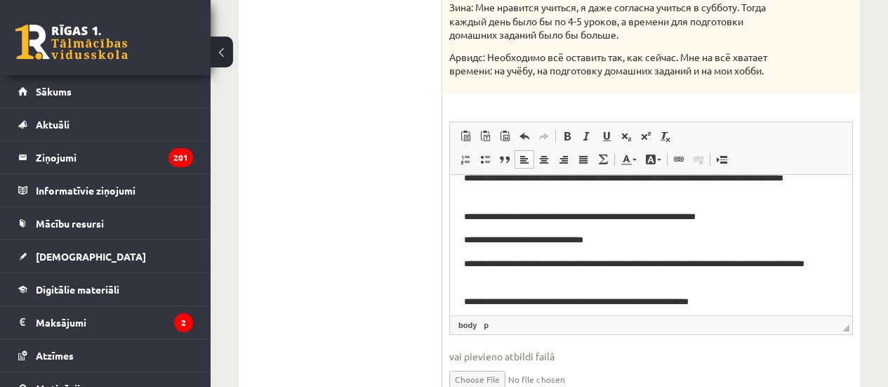
scroll to position [0, 0]
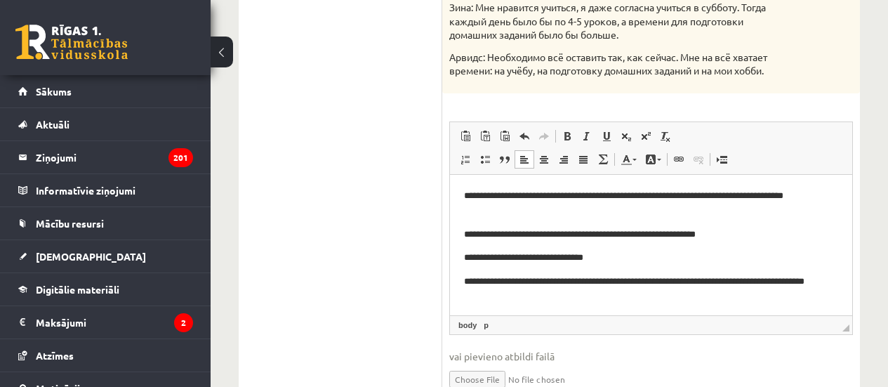
click at [597, 194] on p "**********" at bounding box center [646, 203] width 364 height 29
click at [737, 279] on p "**********" at bounding box center [646, 288] width 364 height 29
click at [691, 281] on p "**********" at bounding box center [646, 288] width 364 height 29
drag, startPoint x: 741, startPoint y: 277, endPoint x: 750, endPoint y: 273, distance: 10.0
click at [746, 275] on p "**********" at bounding box center [646, 288] width 364 height 29
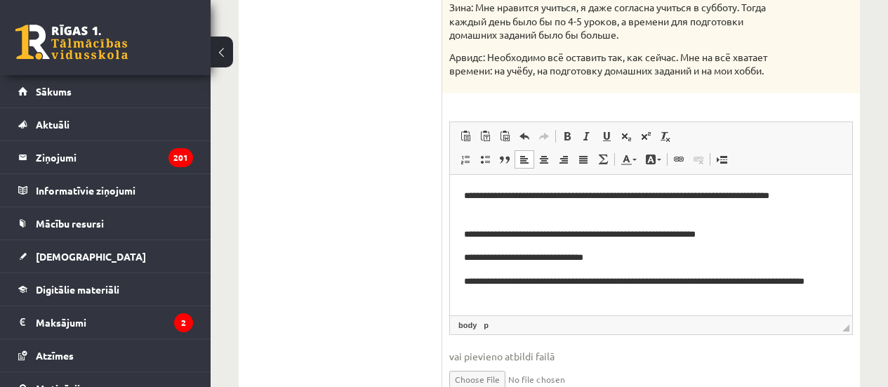
click at [755, 274] on p "**********" at bounding box center [646, 288] width 364 height 29
click at [463, 295] on html "**********" at bounding box center [651, 270] width 402 height 190
click at [505, 293] on p "**********" at bounding box center [646, 288] width 364 height 29
click at [512, 293] on p "**********" at bounding box center [646, 288] width 364 height 29
click at [595, 305] on body "**********" at bounding box center [651, 270] width 374 height 162
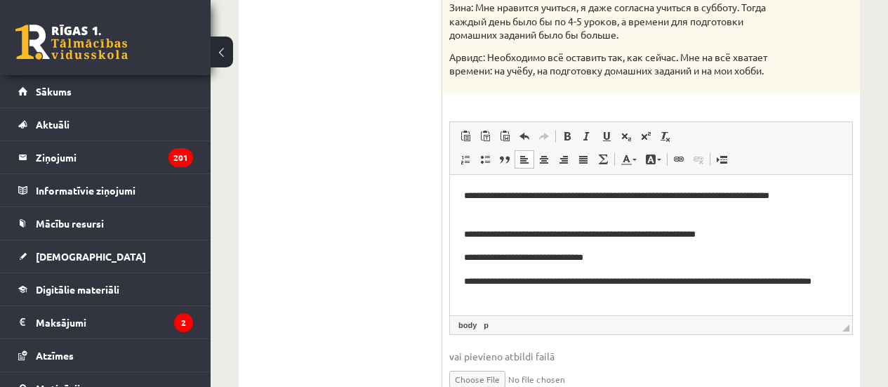
scroll to position [504, 0]
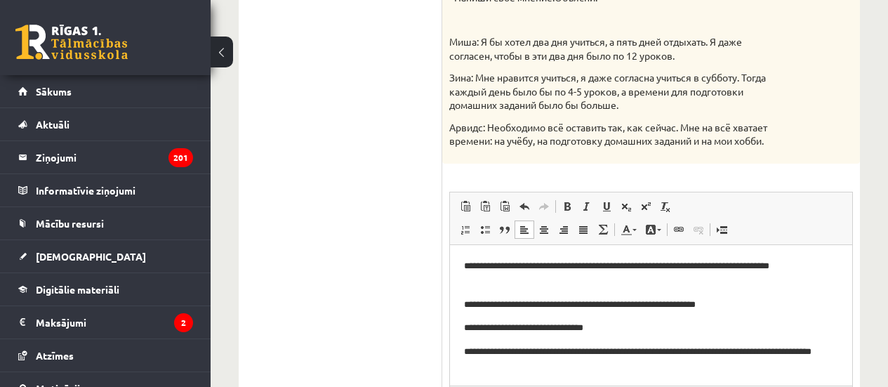
click at [468, 258] on html "**********" at bounding box center [651, 340] width 402 height 190
click at [706, 265] on p "**********" at bounding box center [646, 273] width 364 height 29
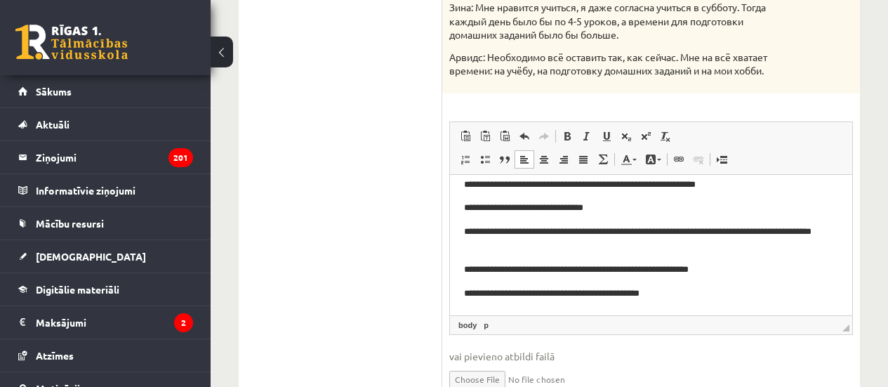
scroll to position [0, 0]
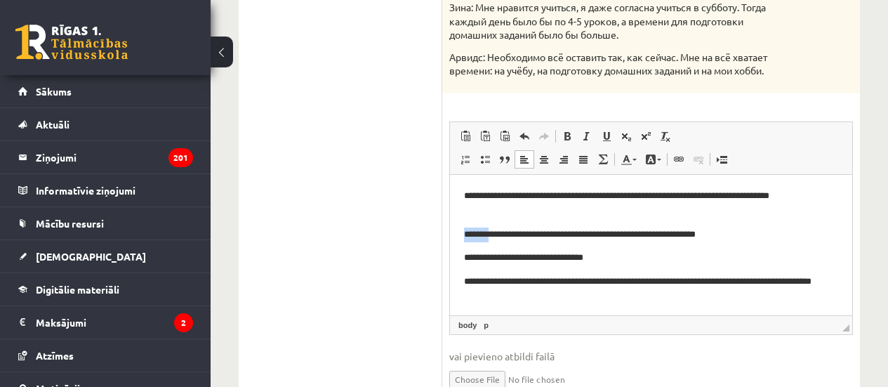
drag, startPoint x: 498, startPoint y: 234, endPoint x: 459, endPoint y: 237, distance: 38.7
click at [459, 237] on html "**********" at bounding box center [651, 270] width 402 height 190
click at [467, 234] on p "**********" at bounding box center [646, 234] width 364 height 15
click at [568, 239] on p "**********" at bounding box center [646, 234] width 364 height 15
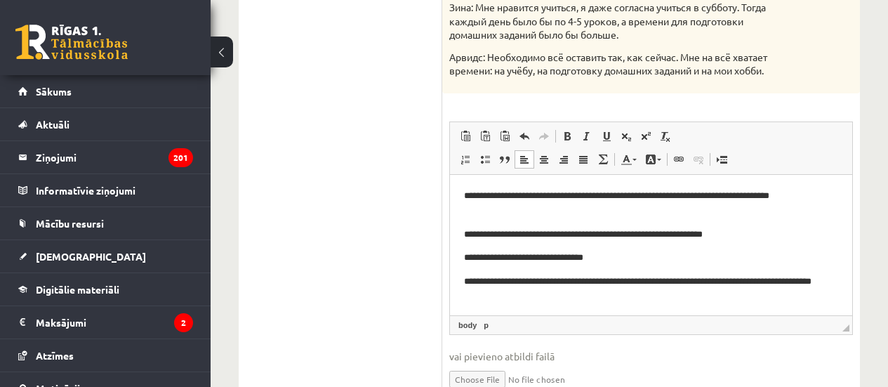
click at [472, 258] on p "**********" at bounding box center [646, 258] width 364 height 15
click at [663, 260] on p "**********" at bounding box center [646, 258] width 364 height 15
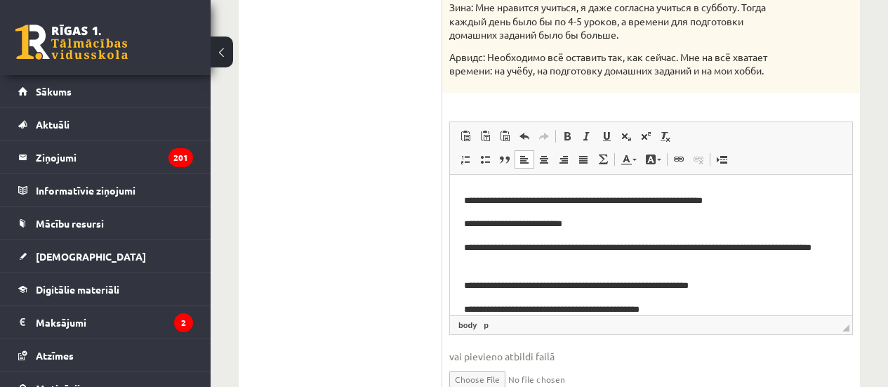
scroll to position [50, 0]
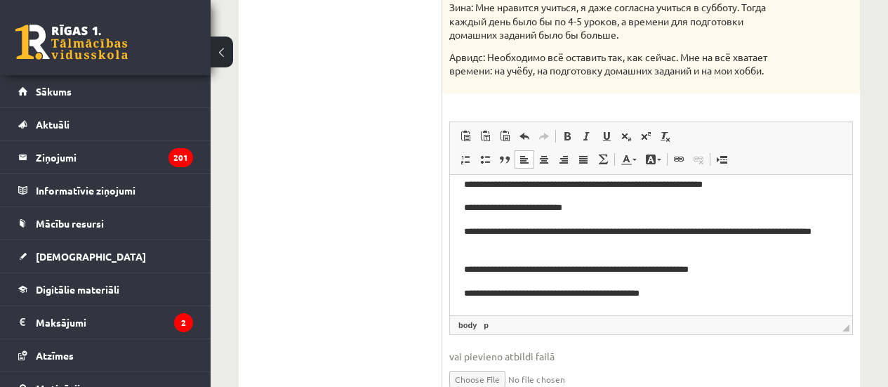
click at [467, 226] on p "**********" at bounding box center [646, 239] width 364 height 29
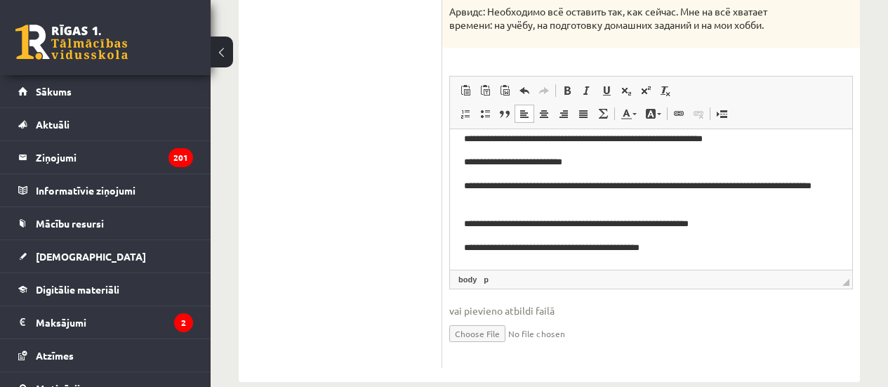
scroll to position [644, 0]
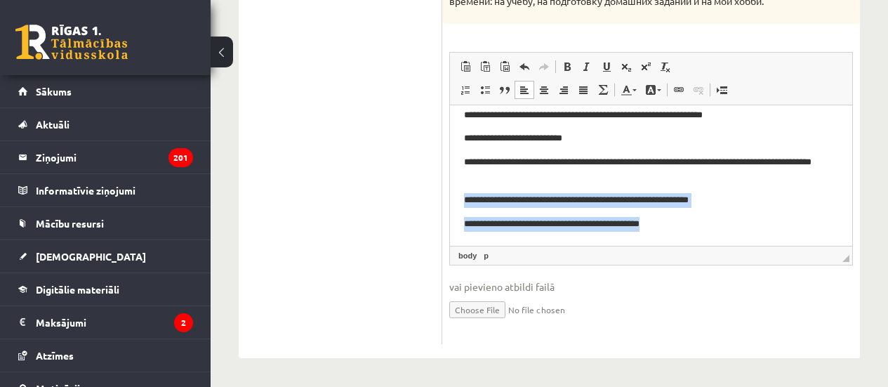
drag, startPoint x: 463, startPoint y: 204, endPoint x: 717, endPoint y: 230, distance: 255.4
click at [717, 230] on html "**********" at bounding box center [651, 150] width 402 height 190
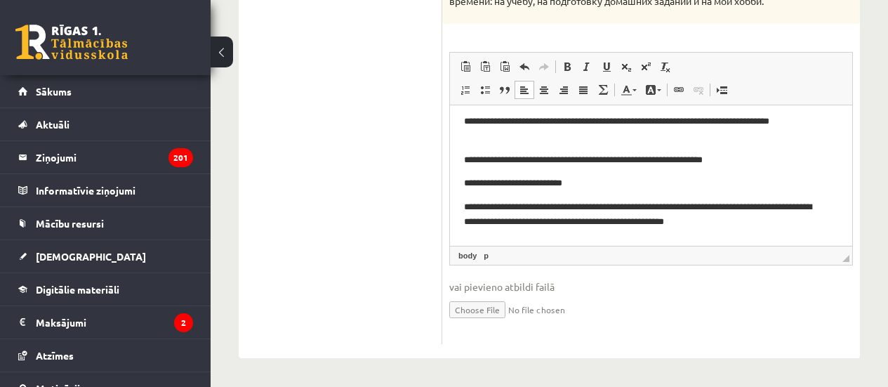
scroll to position [0, 0]
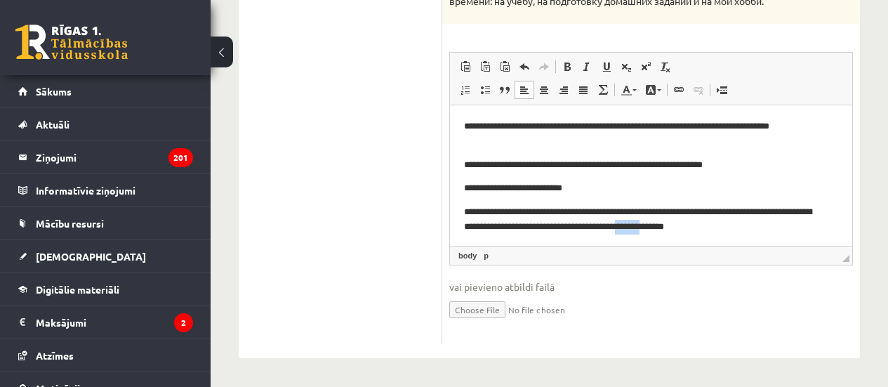
drag, startPoint x: 821, startPoint y: 227, endPoint x: 788, endPoint y: 227, distance: 32.3
click at [788, 227] on p "**********" at bounding box center [646, 227] width 364 height 44
copy p "*******"
click at [745, 225] on p "**********" at bounding box center [646, 219] width 364 height 29
click at [462, 241] on html "**********" at bounding box center [651, 195] width 402 height 181
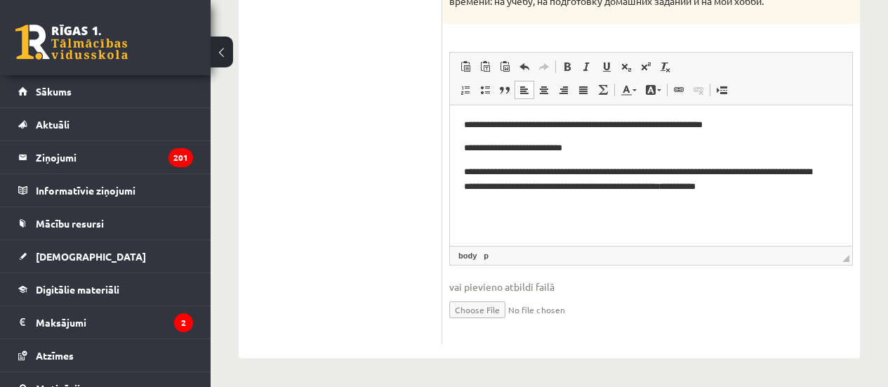
scroll to position [41, 0]
click at [485, 223] on p "Bagātinātā teksta redaktors, wiswyg-editor-user-answer-47433945546520" at bounding box center [651, 224] width 374 height 15
click at [631, 227] on p "**********" at bounding box center [646, 224] width 364 height 15
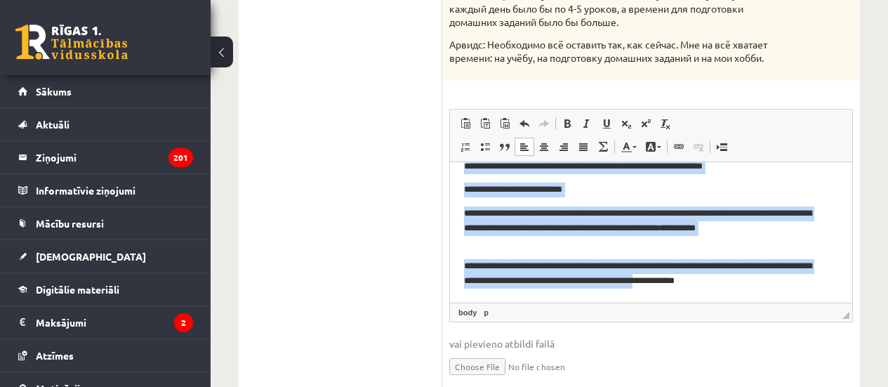
scroll to position [644, 0]
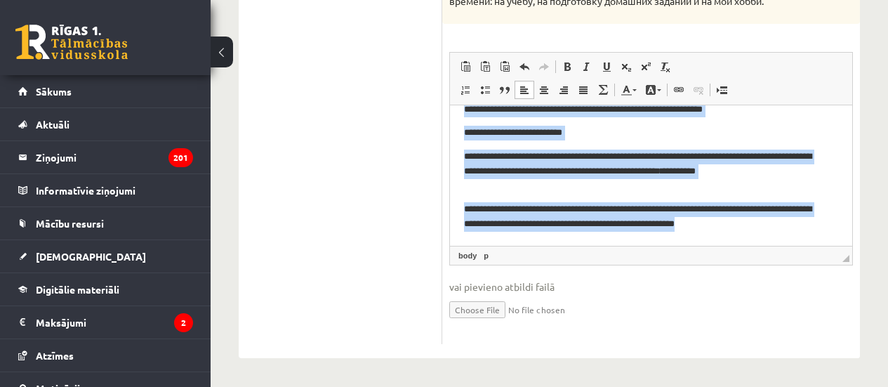
drag, startPoint x: 463, startPoint y: 125, endPoint x: 833, endPoint y: 225, distance: 384.0
click at [833, 225] on html "**********" at bounding box center [651, 148] width 402 height 196
copy body "**********"
click at [622, 141] on body "**********" at bounding box center [651, 148] width 374 height 168
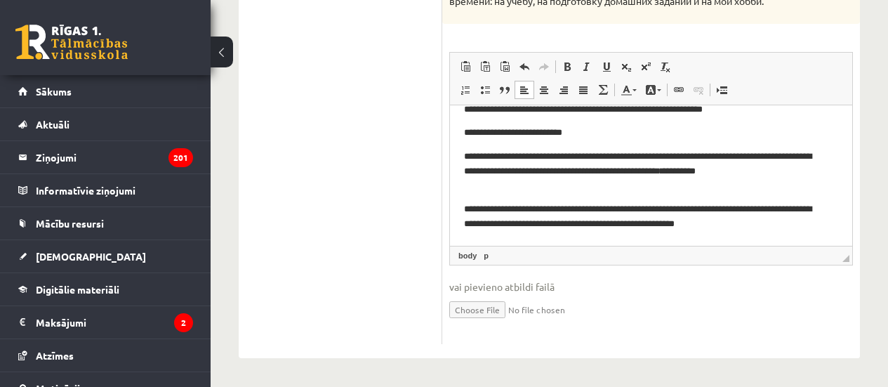
scroll to position [0, 0]
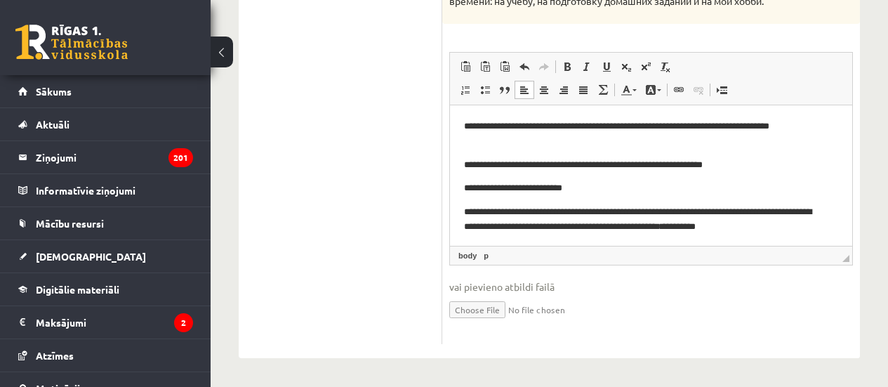
click at [583, 126] on p "**********" at bounding box center [646, 133] width 364 height 29
drag, startPoint x: 824, startPoint y: 124, endPoint x: 463, endPoint y: 126, distance: 360.8
click at [461, 132] on html "**********" at bounding box center [651, 203] width 402 height 196
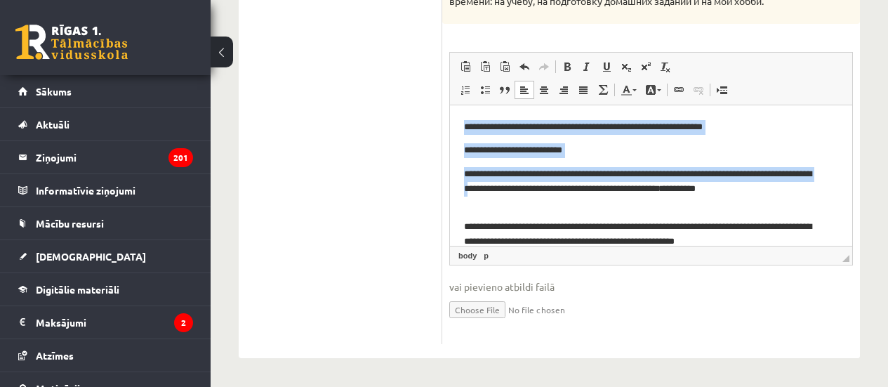
scroll to position [55, 0]
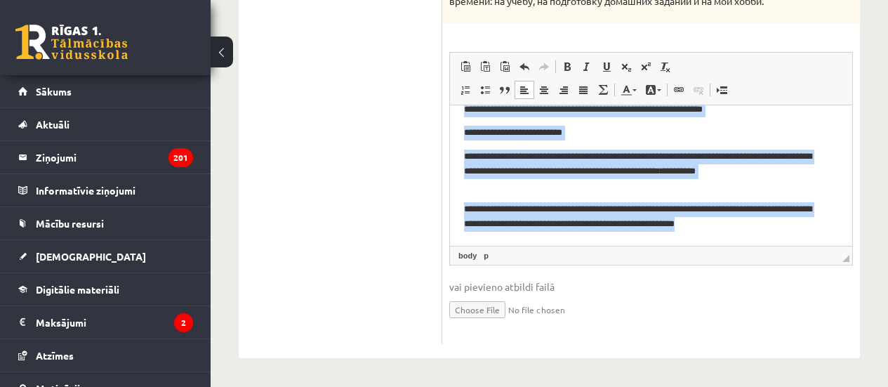
drag, startPoint x: 464, startPoint y: 126, endPoint x: 894, endPoint y: 231, distance: 442.1
click at [852, 231] on html "**********" at bounding box center [651, 148] width 402 height 196
copy body "**********"
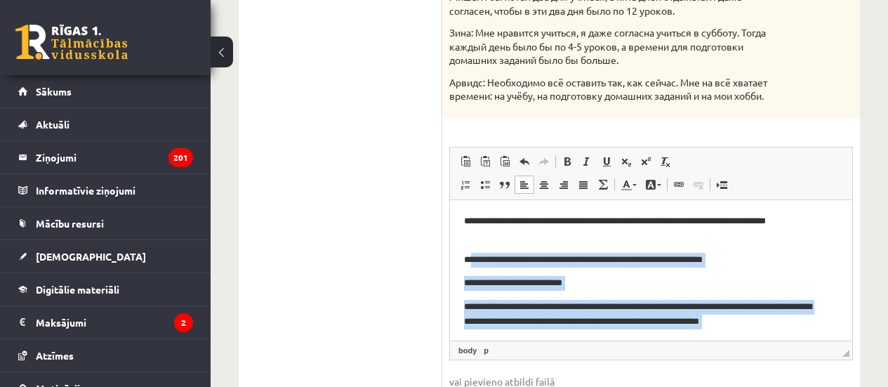
scroll to position [574, 0]
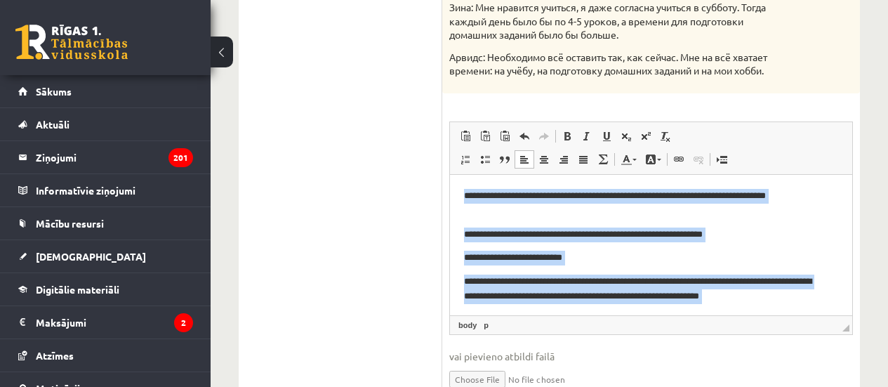
drag, startPoint x: 719, startPoint y: 293, endPoint x: 461, endPoint y: 187, distance: 279.5
click at [461, 190] on html "**********" at bounding box center [651, 373] width 402 height 396
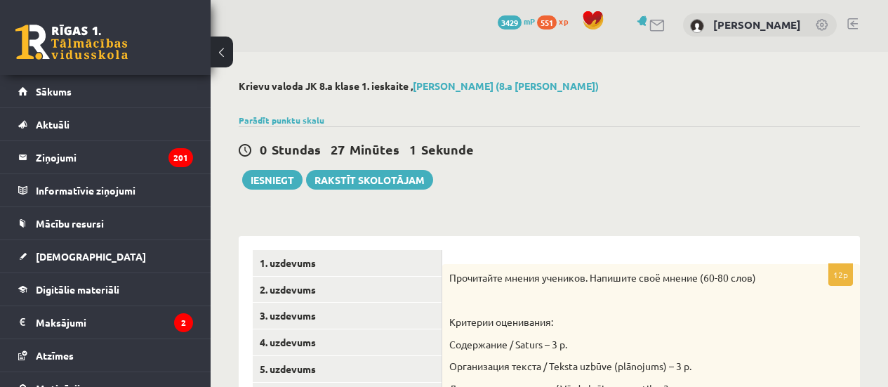
scroll to position [0, 0]
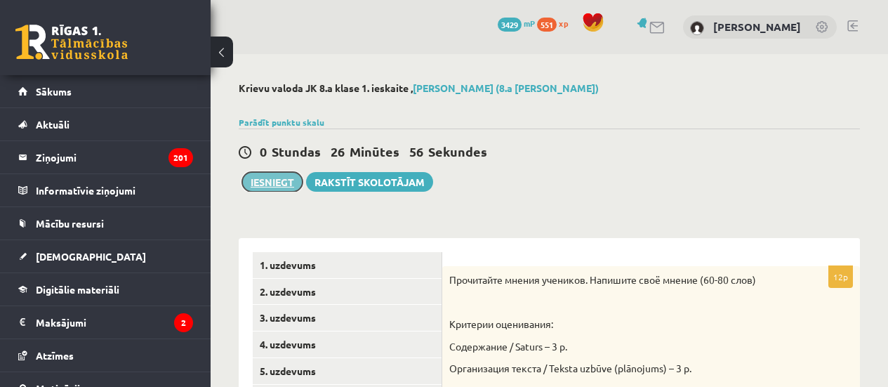
click at [272, 182] on button "Iesniegt" at bounding box center [272, 182] width 60 height 20
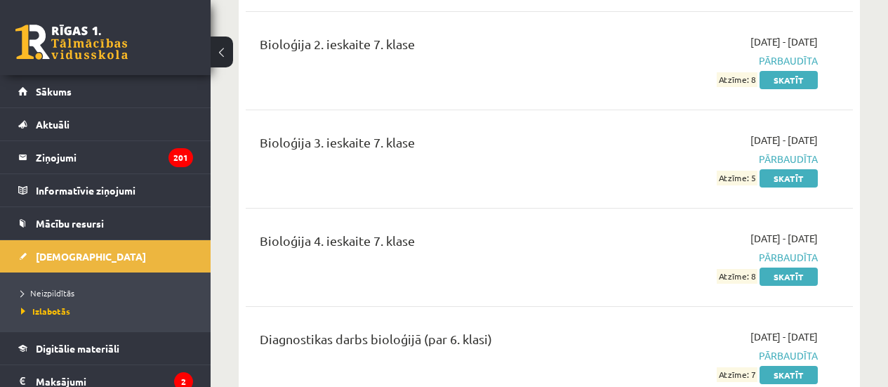
scroll to position [842, 0]
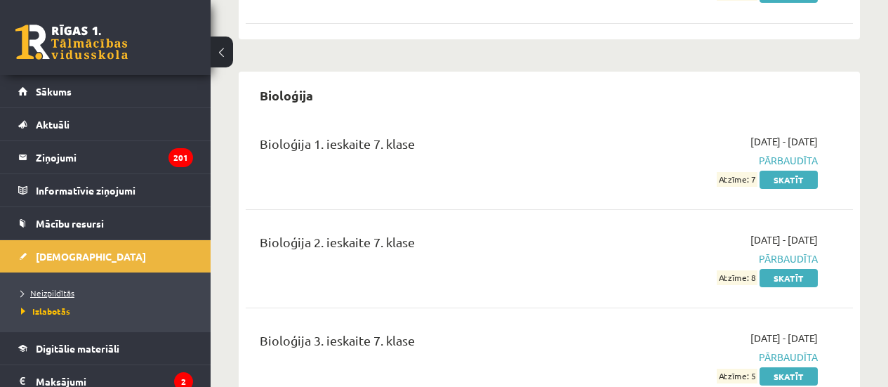
click at [62, 288] on span "Neizpildītās" at bounding box center [47, 292] width 53 height 11
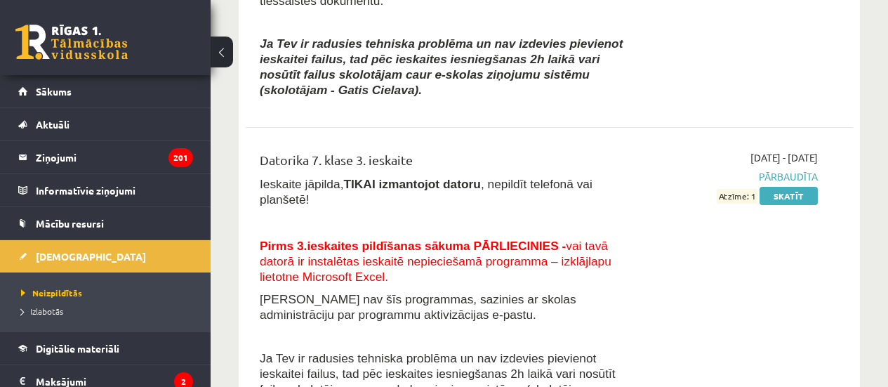
scroll to position [2246, 0]
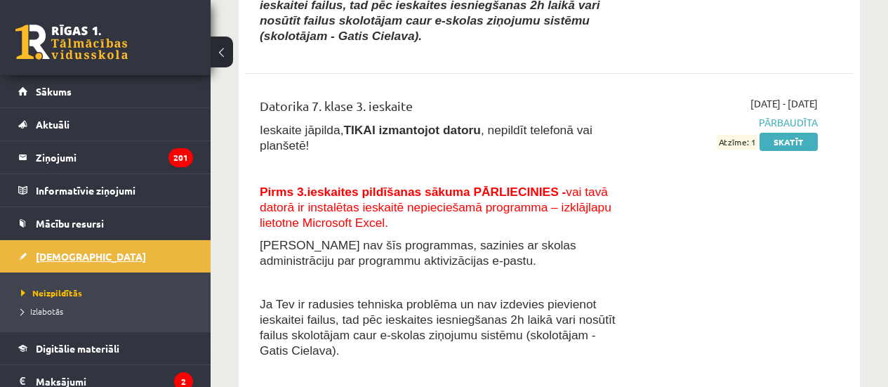
click at [42, 258] on span "[DEMOGRAPHIC_DATA]" at bounding box center [91, 256] width 110 height 13
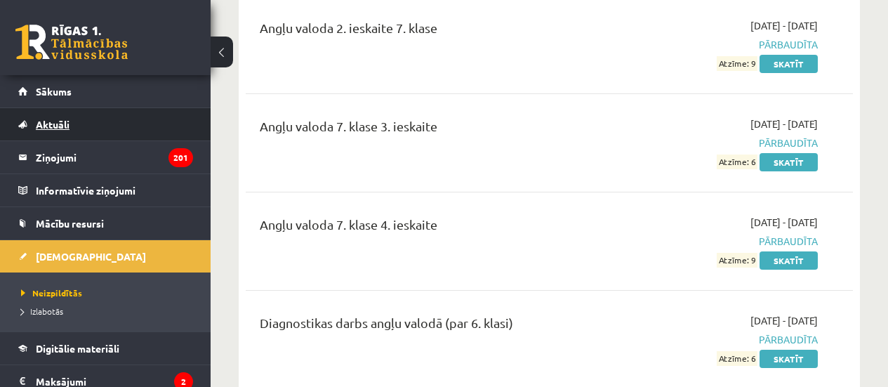
scroll to position [142, 0]
